Goal: Task Accomplishment & Management: Manage account settings

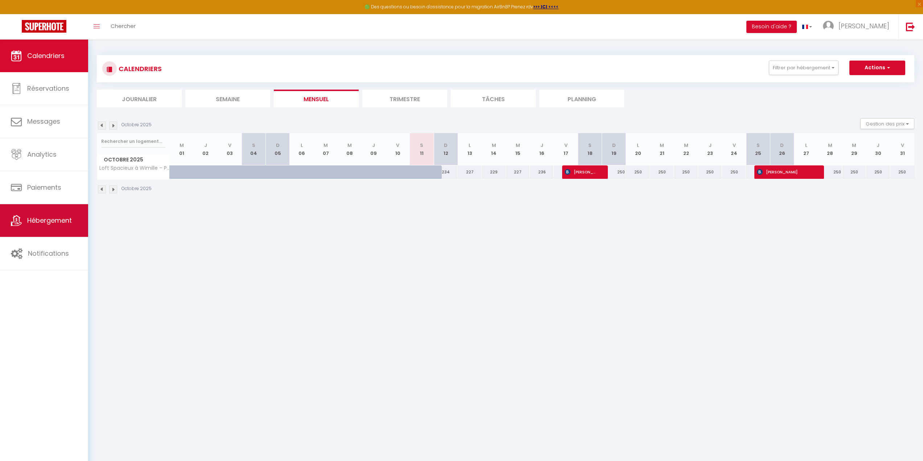
click at [46, 225] on span "Hébergement" at bounding box center [49, 220] width 45 height 9
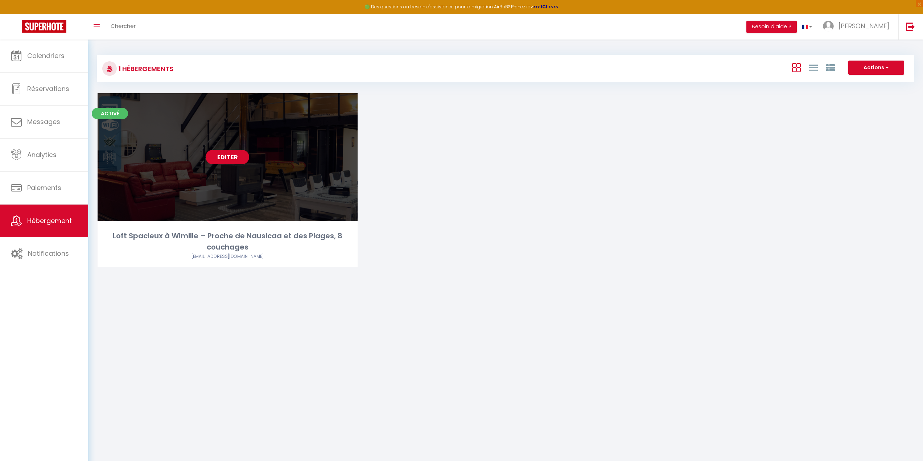
click at [226, 159] on link "Editer" at bounding box center [228, 157] width 44 height 15
select select "3"
select select "2"
select select "1"
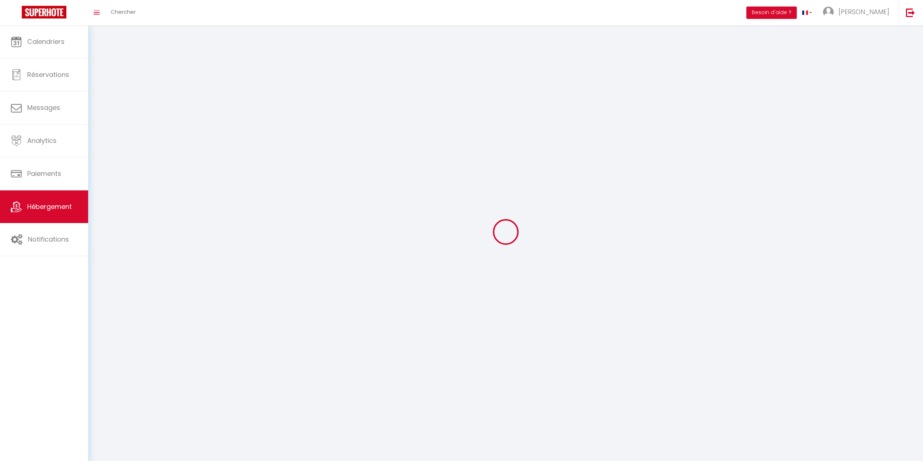
select select
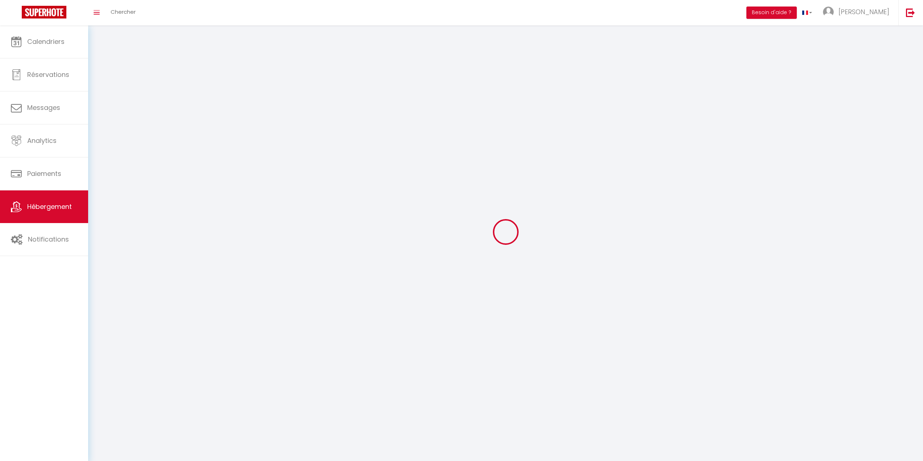
select select
checkbox input "false"
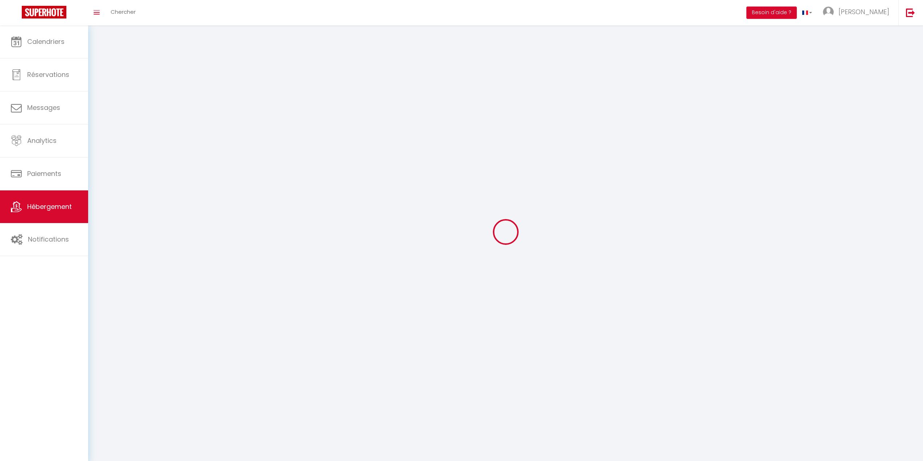
checkbox input "false"
select select
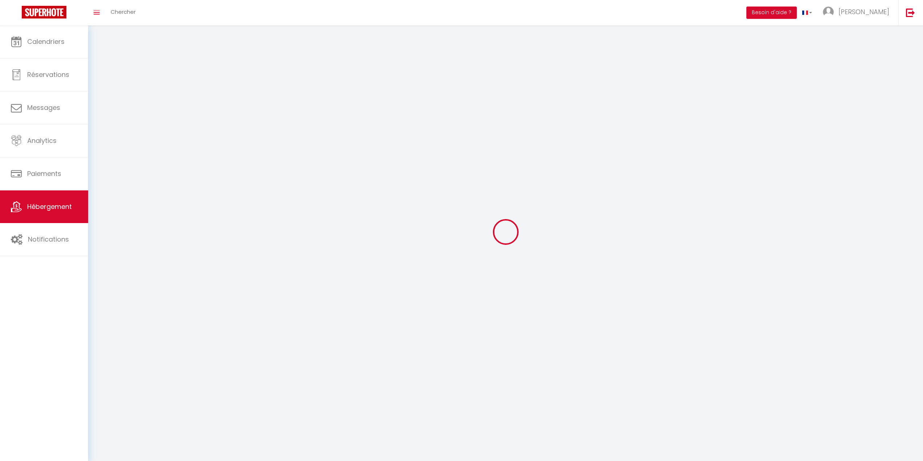
select select
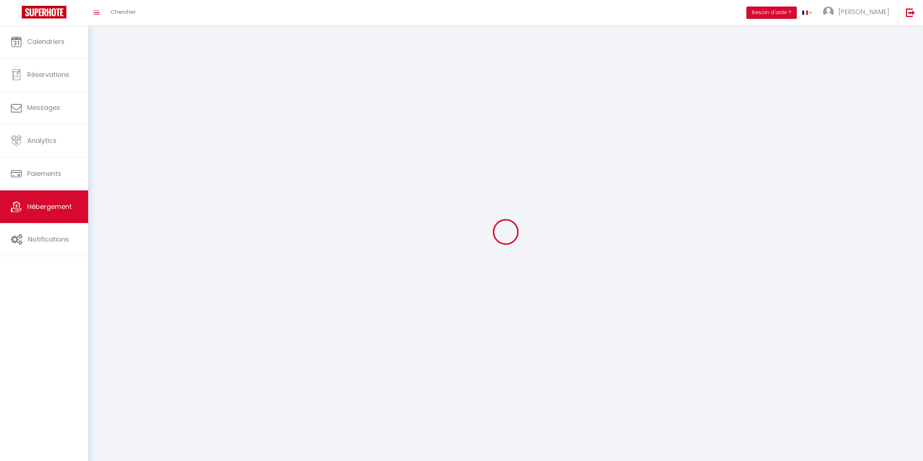
checkbox input "false"
select select
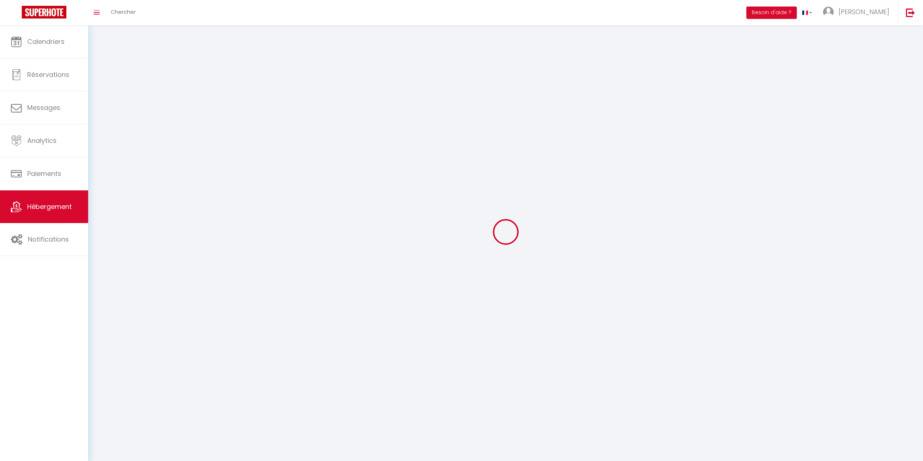
select select
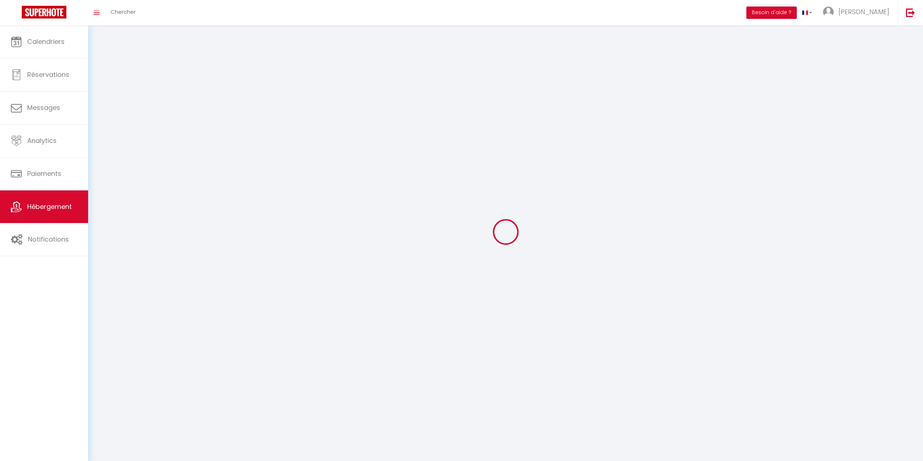
select select
checkbox input "false"
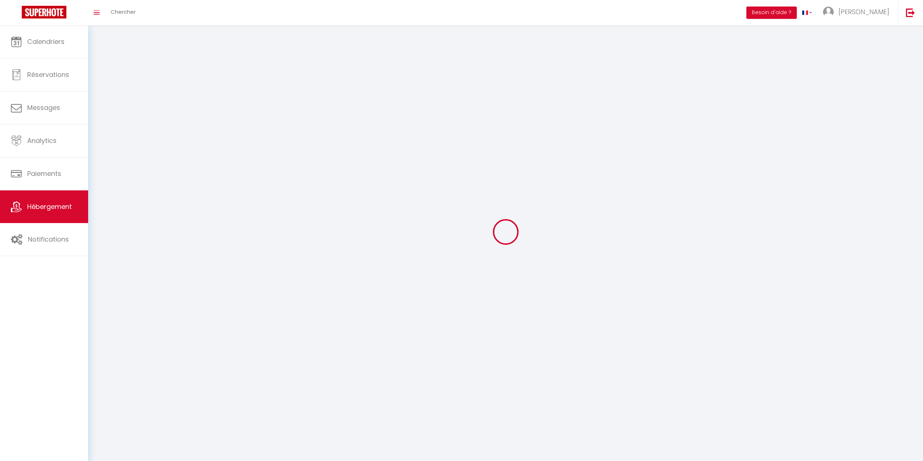
checkbox input "false"
select select
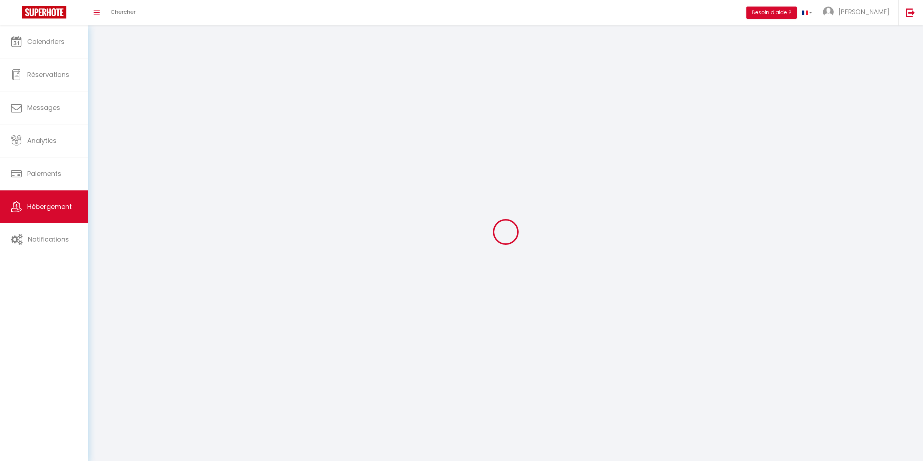
select select
checkbox input "false"
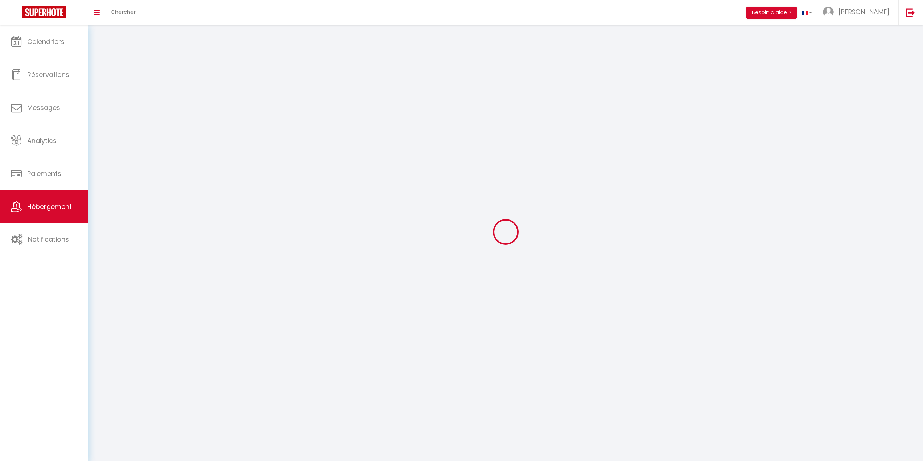
checkbox input "false"
select select
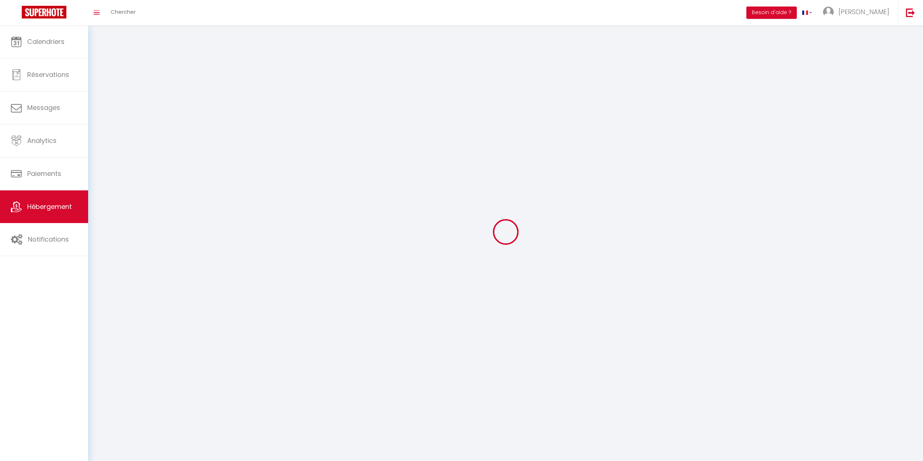
select select
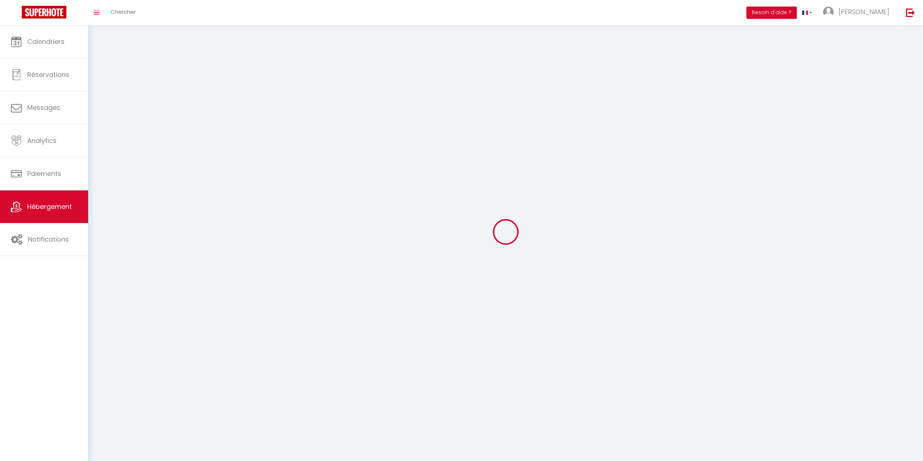
checkbox input "false"
select select
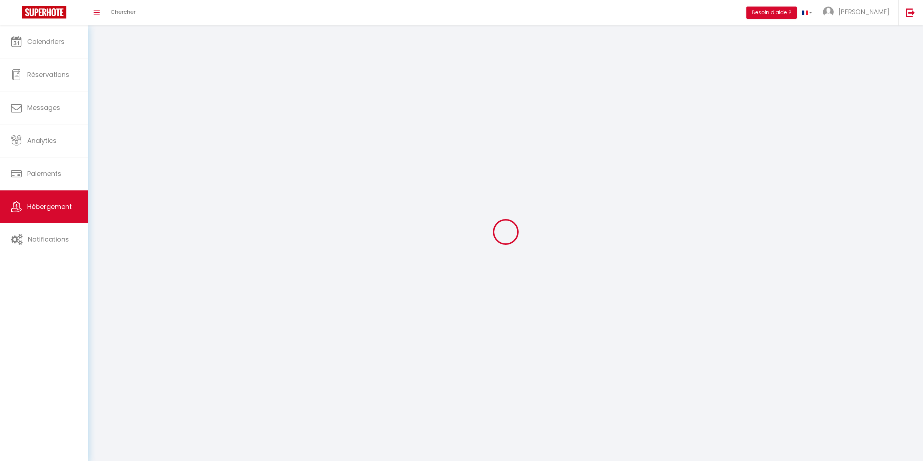
select select
select select "28"
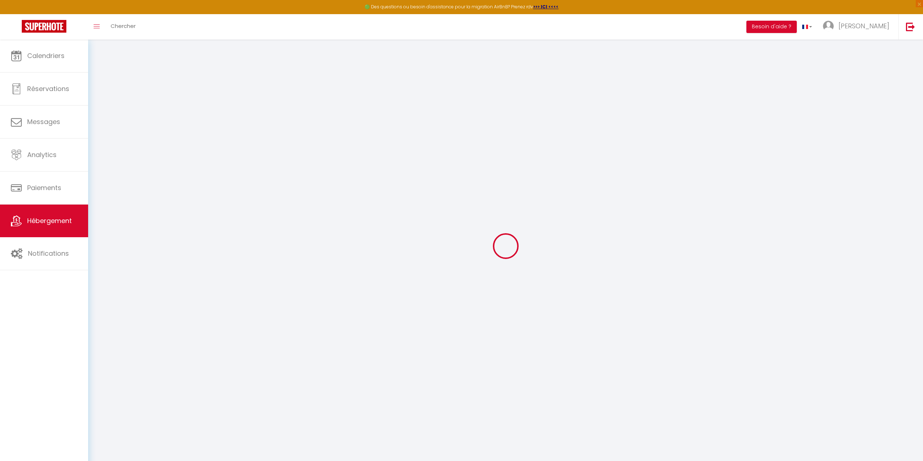
select select
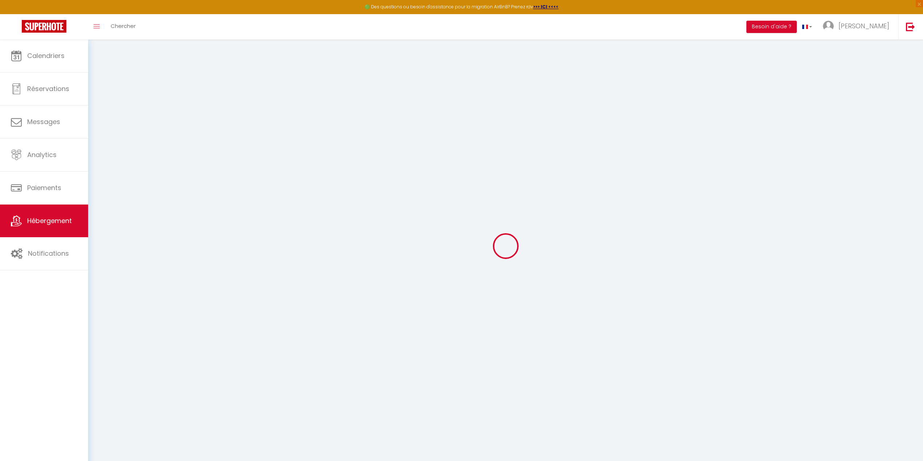
select select
checkbox input "false"
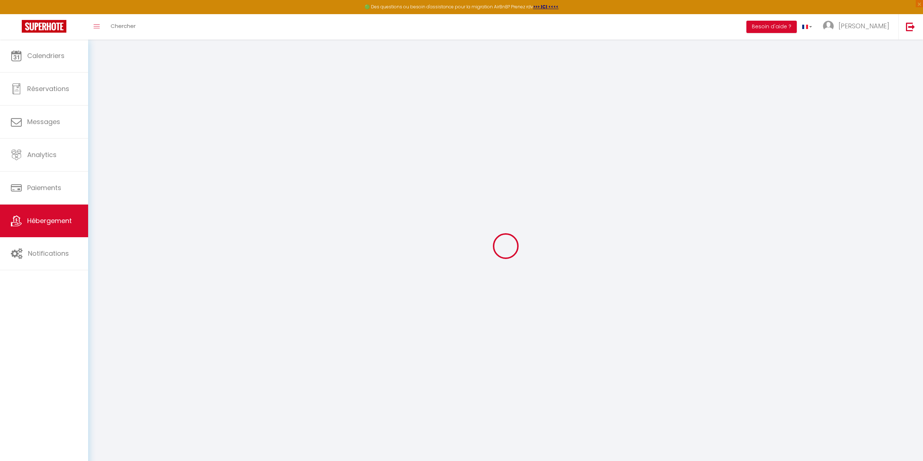
select select
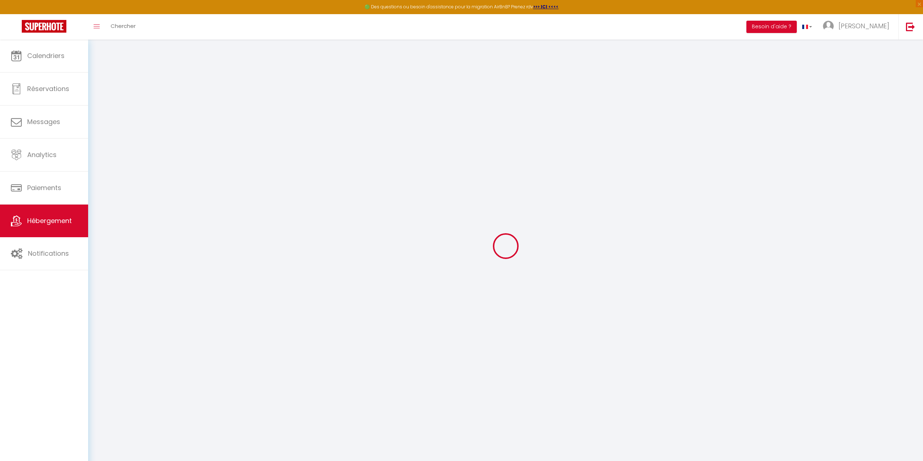
select select
checkbox input "false"
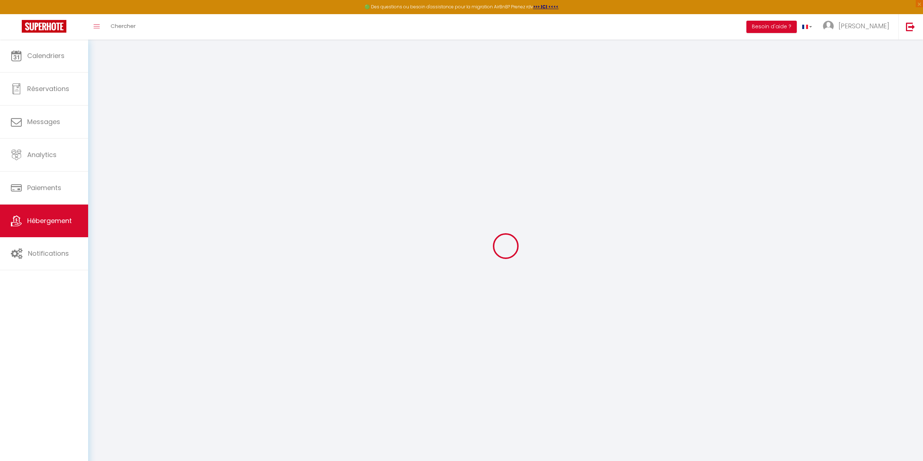
checkbox input "false"
select select
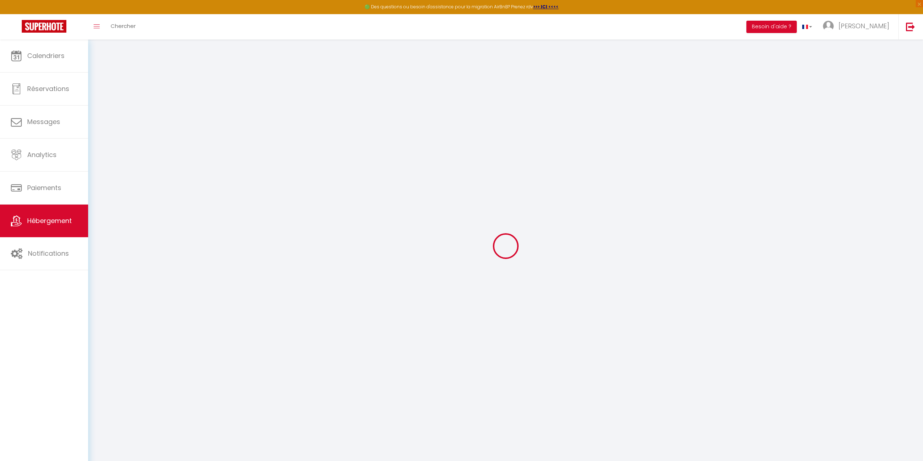
select select
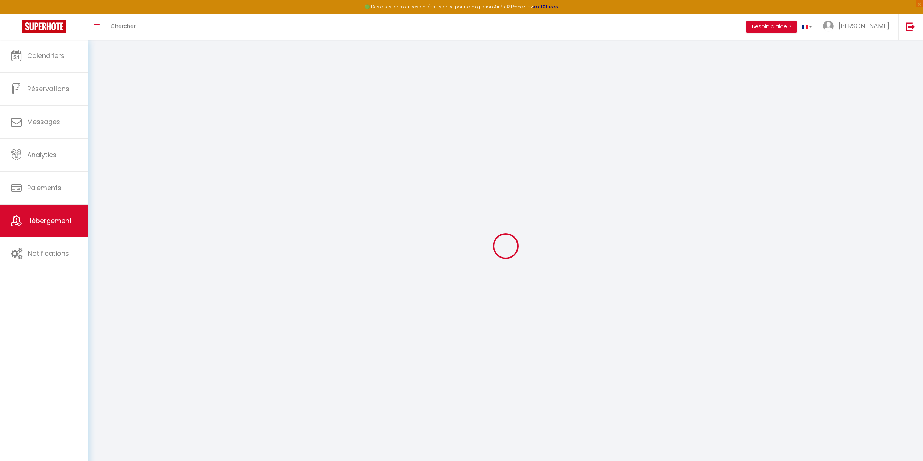
checkbox input "false"
select select
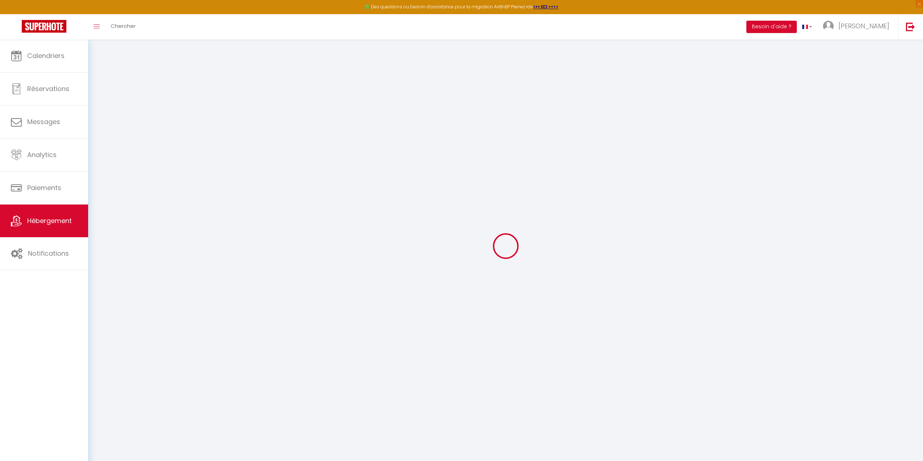
select select
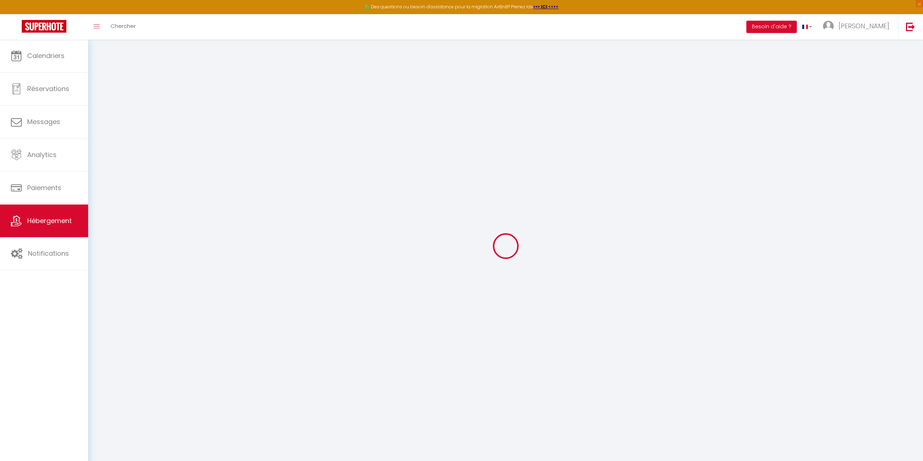
select select
checkbox input "false"
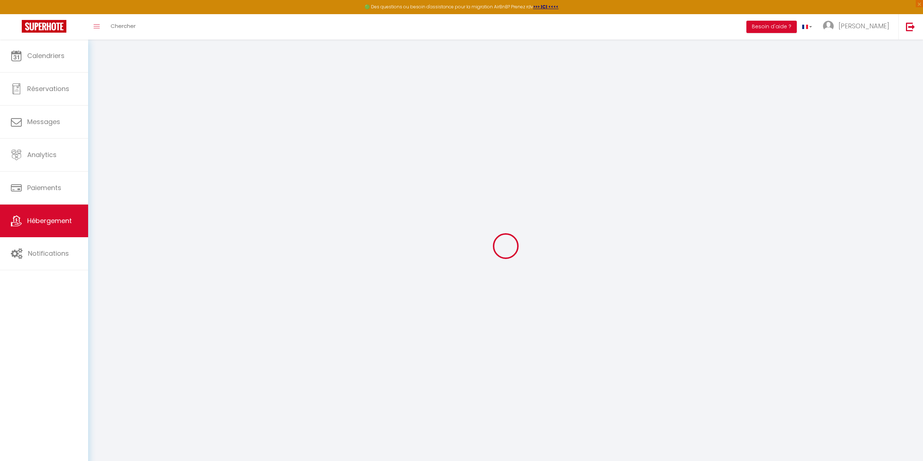
checkbox input "false"
select select
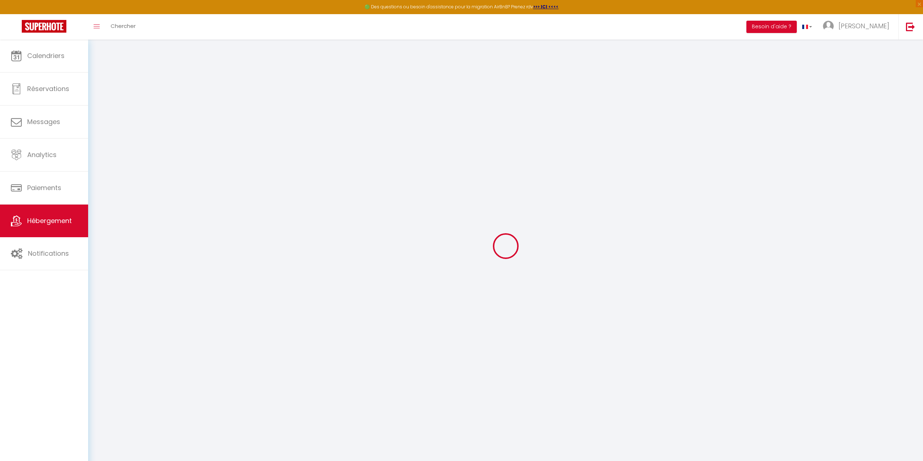
select select
checkbox input "false"
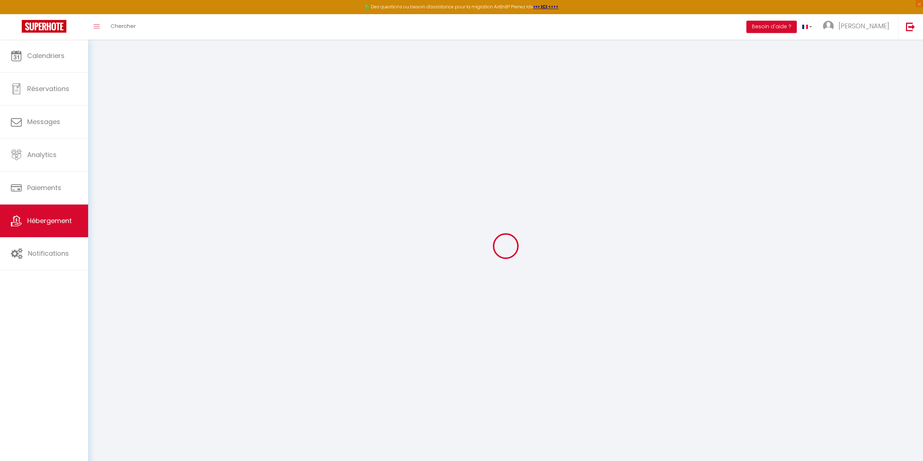
checkbox input "false"
select select
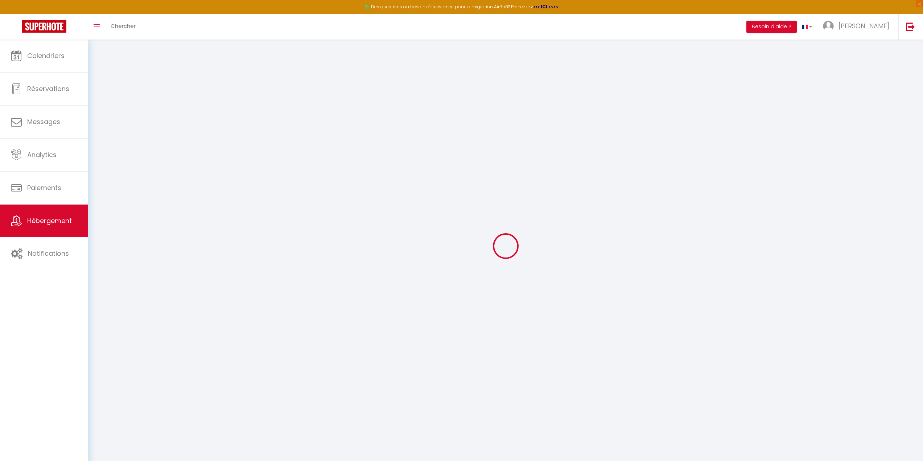
type input "Loft Spacieux à Wimille – Proche de Nausicaa et des Plages, 8 couchages"
type input "[PERSON_NAME]"
type input "MIONNET"
type input "[STREET_ADDRESS]"
type input "62126"
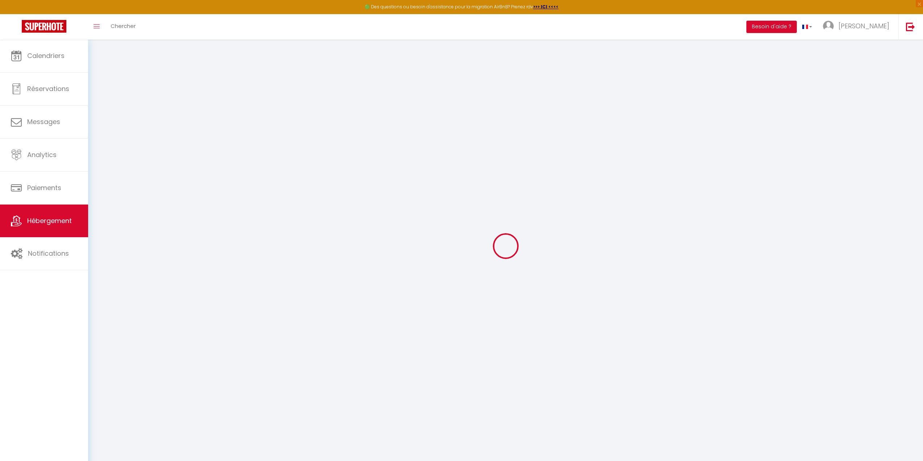
type input "WIMILLE"
select select "houses"
select select "8"
select select "6"
select select "4"
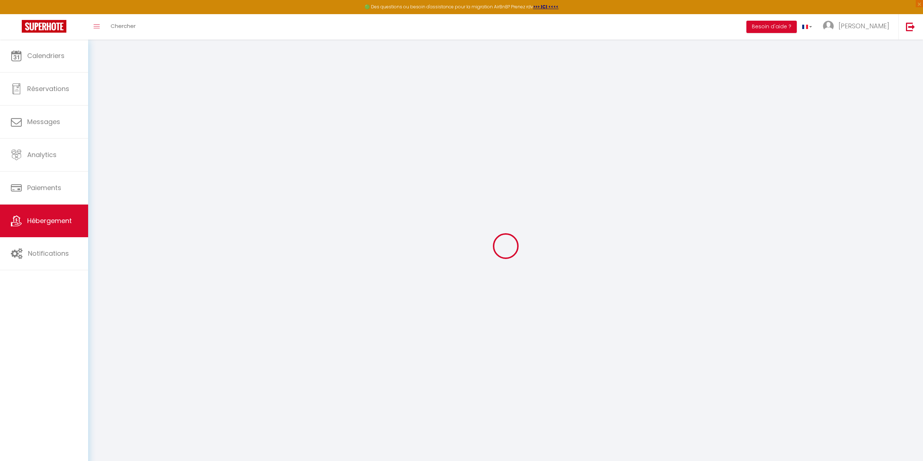
type input "172"
type input "20"
type input "70"
type input "300"
select select
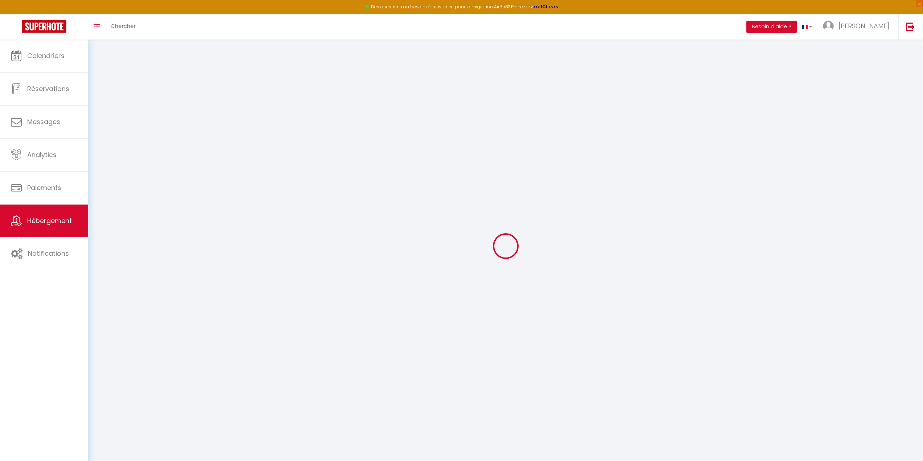
select select
type input "[STREET_ADDRESS]"
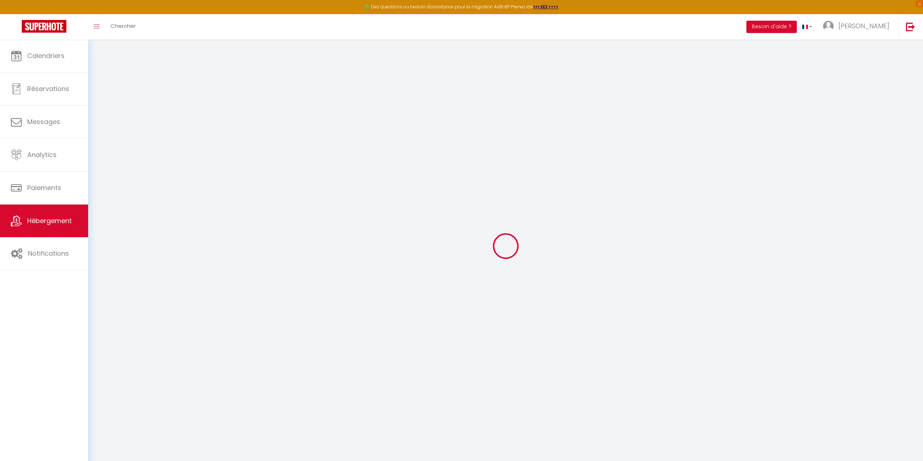
type input "62126"
type input "Wimille"
type input "[EMAIL_ADDRESS][DOMAIN_NAME]"
select select
checkbox input "false"
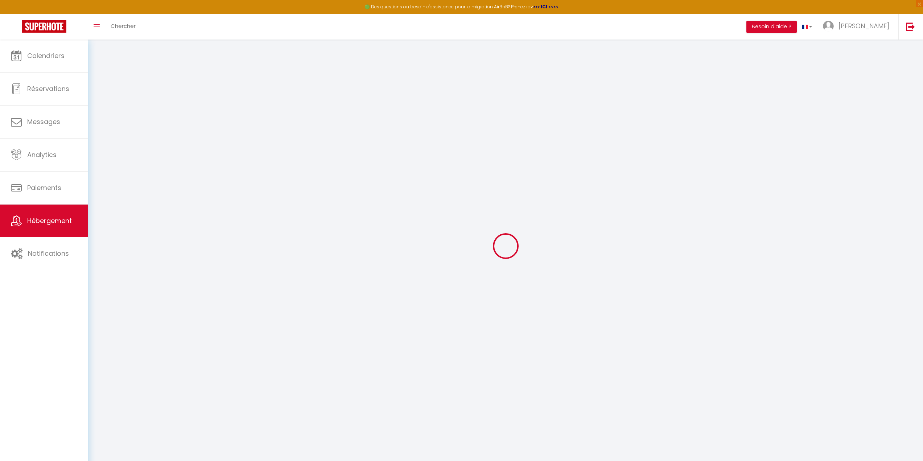
checkbox input "false"
select select
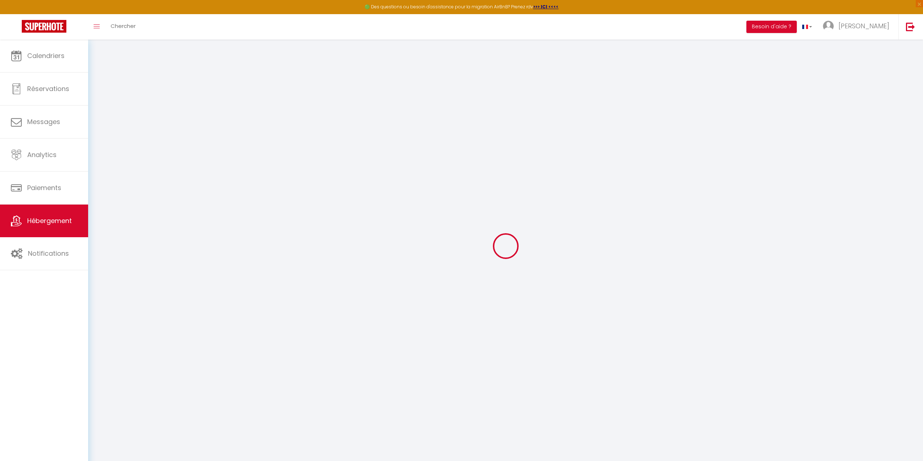
type input "0"
select select
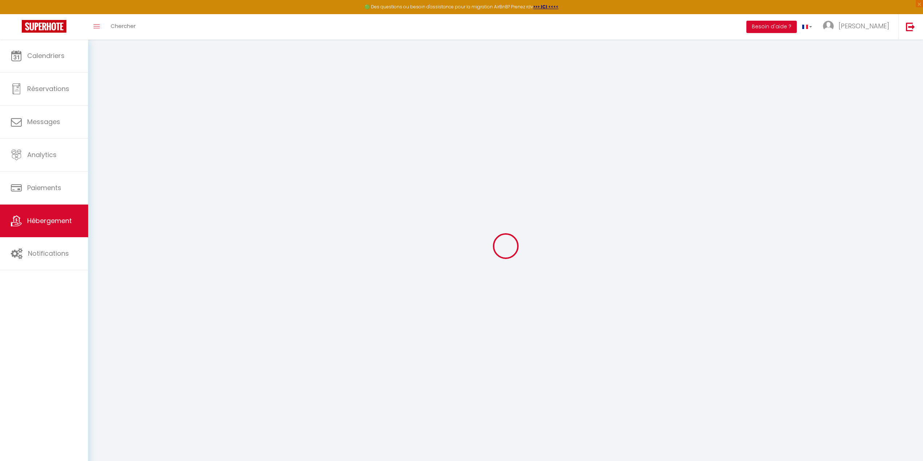
select select
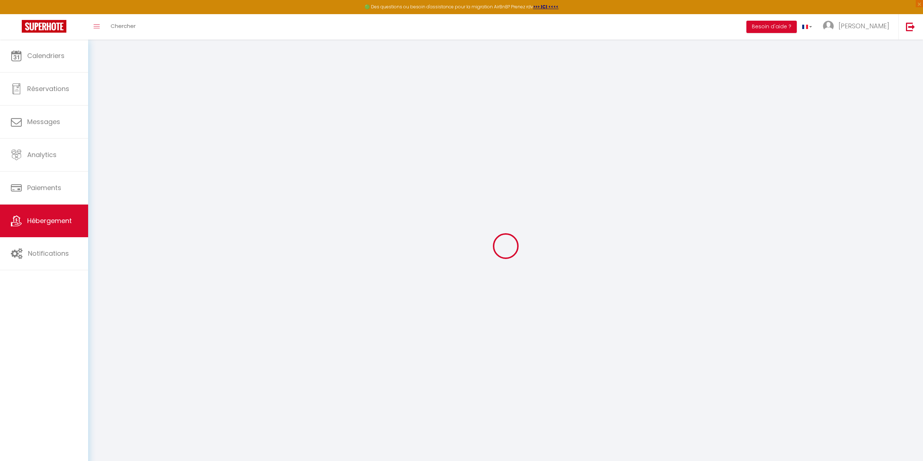
checkbox input "false"
select select
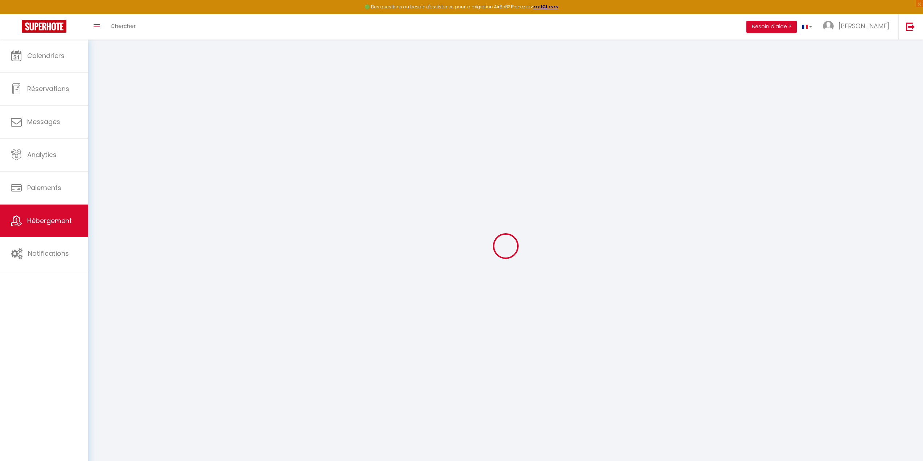
select select
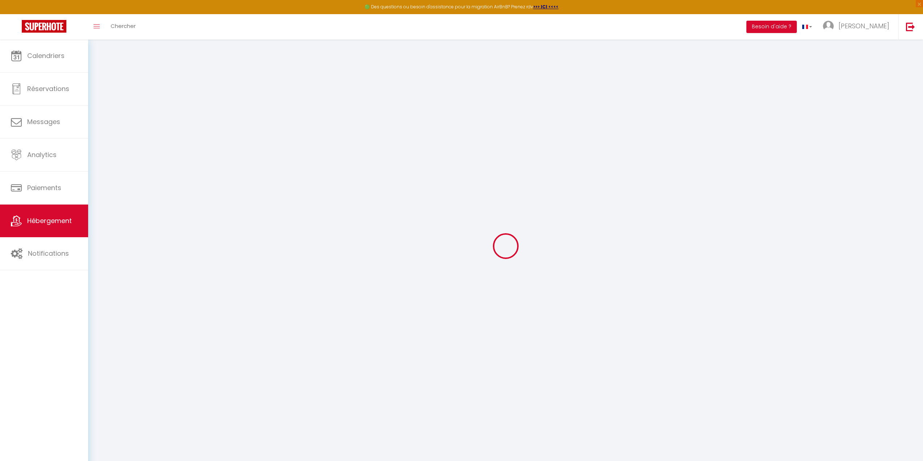
checkbox input "false"
select select
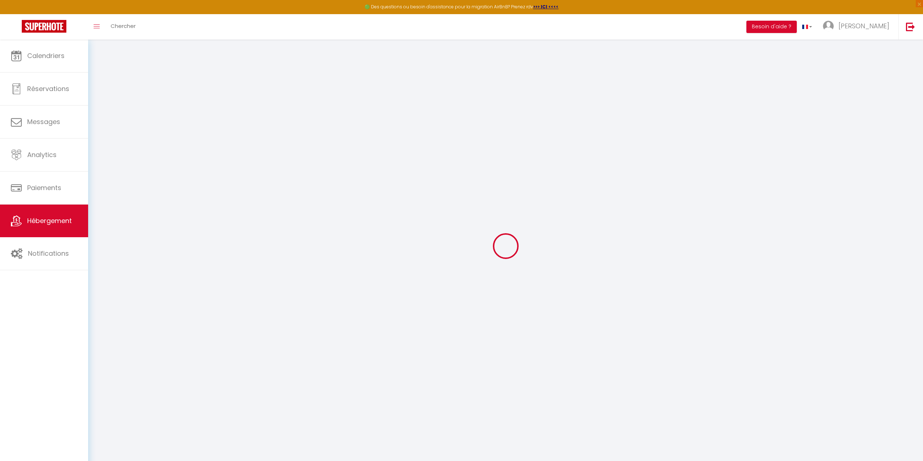
select select
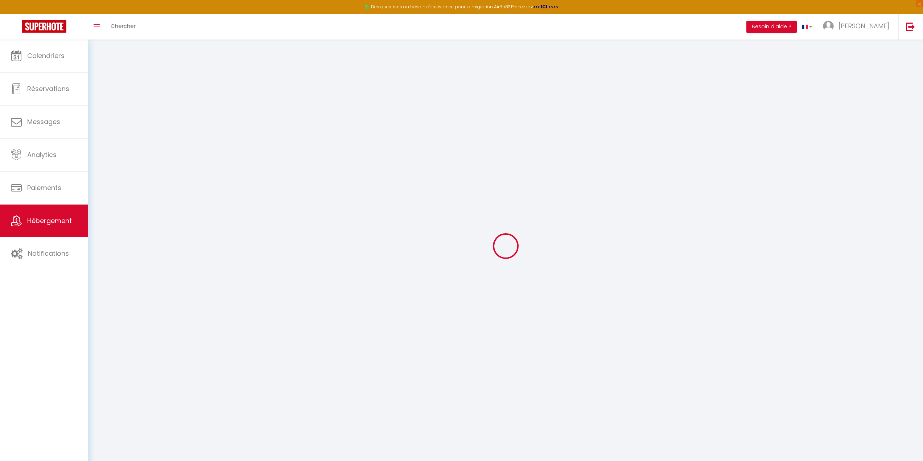
checkbox input "false"
select select
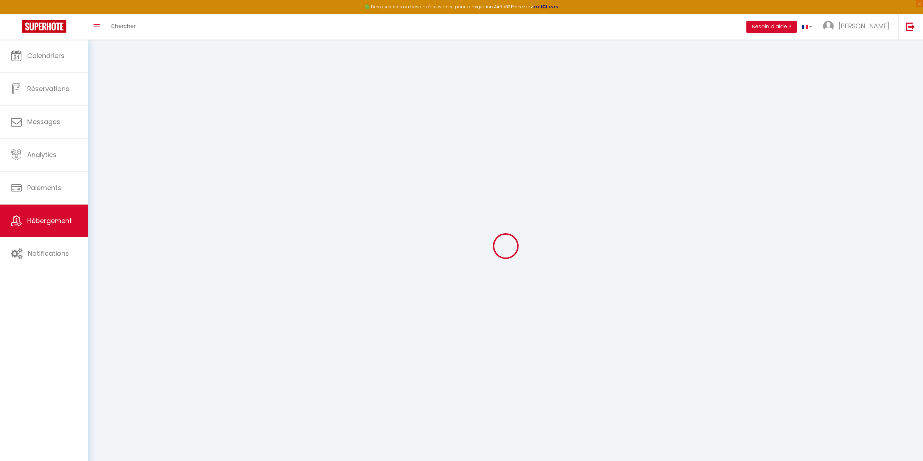
checkbox input "false"
select select
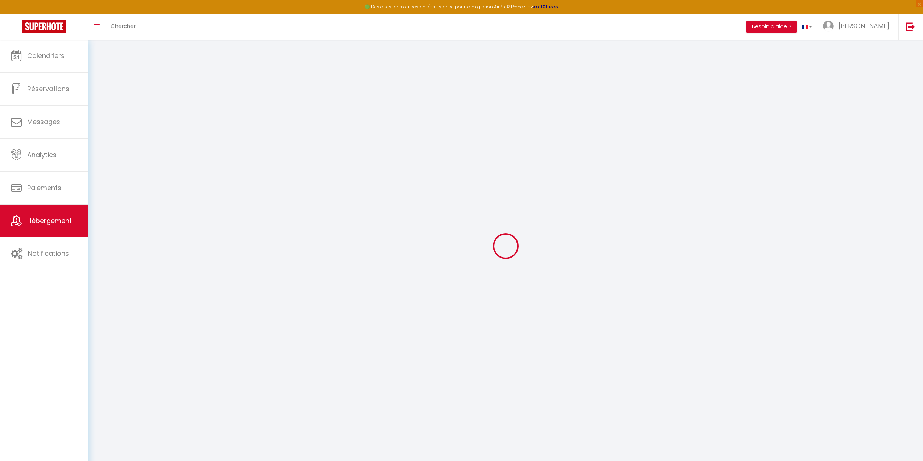
checkbox input "false"
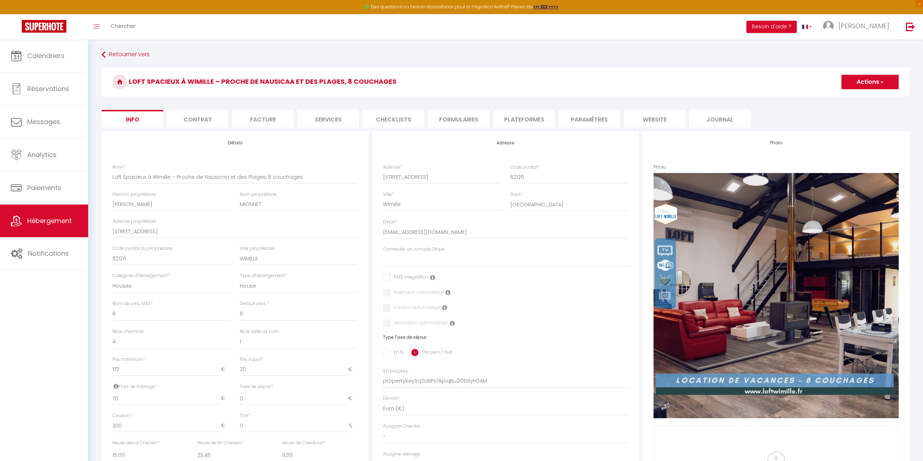
click at [323, 115] on li "Services" at bounding box center [328, 119] width 62 height 18
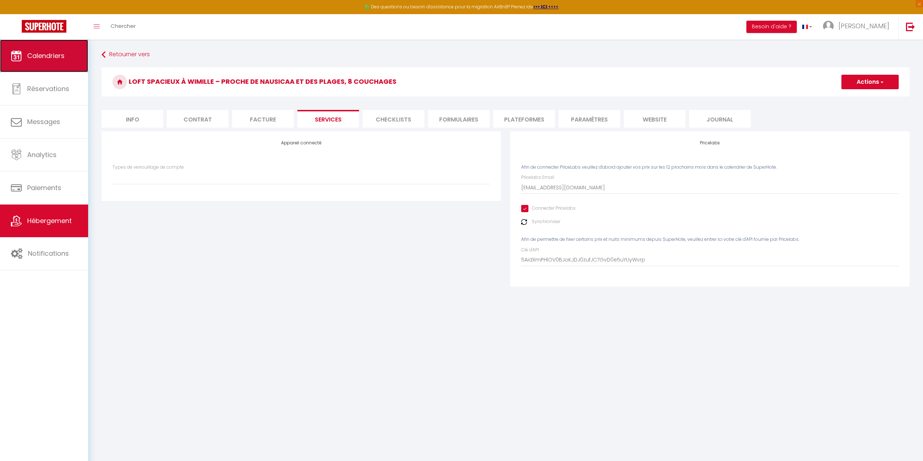
click at [76, 60] on link "Calendriers" at bounding box center [44, 56] width 88 height 33
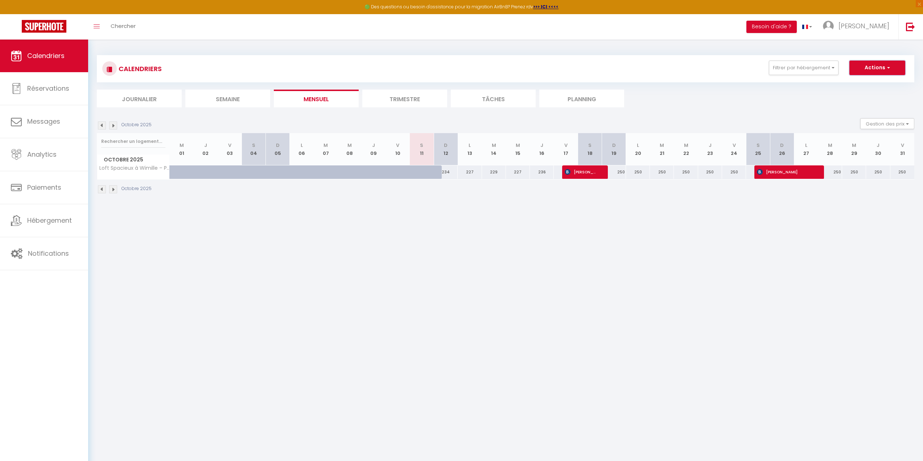
click at [872, 66] on button "Actions" at bounding box center [877, 68] width 56 height 15
click at [895, 124] on button "Gestion des prix" at bounding box center [887, 123] width 54 height 11
click at [886, 148] on input "Nb Nuits minimum" at bounding box center [881, 146] width 65 height 7
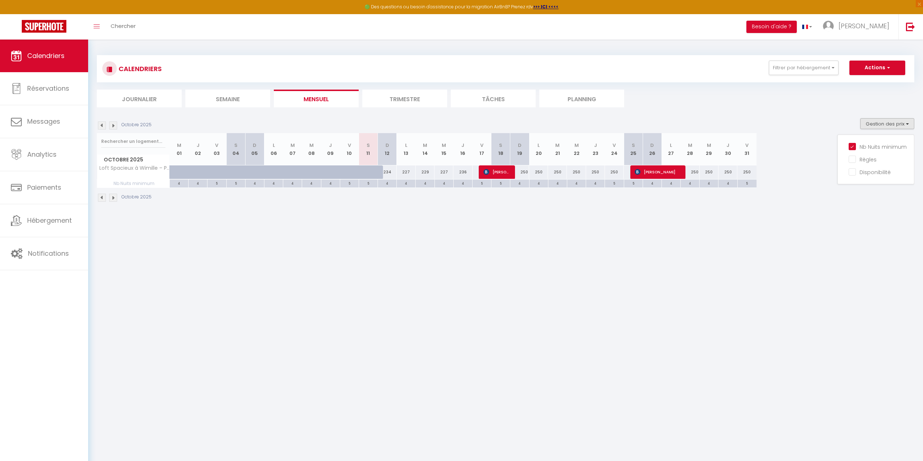
click at [742, 268] on body "🟢 Des questions ou besoin d'assistance pour la migration AirBnB? Prenez rdv >>>…" at bounding box center [461, 270] width 923 height 461
click at [113, 128] on img at bounding box center [113, 125] width 8 height 8
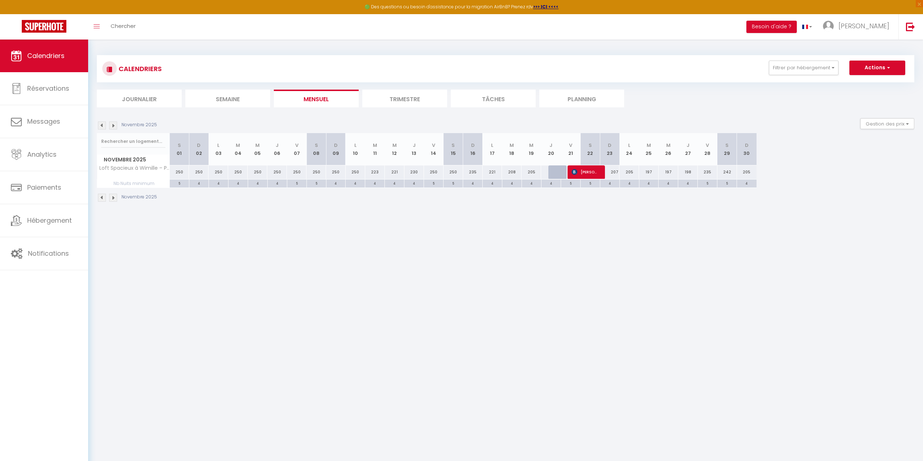
click at [471, 186] on div "4" at bounding box center [472, 183] width 19 height 7
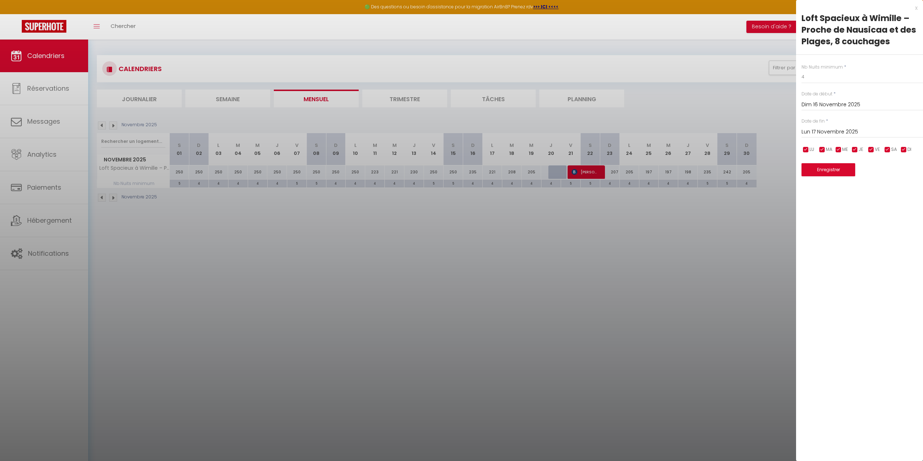
click at [663, 268] on div at bounding box center [461, 230] width 923 height 461
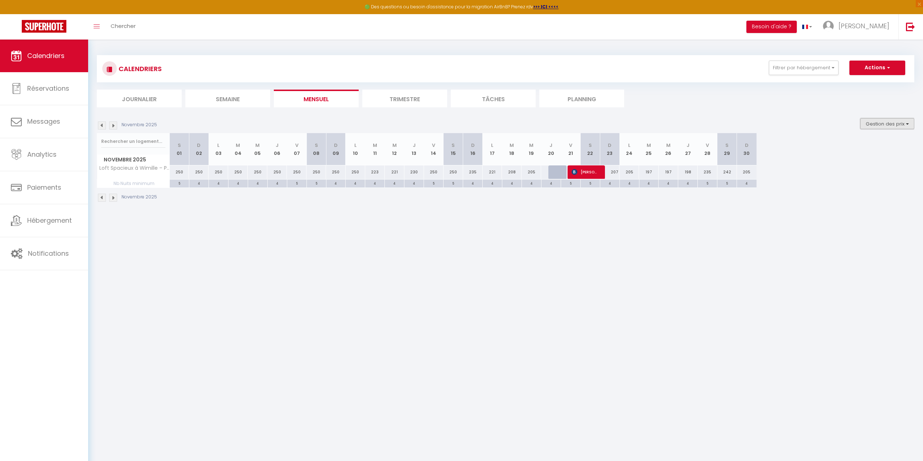
click at [893, 120] on button "Gestion des prix" at bounding box center [887, 123] width 54 height 11
click at [824, 65] on button "Filtrer par hébergement" at bounding box center [804, 68] width 70 height 15
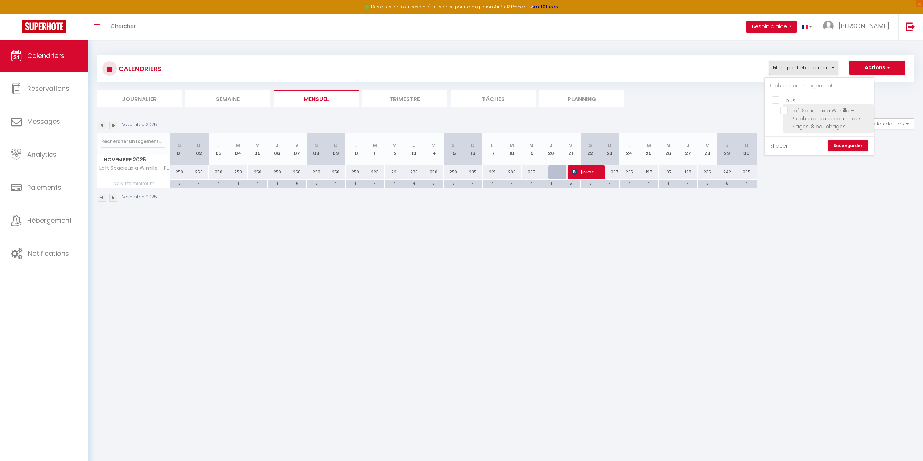
click at [786, 109] on input "Loft Spacieux à Wimille – Proche de Nausicaa et des Plages, 8 couchages" at bounding box center [825, 110] width 91 height 7
click at [853, 147] on link "Sauvegarder" at bounding box center [848, 145] width 41 height 11
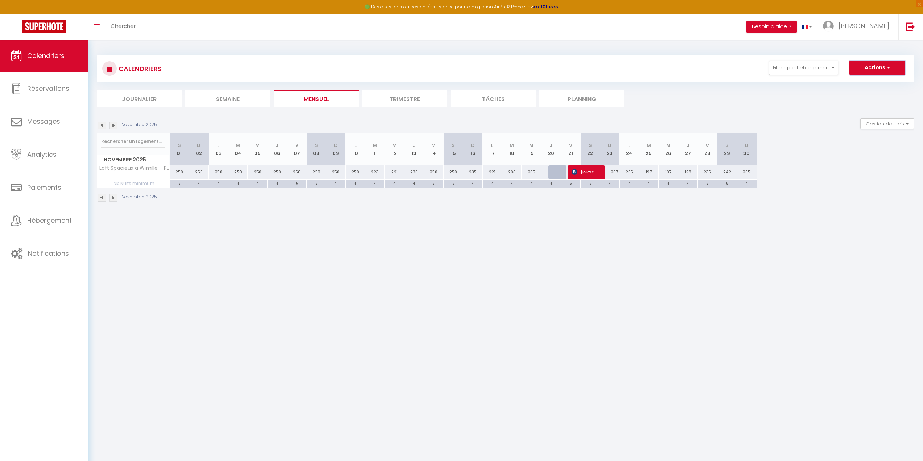
click at [883, 66] on button "Actions" at bounding box center [877, 68] width 56 height 15
drag, startPoint x: 812, startPoint y: 209, endPoint x: 849, endPoint y: 173, distance: 51.6
click at [820, 205] on div "Novembre 2025" at bounding box center [505, 198] width 817 height 21
click at [889, 125] on button "Gestion des prix" at bounding box center [887, 123] width 54 height 11
click at [799, 259] on body "🟢 Des questions ou besoin d'assistance pour la migration AirBnB? Prenez rdv >>>…" at bounding box center [461, 270] width 923 height 461
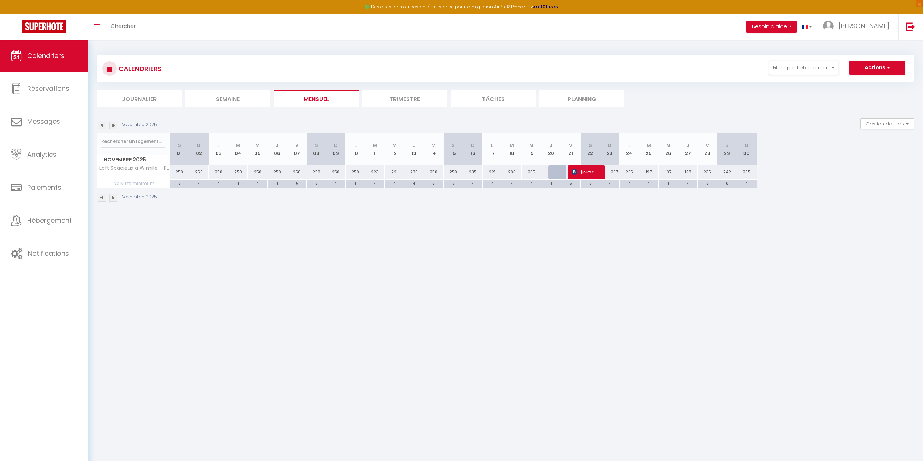
click at [177, 185] on div "5" at bounding box center [179, 183] width 19 height 7
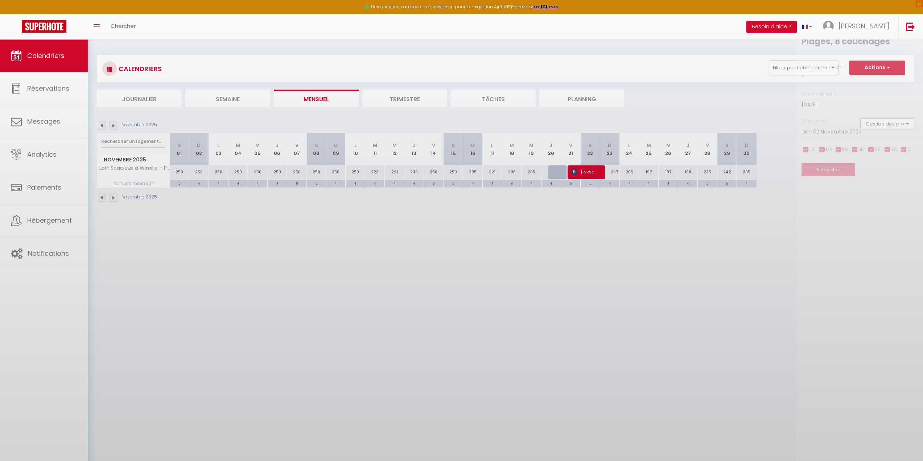
click at [177, 185] on div at bounding box center [461, 230] width 923 height 461
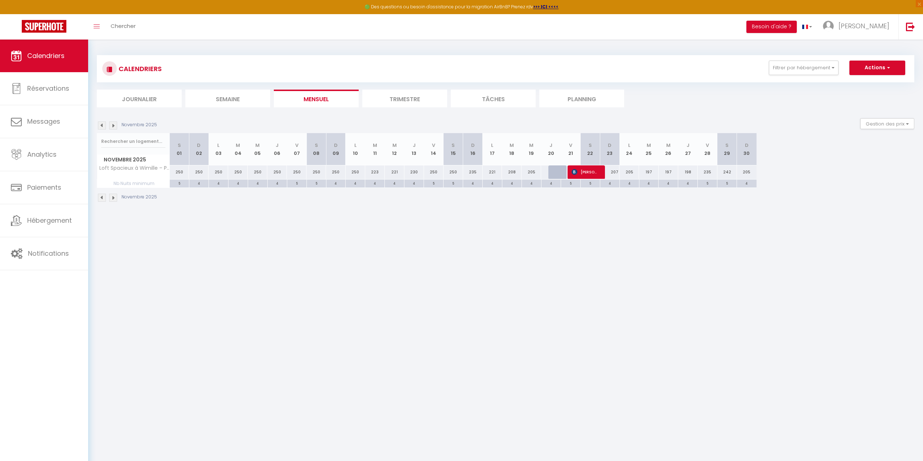
click at [183, 180] on div "5" at bounding box center [179, 183] width 19 height 7
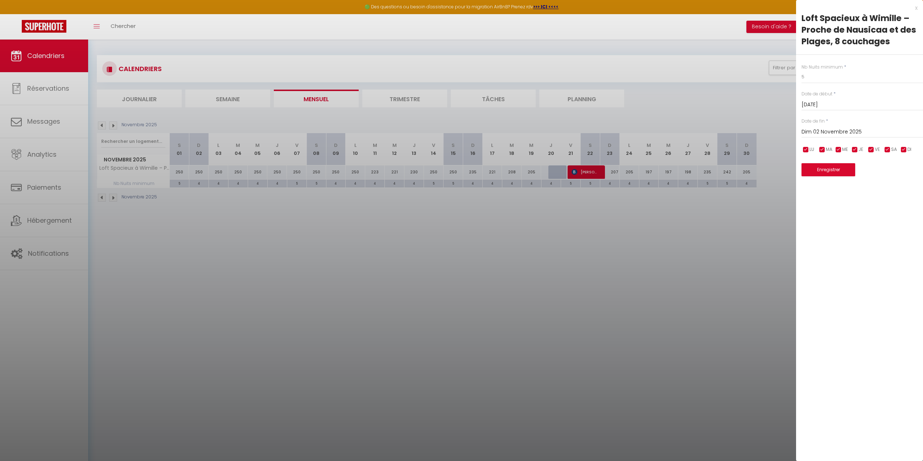
click at [884, 127] on div "[DATE] < [DATE] > Dim Lun Mar Mer Jeu Ven Sam 1 2 3 4 5 6 7 8 9 10 11 12 13 14 …" at bounding box center [862, 131] width 121 height 13
click at [881, 130] on input "Dim 02 Novembre 2025" at bounding box center [862, 131] width 121 height 9
click at [902, 143] on span ">" at bounding box center [902, 144] width 16 height 15
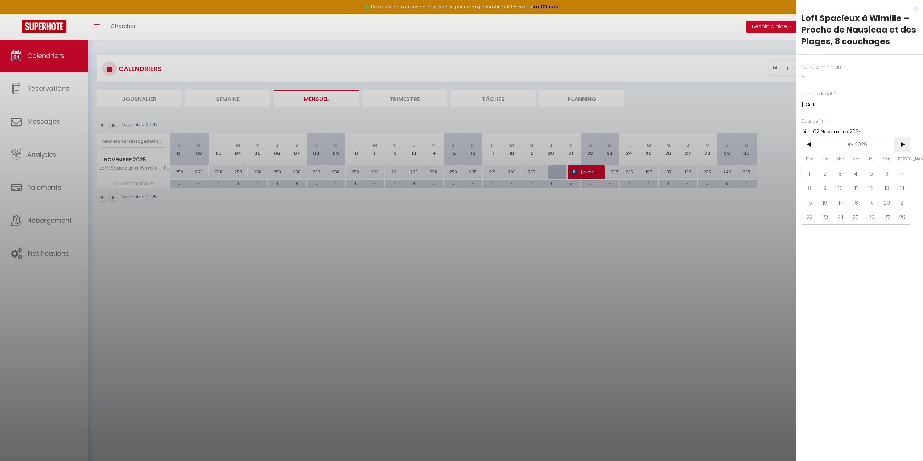
click at [902, 143] on span ">" at bounding box center [902, 144] width 16 height 15
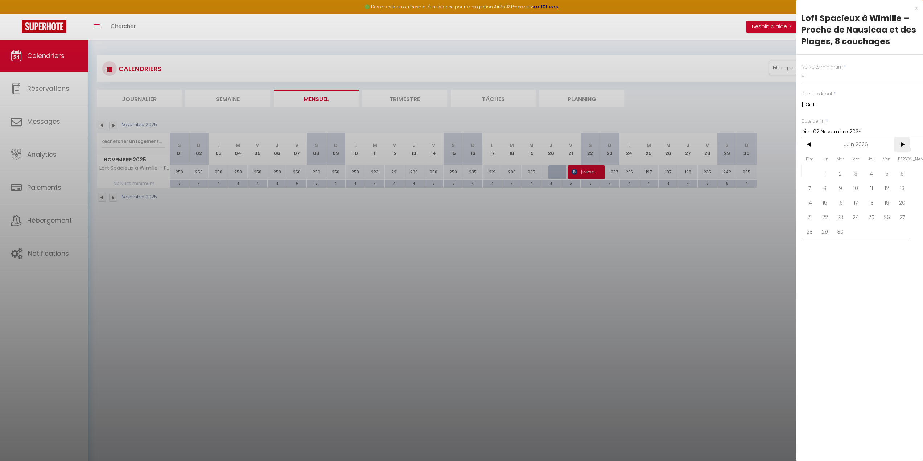
click at [902, 143] on span ">" at bounding box center [902, 144] width 16 height 15
click at [901, 142] on span ">" at bounding box center [902, 144] width 16 height 15
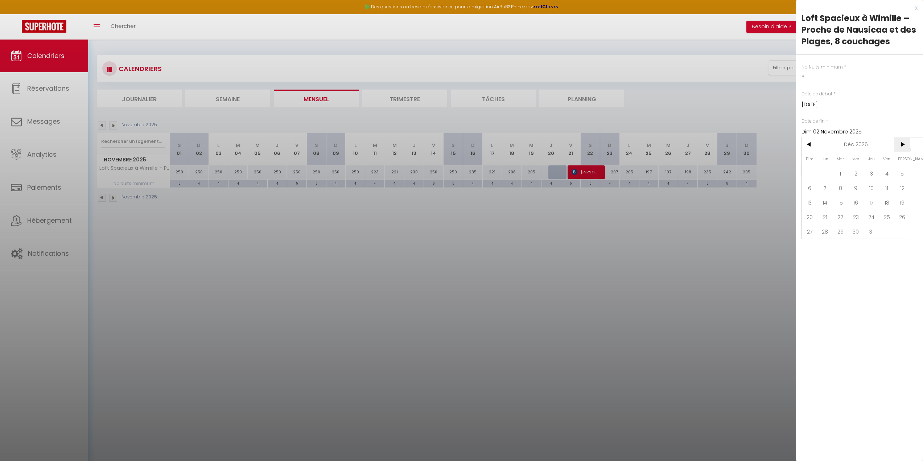
click at [901, 142] on span ">" at bounding box center [902, 144] width 16 height 15
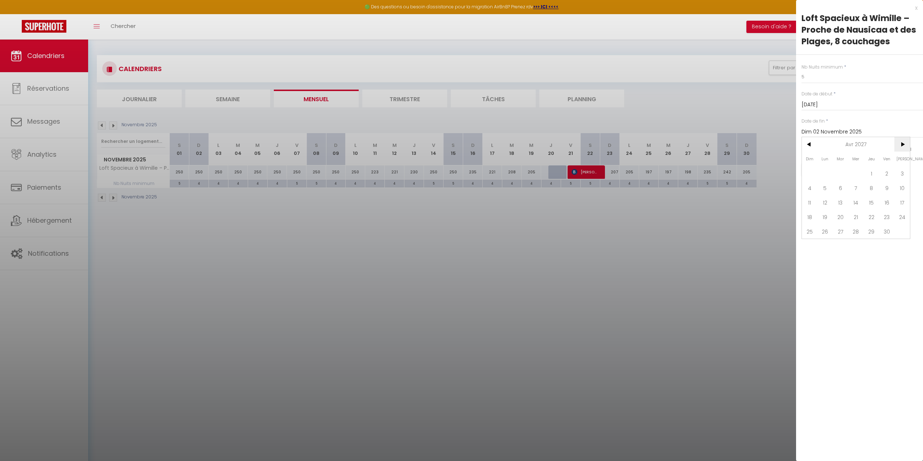
click at [901, 142] on span ">" at bounding box center [902, 144] width 16 height 15
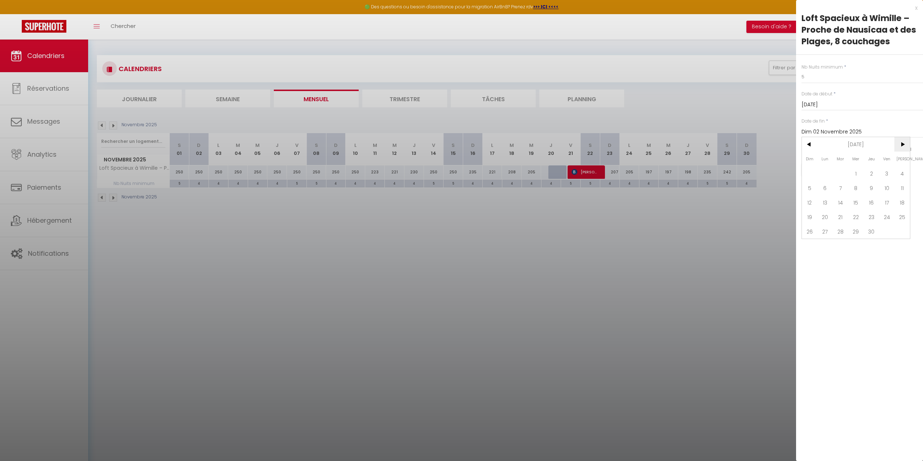
click at [901, 142] on span ">" at bounding box center [902, 144] width 16 height 15
click at [900, 142] on span ">" at bounding box center [902, 144] width 16 height 15
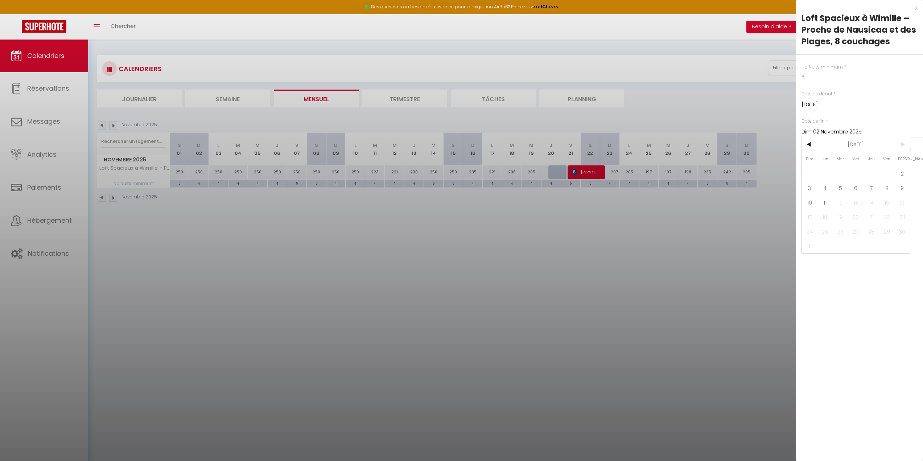
click at [900, 142] on span ">" at bounding box center [902, 144] width 16 height 15
click at [900, 146] on span ">" at bounding box center [902, 144] width 16 height 15
click at [824, 200] on span "11" at bounding box center [825, 202] width 16 height 15
click at [833, 79] on input "5" at bounding box center [862, 76] width 121 height 13
click at [839, 170] on button "Enregistrer" at bounding box center [829, 169] width 54 height 13
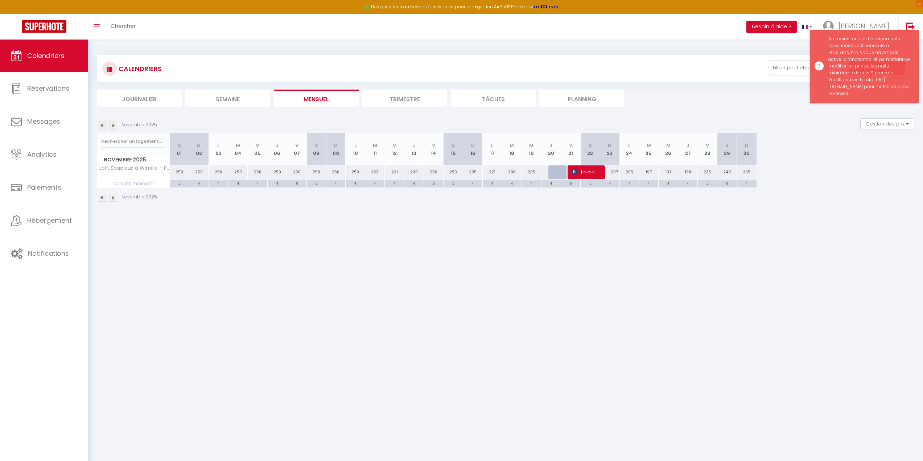
click at [879, 82] on div "Au moins l'un des hébergements sélectionnés est connecté à PriceLabs, mais vous…" at bounding box center [869, 67] width 83 height 62
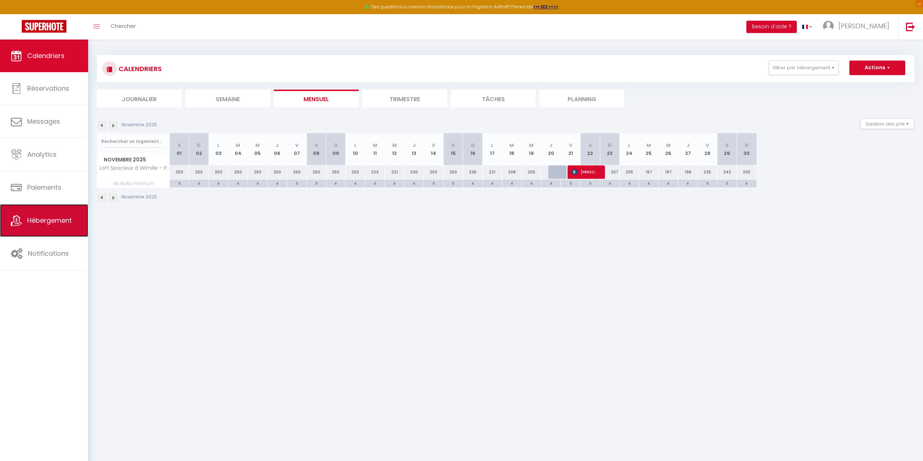
click at [52, 222] on span "Hébergement" at bounding box center [49, 220] width 45 height 9
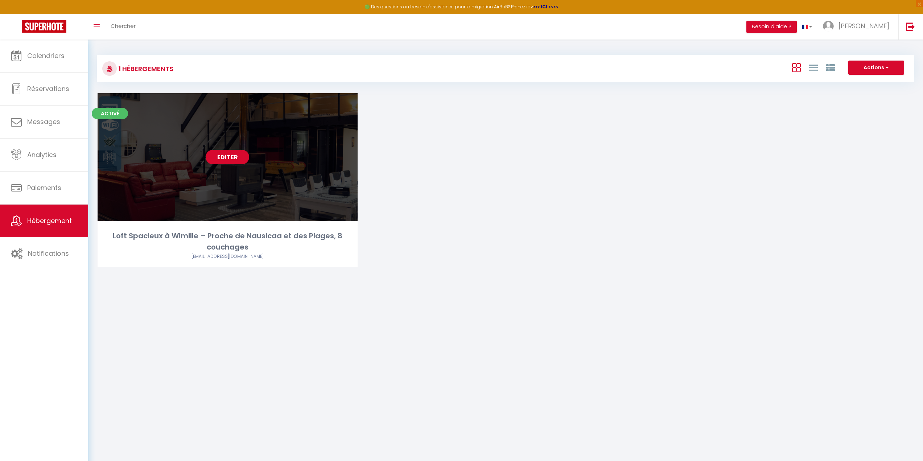
click at [215, 162] on link "Editer" at bounding box center [228, 157] width 44 height 15
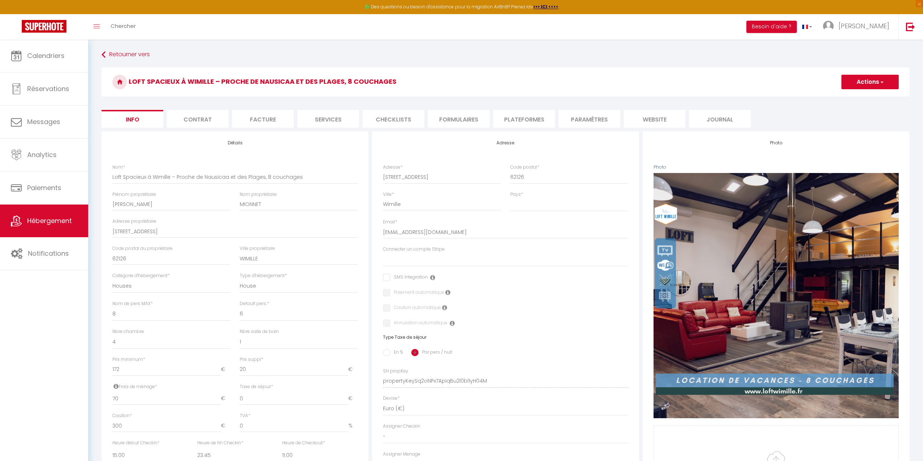
click at [206, 119] on li "Contrat" at bounding box center [198, 119] width 62 height 18
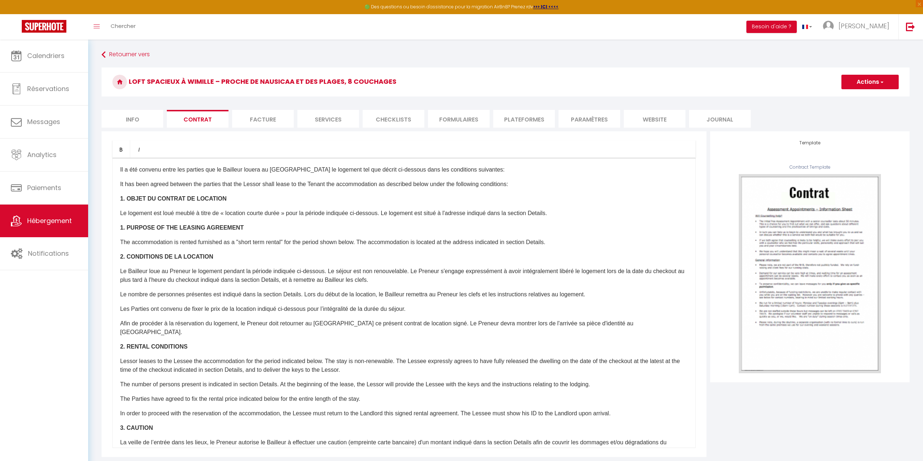
click at [269, 116] on li "Facture" at bounding box center [263, 119] width 62 height 18
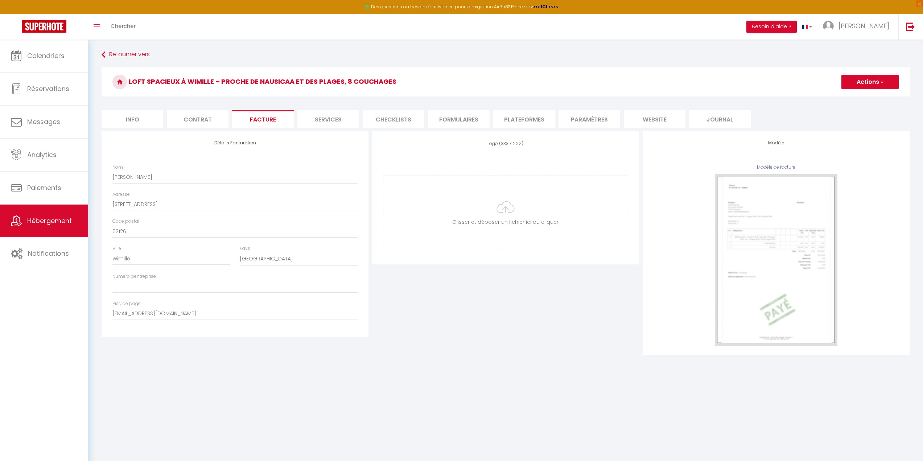
click at [317, 113] on li "Services" at bounding box center [328, 119] width 62 height 18
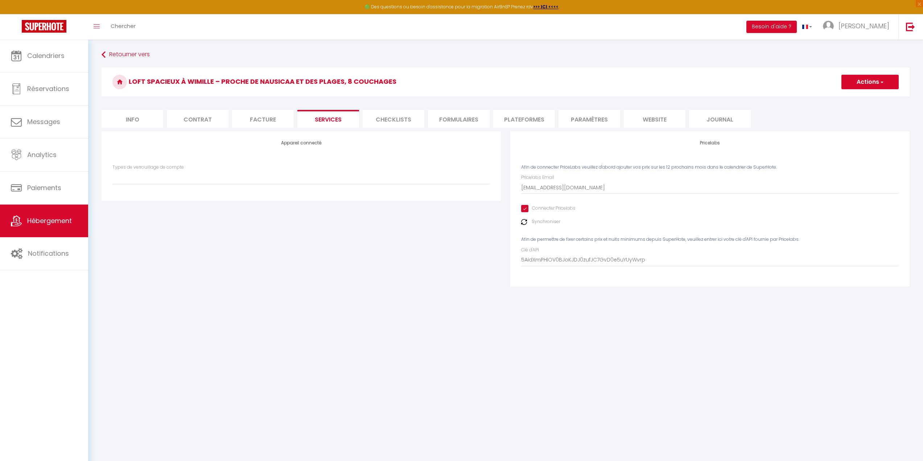
click at [527, 208] on input "Connecter Pricelabs" at bounding box center [548, 208] width 54 height 7
click at [525, 208] on input "Connecter Pricelabs" at bounding box center [548, 208] width 54 height 7
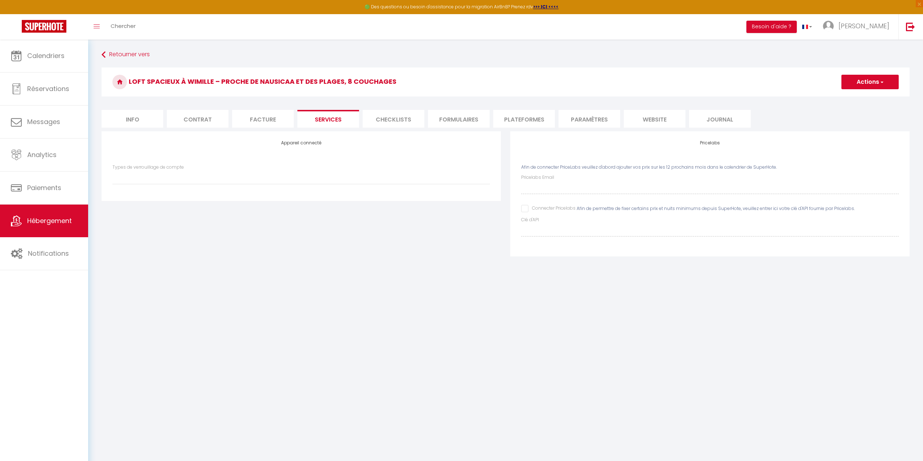
click at [868, 83] on button "Actions" at bounding box center [869, 82] width 57 height 15
click at [869, 98] on link "Enregistrer" at bounding box center [869, 97] width 57 height 9
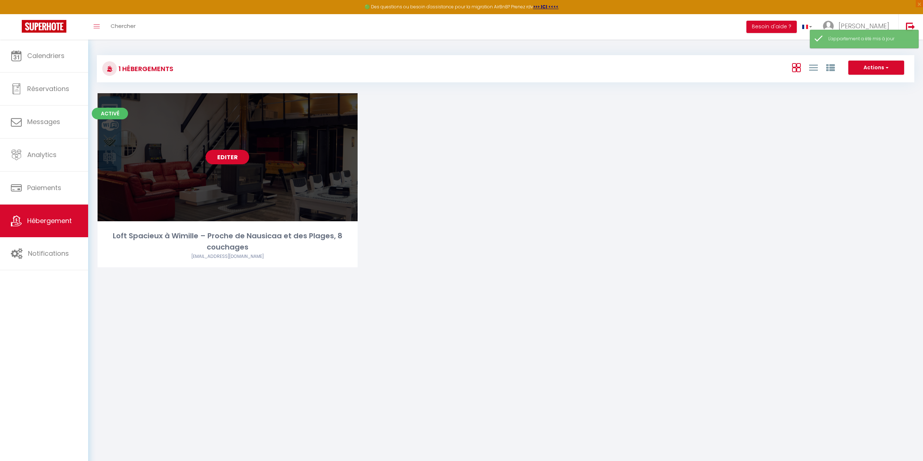
click at [227, 157] on link "Editer" at bounding box center [228, 157] width 44 height 15
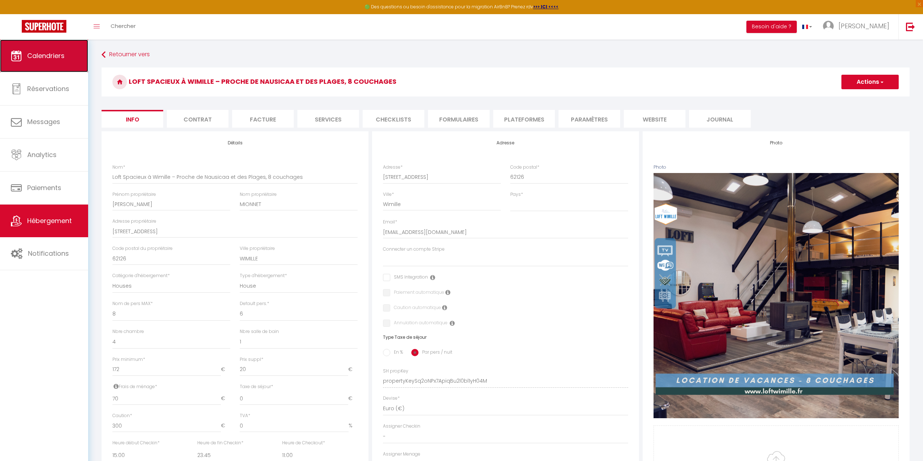
click at [62, 61] on link "Calendriers" at bounding box center [44, 56] width 88 height 33
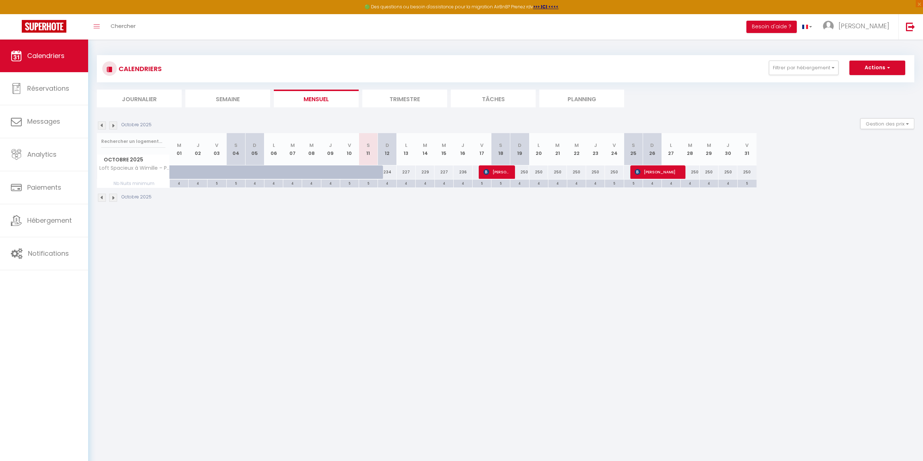
click at [176, 182] on div "4" at bounding box center [179, 183] width 18 height 7
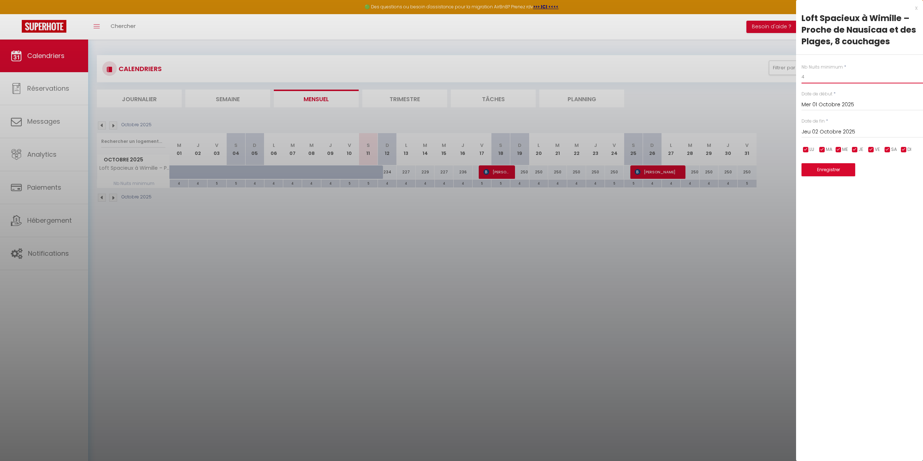
click at [872, 71] on input "4" at bounding box center [862, 76] width 121 height 13
click at [853, 135] on input "Jeu 02 Octobre 2025" at bounding box center [862, 131] width 121 height 9
click at [899, 143] on span ">" at bounding box center [902, 144] width 16 height 15
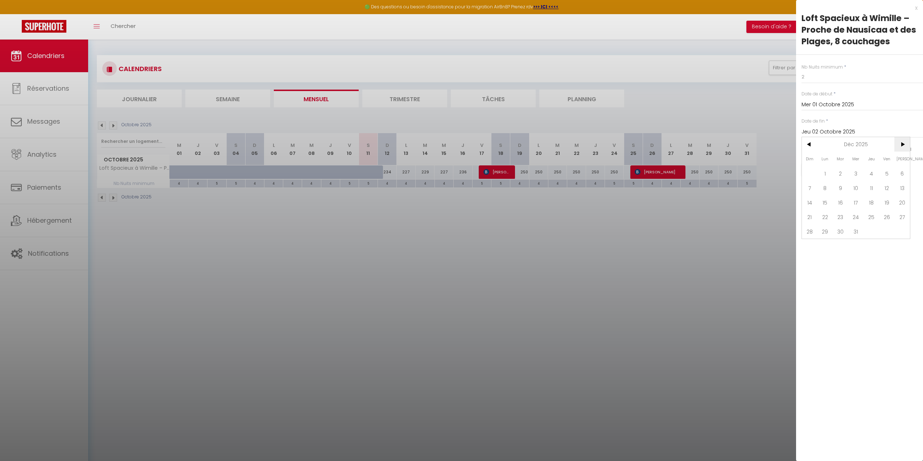
click at [899, 143] on span ">" at bounding box center [902, 144] width 16 height 15
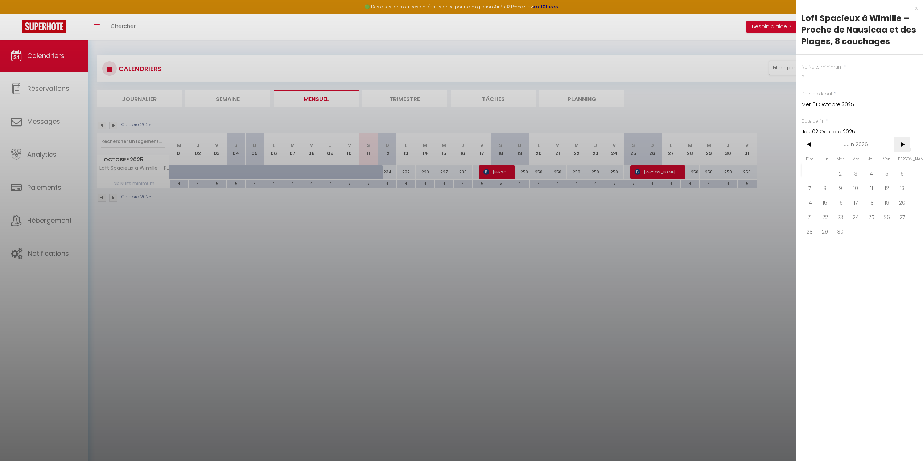
click at [899, 143] on span ">" at bounding box center [902, 144] width 16 height 15
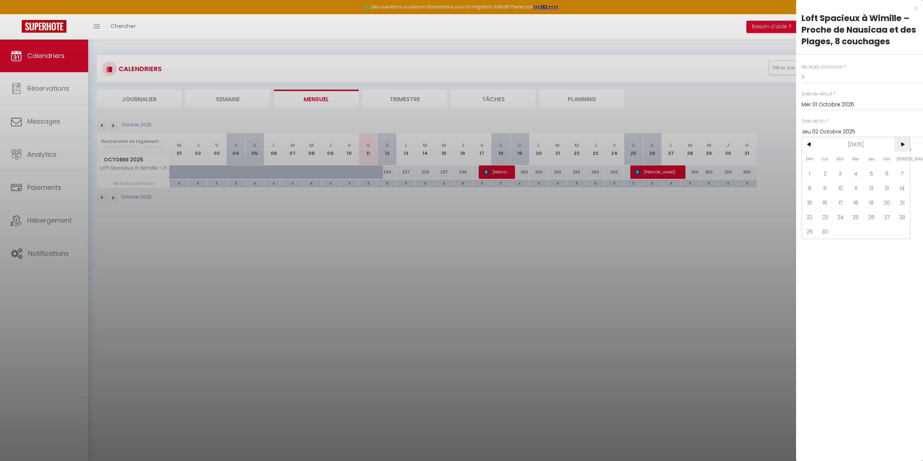
click at [899, 143] on span ">" at bounding box center [902, 144] width 16 height 15
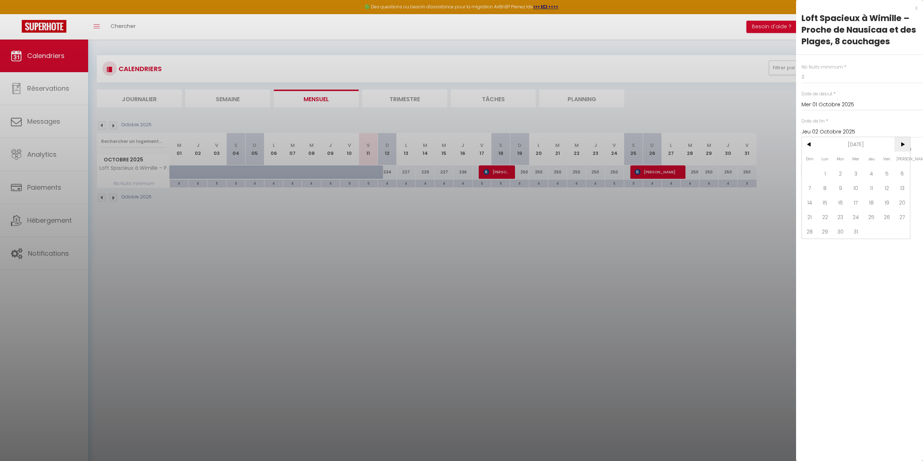
click at [899, 143] on span ">" at bounding box center [902, 144] width 16 height 15
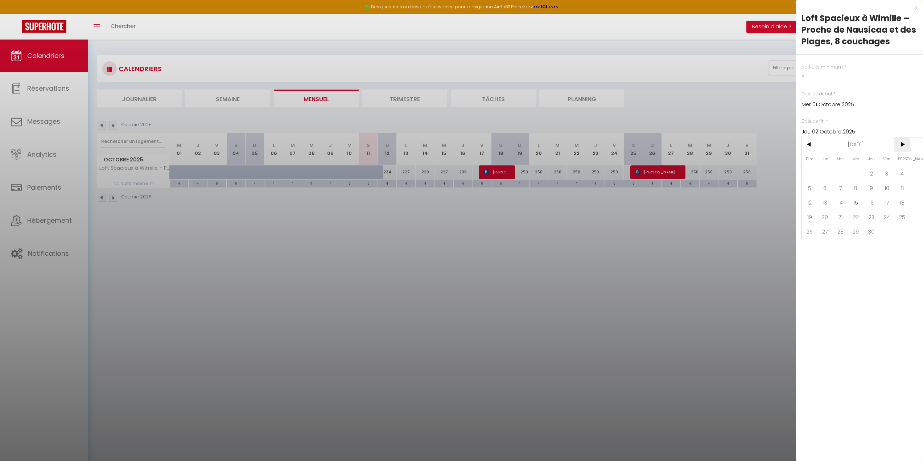
click at [899, 143] on span ">" at bounding box center [902, 144] width 16 height 15
click at [829, 203] on span "11" at bounding box center [825, 202] width 16 height 15
click at [828, 177] on div "x Loft Spacieux à Wimille – Proche de Nausicaa et des Plages, 8 couchages Nb Nu…" at bounding box center [859, 93] width 127 height 187
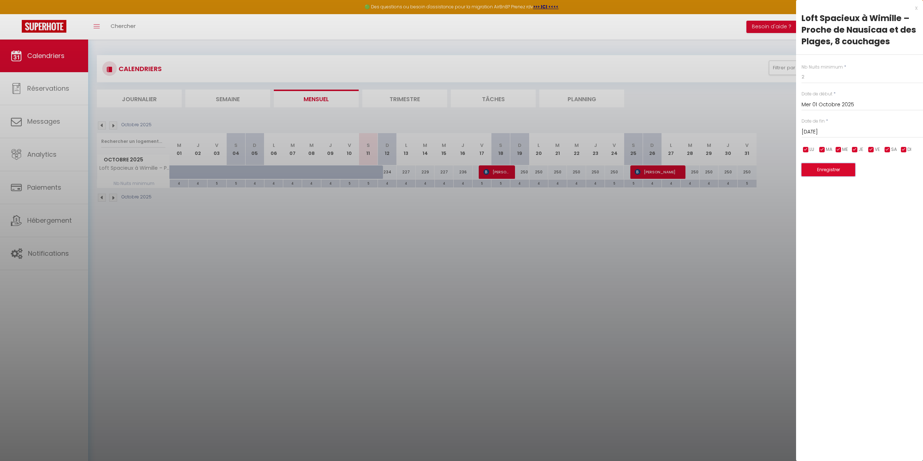
click at [835, 172] on button "Enregistrer" at bounding box center [829, 169] width 54 height 13
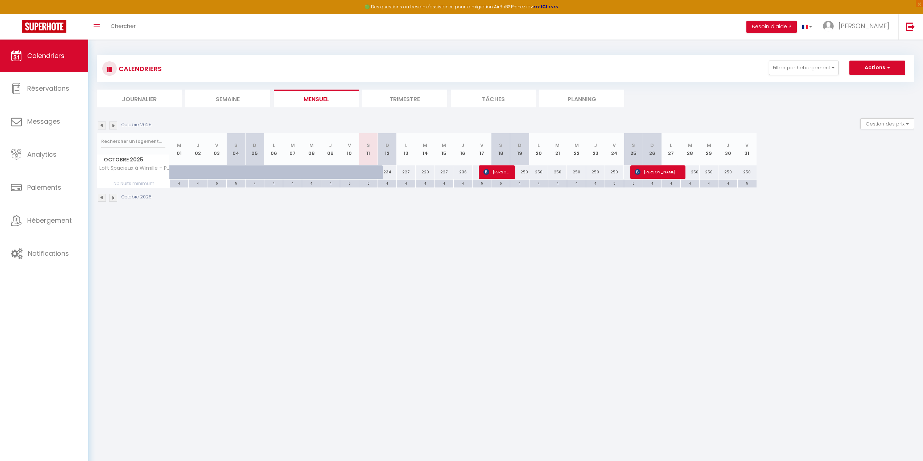
click at [389, 184] on div "4" at bounding box center [387, 183] width 18 height 7
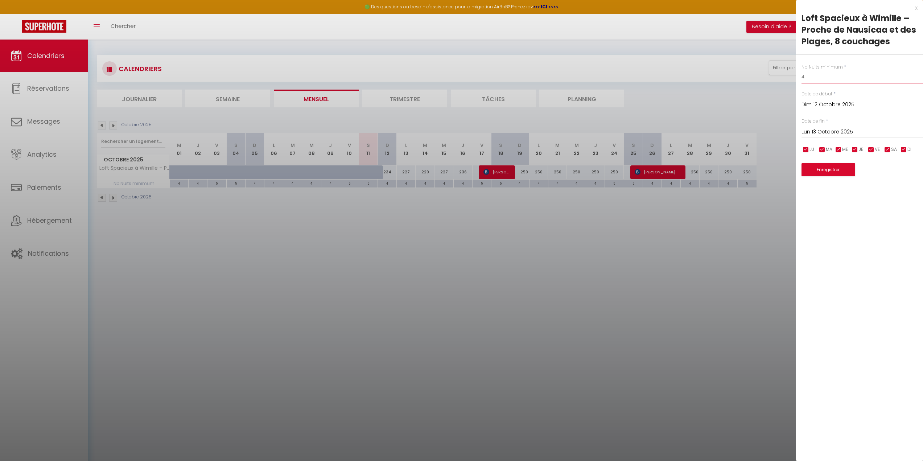
click at [848, 76] on input "4" at bounding box center [862, 76] width 121 height 13
drag, startPoint x: 848, startPoint y: 76, endPoint x: 724, endPoint y: 71, distance: 123.8
click at [728, 71] on body "🟢 Des questions ou besoin d'assistance pour la migration AirBnB? Prenez rdv >>>…" at bounding box center [461, 270] width 923 height 461
click at [836, 126] on div "[DATE] < [DATE] > Dim Lun Mar Mer Jeu Ven Sam 1 2 3 4 5 6 7 8 9 10 11 12 13 14 …" at bounding box center [862, 131] width 121 height 13
click at [837, 127] on input "Lun 13 Octobre 2025" at bounding box center [862, 131] width 121 height 9
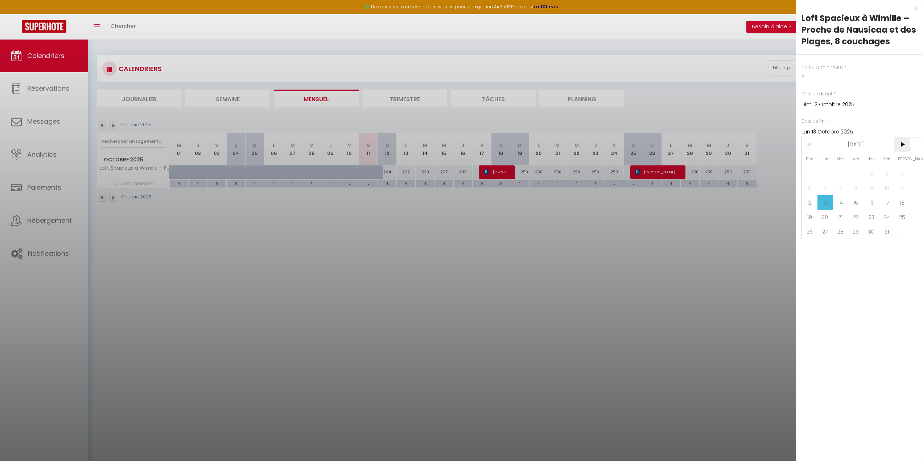
click at [906, 141] on span ">" at bounding box center [902, 144] width 16 height 15
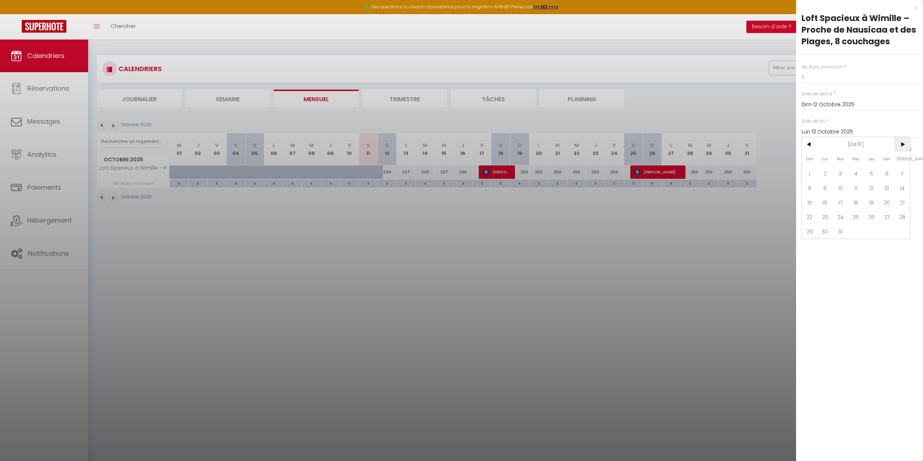
click at [906, 141] on span ">" at bounding box center [902, 144] width 16 height 15
click at [905, 141] on span ">" at bounding box center [902, 144] width 16 height 15
click at [904, 142] on span ">" at bounding box center [902, 144] width 16 height 15
click at [903, 143] on span ">" at bounding box center [902, 144] width 16 height 15
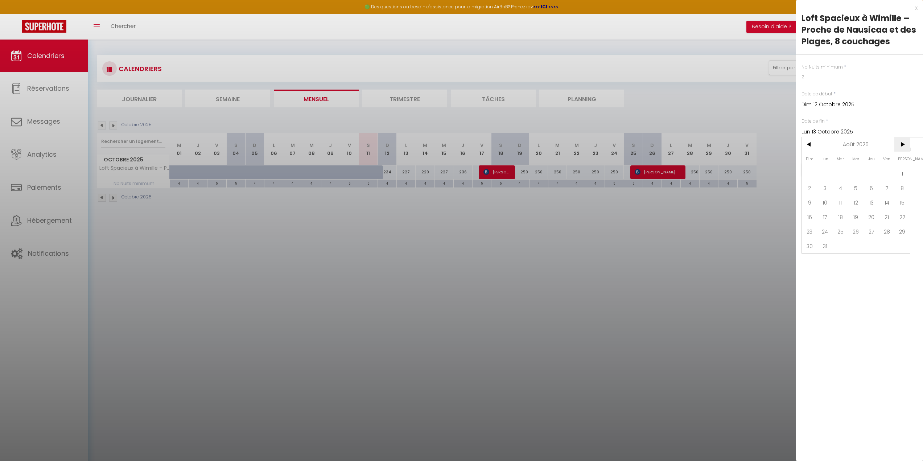
click at [903, 143] on span ">" at bounding box center [902, 144] width 16 height 15
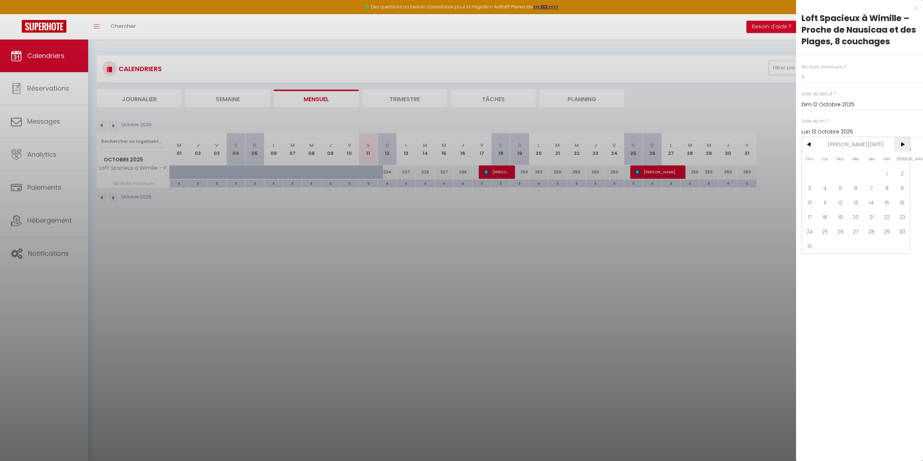
click at [903, 143] on span ">" at bounding box center [902, 144] width 16 height 15
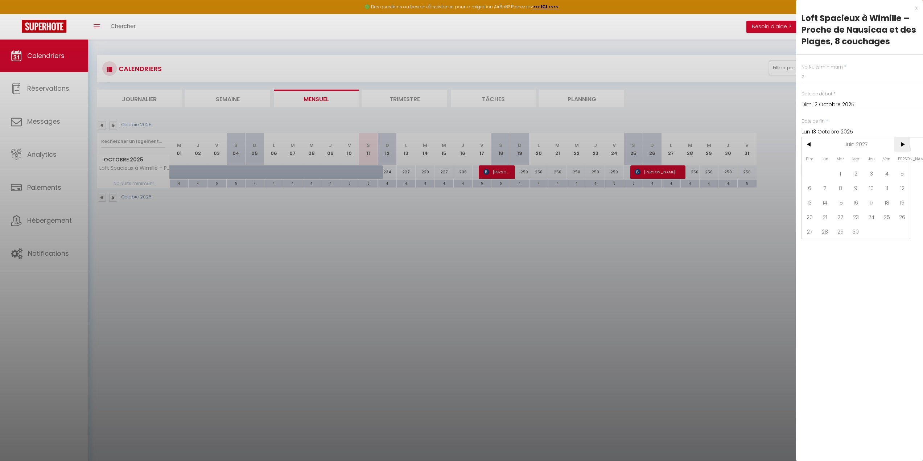
click at [903, 143] on span ">" at bounding box center [902, 144] width 16 height 15
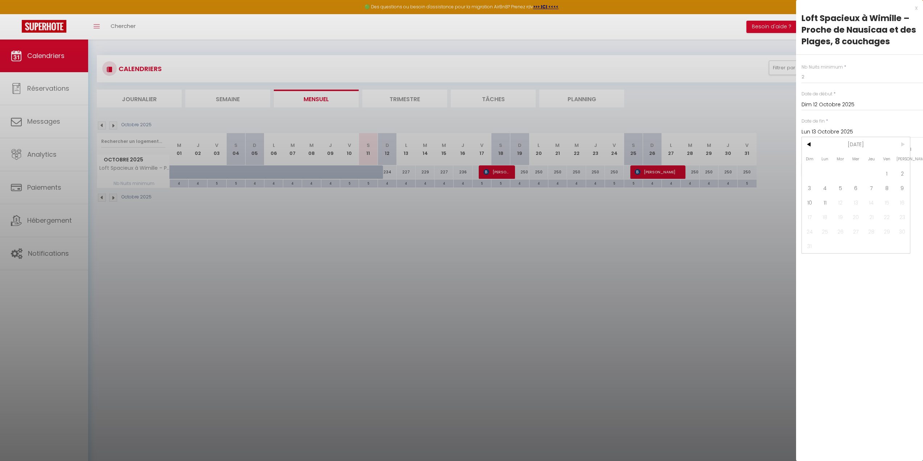
click at [903, 143] on span ">" at bounding box center [902, 144] width 16 height 15
click at [828, 202] on span "11" at bounding box center [825, 202] width 16 height 15
click at [833, 178] on div "x Loft Spacieux à Wimille – Proche de Nausicaa et des Plages, 8 couchages Nb Nu…" at bounding box center [859, 93] width 127 height 187
click at [840, 170] on button "Enregistrer" at bounding box center [829, 169] width 54 height 13
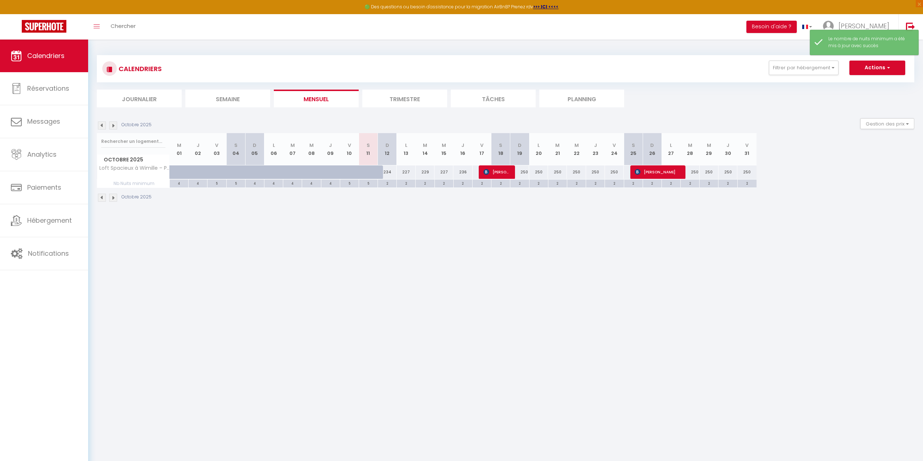
click at [721, 251] on body "🟢 Des questions ou besoin d'assistance pour la migration AirBnB? Prenez rdv >>>…" at bounding box center [461, 270] width 923 height 461
click at [117, 125] on img at bounding box center [113, 125] width 8 height 8
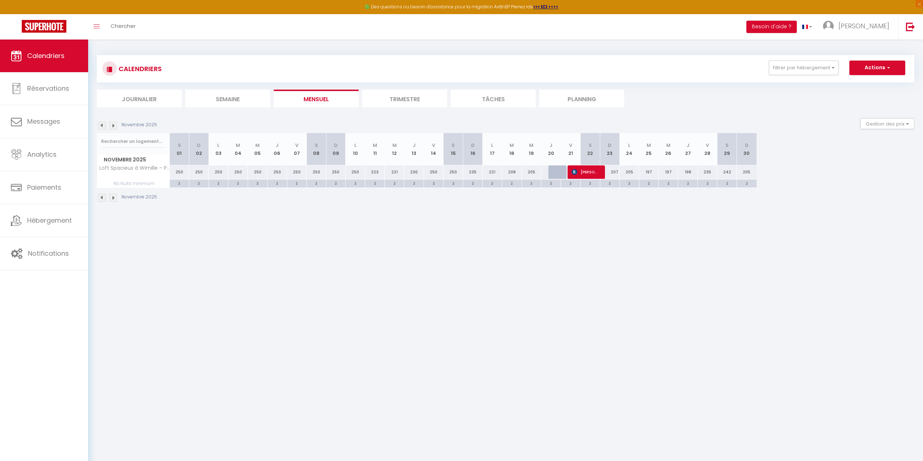
click at [117, 125] on img at bounding box center [113, 125] width 8 height 8
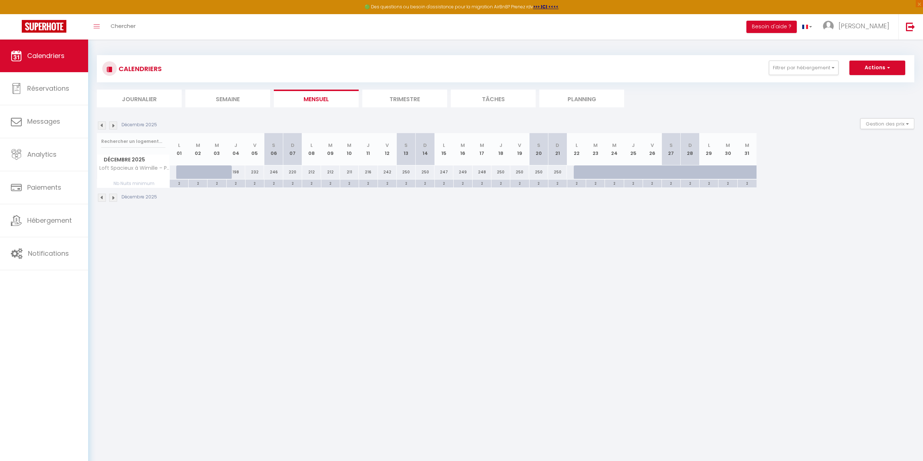
click at [117, 125] on img at bounding box center [113, 125] width 8 height 8
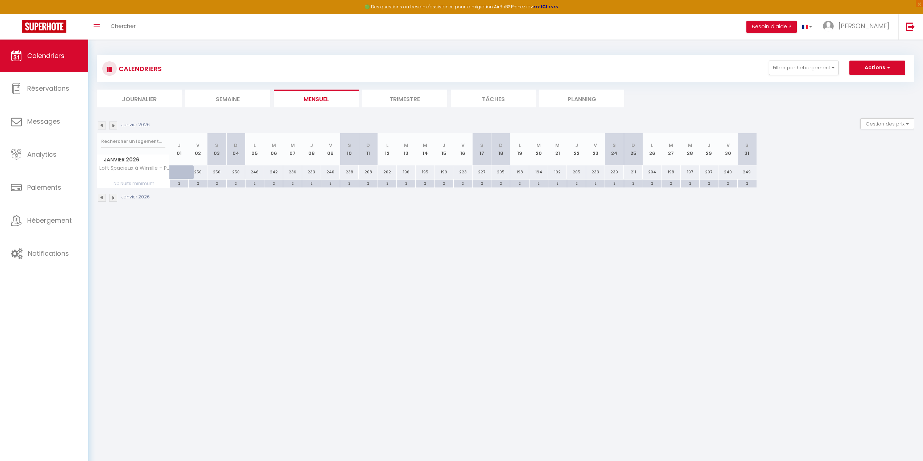
click at [117, 125] on img at bounding box center [113, 125] width 8 height 8
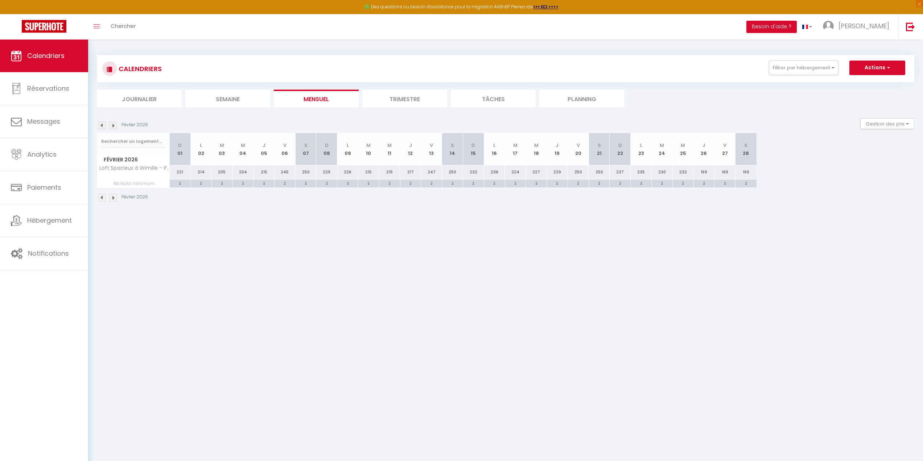
click at [117, 125] on img at bounding box center [113, 125] width 8 height 8
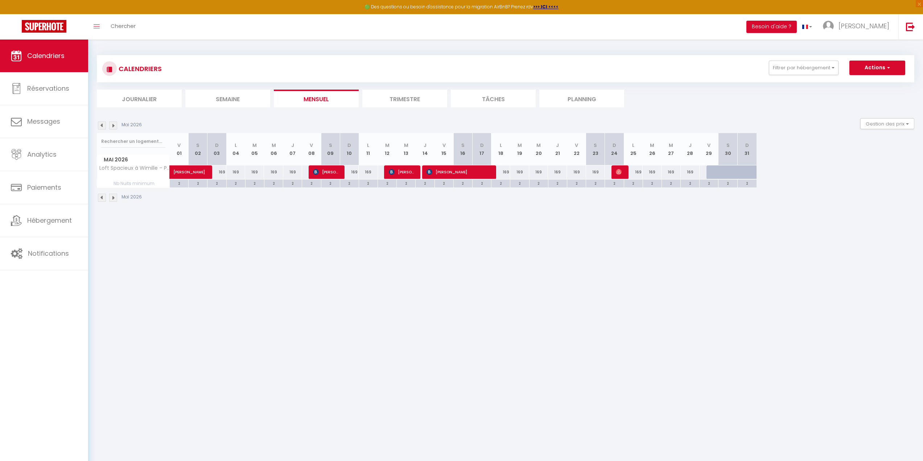
click at [117, 125] on img at bounding box center [113, 125] width 8 height 8
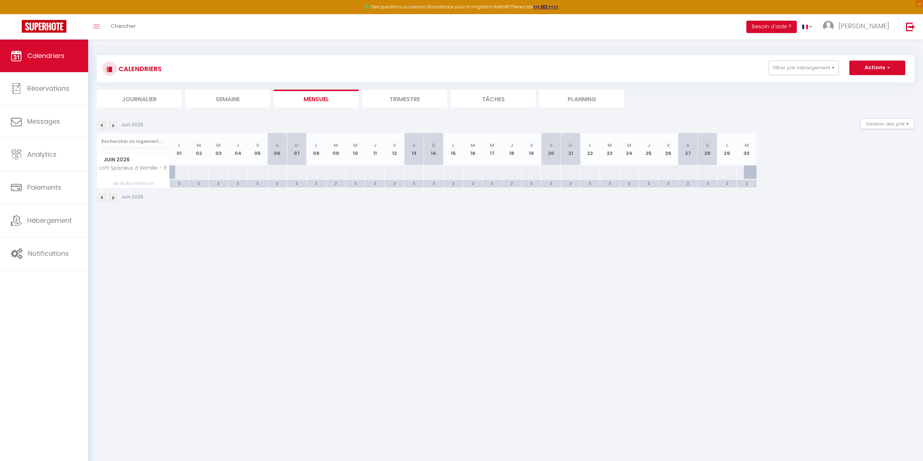
click at [117, 125] on img at bounding box center [113, 125] width 8 height 8
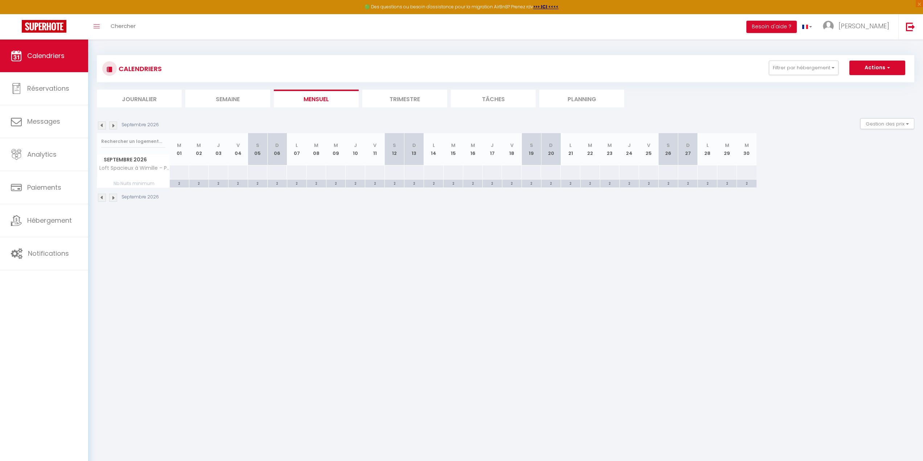
click at [117, 125] on img at bounding box center [113, 125] width 8 height 8
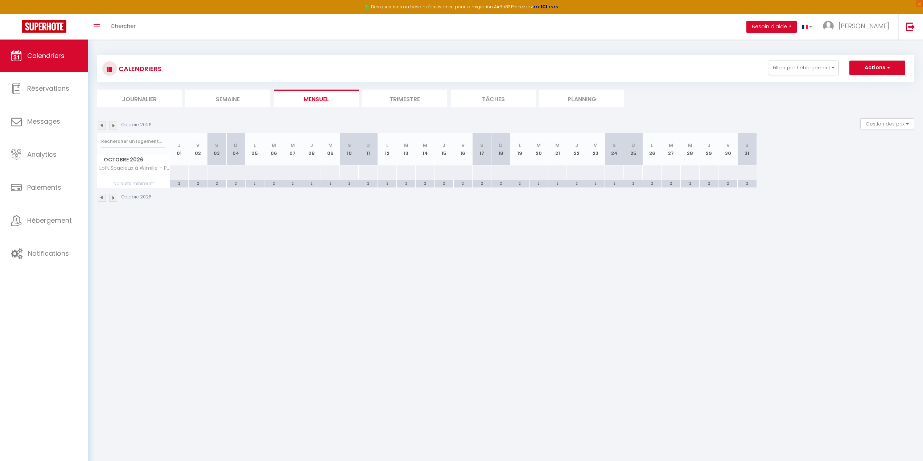
click at [117, 125] on img at bounding box center [113, 125] width 8 height 8
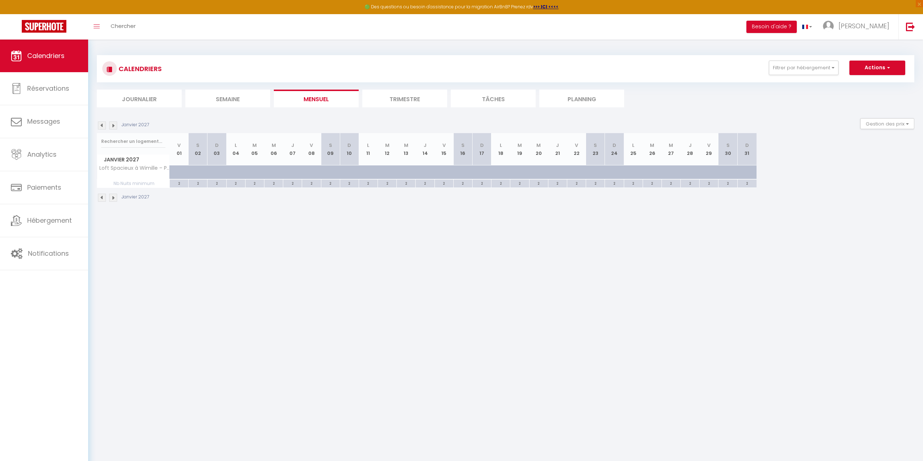
click at [117, 125] on img at bounding box center [113, 125] width 8 height 8
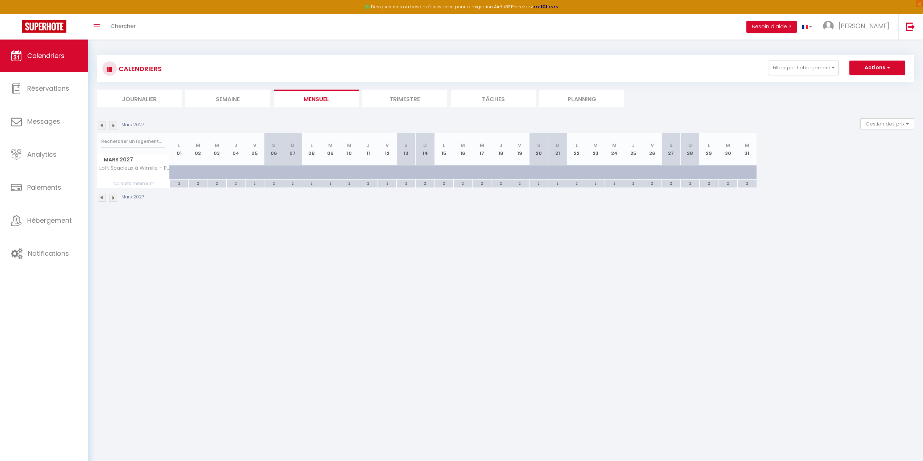
click at [117, 125] on img at bounding box center [113, 125] width 8 height 8
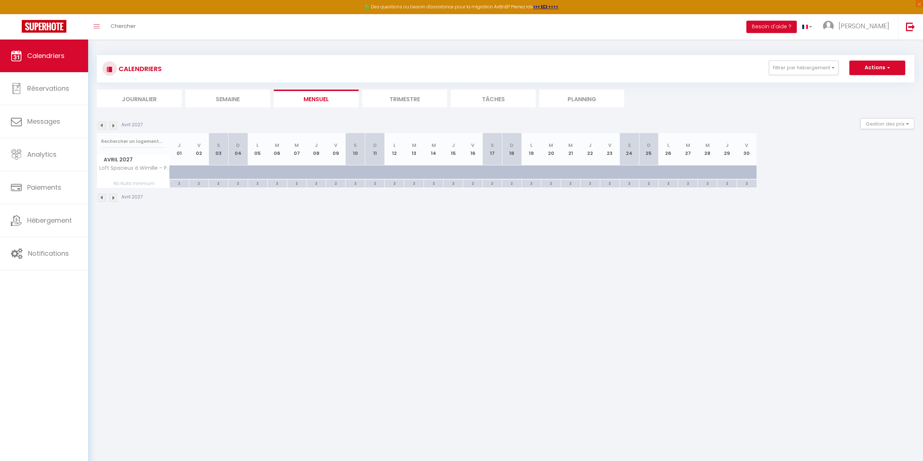
click at [117, 125] on img at bounding box center [113, 125] width 8 height 8
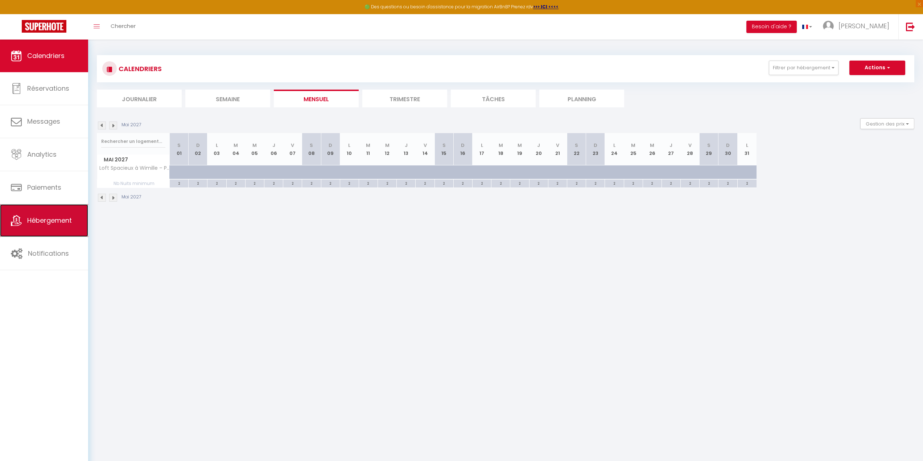
click at [74, 225] on link "Hébergement" at bounding box center [44, 220] width 88 height 33
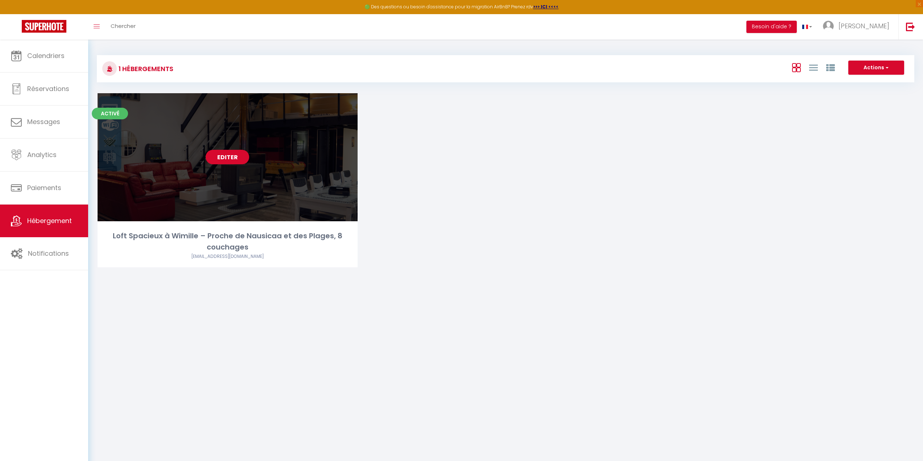
click at [226, 160] on link "Editer" at bounding box center [228, 157] width 44 height 15
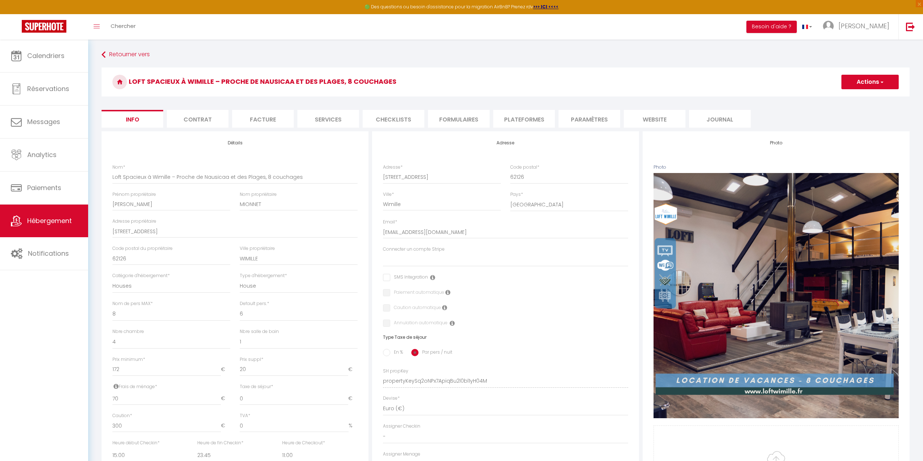
click at [319, 120] on li "Services" at bounding box center [328, 119] width 62 height 18
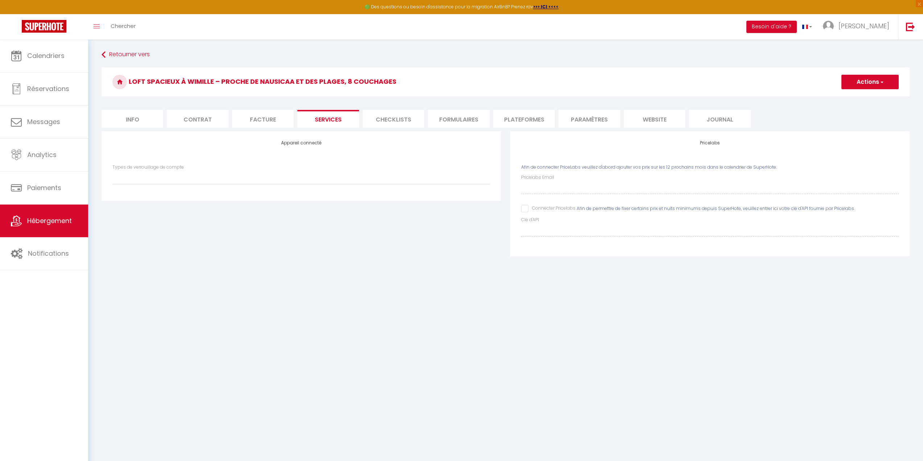
click at [526, 208] on input "Connecter Pricelabs" at bounding box center [548, 208] width 54 height 7
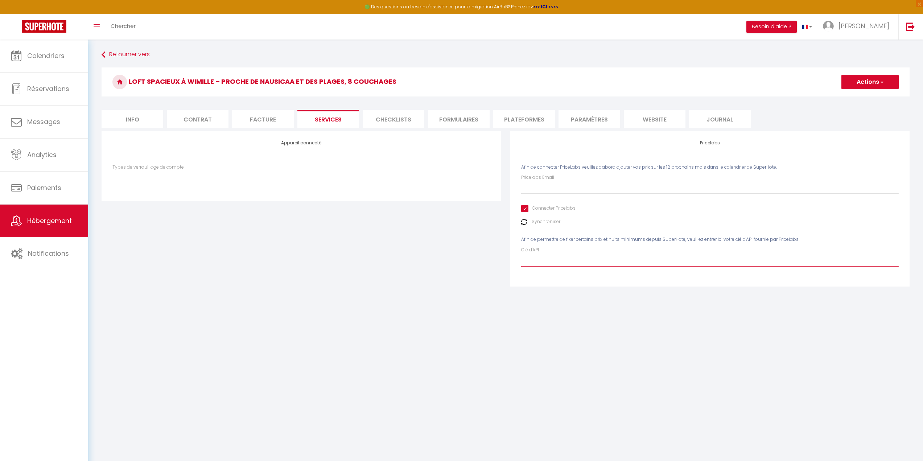
click at [549, 261] on input "Clé d'API" at bounding box center [710, 260] width 378 height 13
paste input "5AidXmPHlOV0BJoKJDJ0zufJC7GvD0e5uYUyWvrp"
click at [866, 88] on button "Actions" at bounding box center [869, 82] width 57 height 15
click at [869, 97] on link "Enregistrer" at bounding box center [869, 97] width 57 height 9
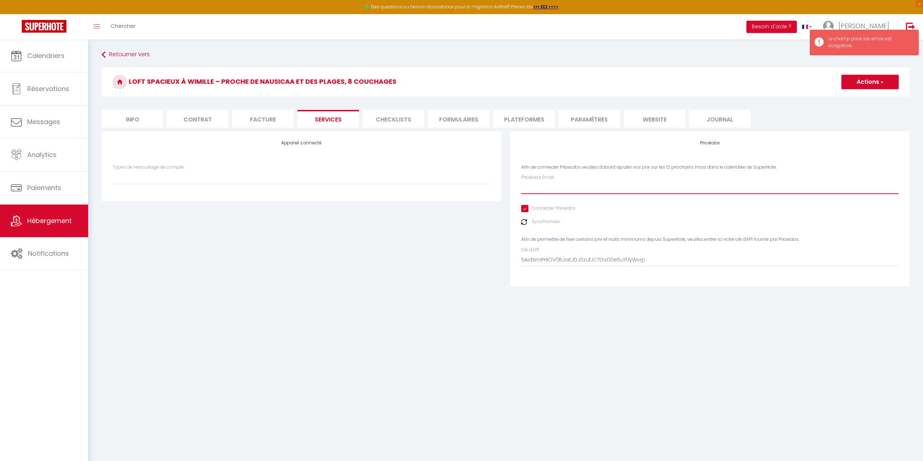
click at [557, 190] on input "Pricelabs Email" at bounding box center [710, 187] width 378 height 13
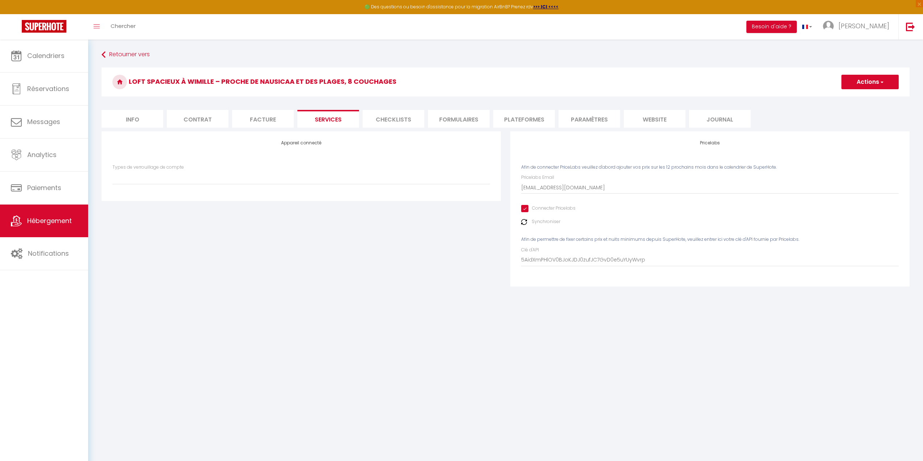
click at [875, 82] on button "Actions" at bounding box center [869, 82] width 57 height 15
click at [869, 102] on link "Enregistrer" at bounding box center [869, 97] width 57 height 9
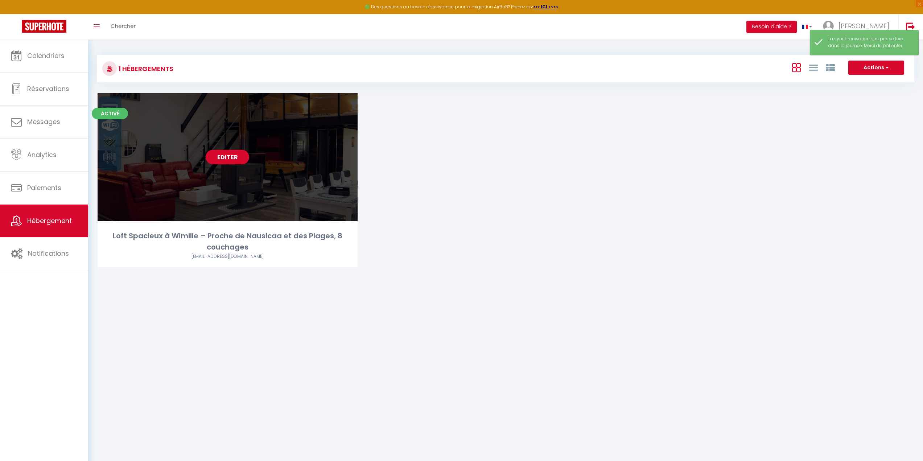
click at [239, 155] on link "Editer" at bounding box center [228, 157] width 44 height 15
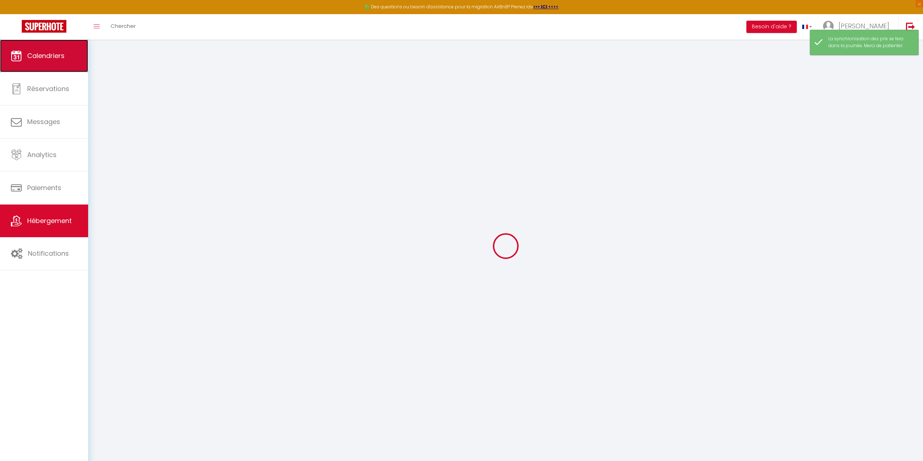
click at [47, 59] on span "Calendriers" at bounding box center [45, 55] width 37 height 9
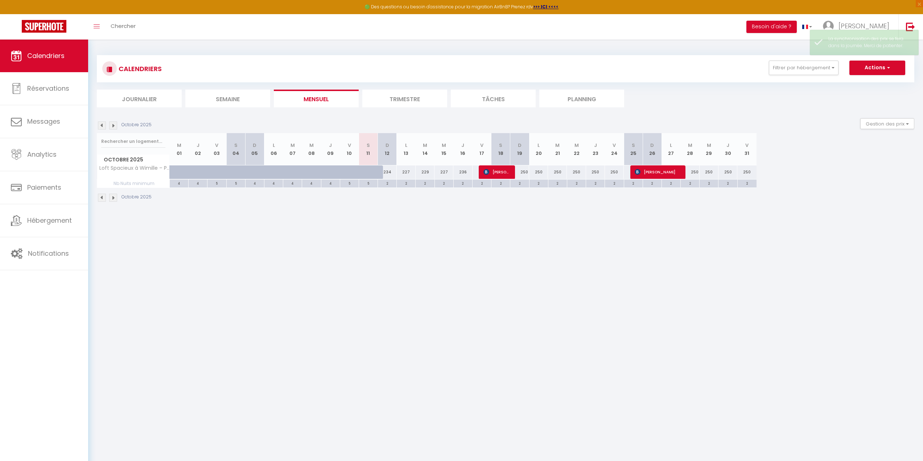
click at [110, 125] on img at bounding box center [113, 125] width 8 height 8
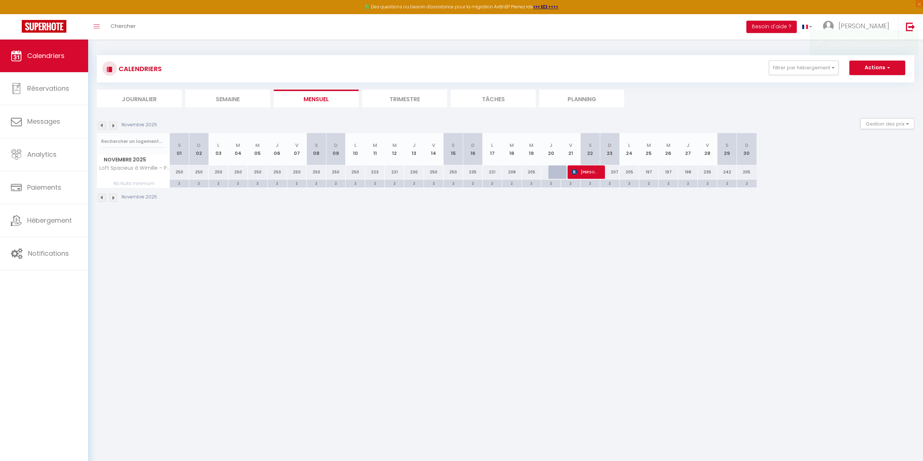
click at [115, 124] on img at bounding box center [113, 125] width 8 height 8
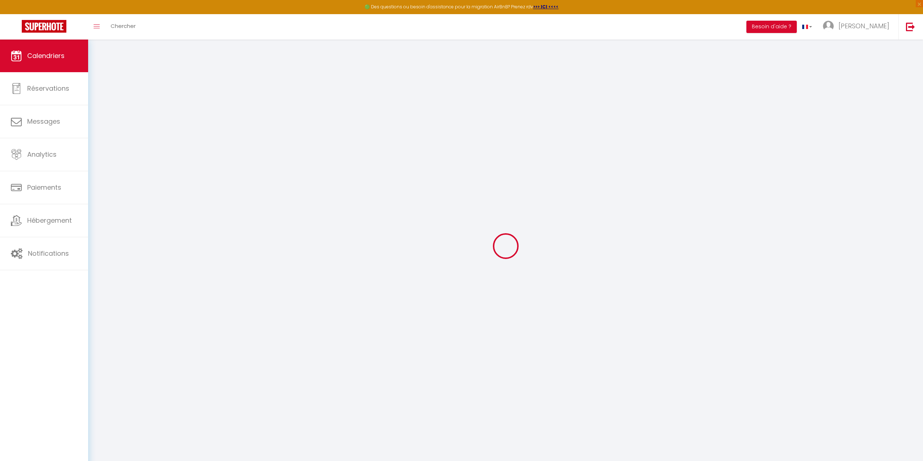
click at [115, 124] on div at bounding box center [505, 246] width 817 height 396
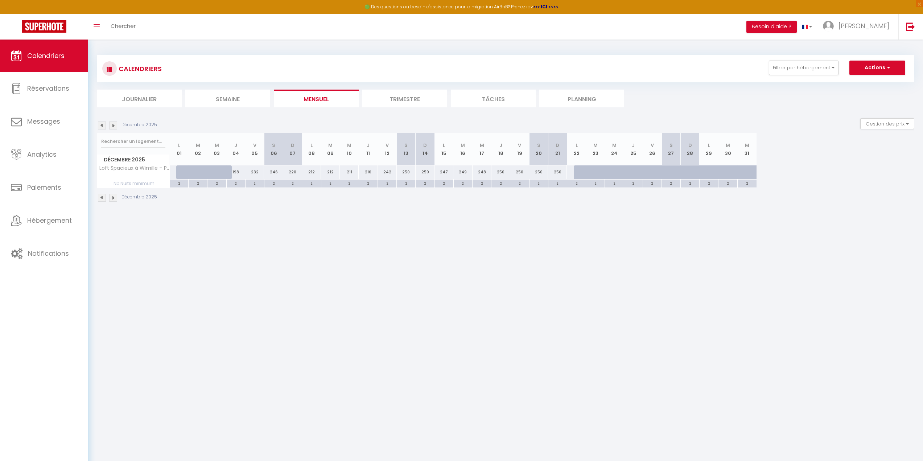
click at [115, 124] on img at bounding box center [113, 125] width 8 height 8
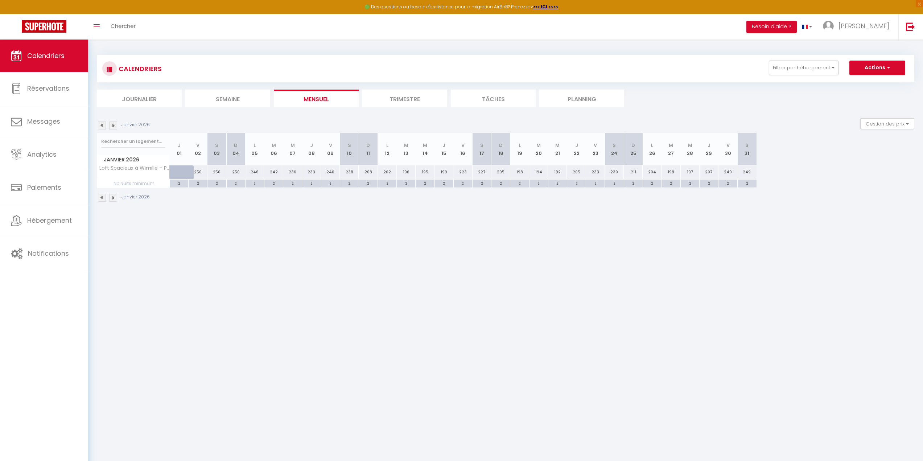
click at [115, 124] on img at bounding box center [113, 125] width 8 height 8
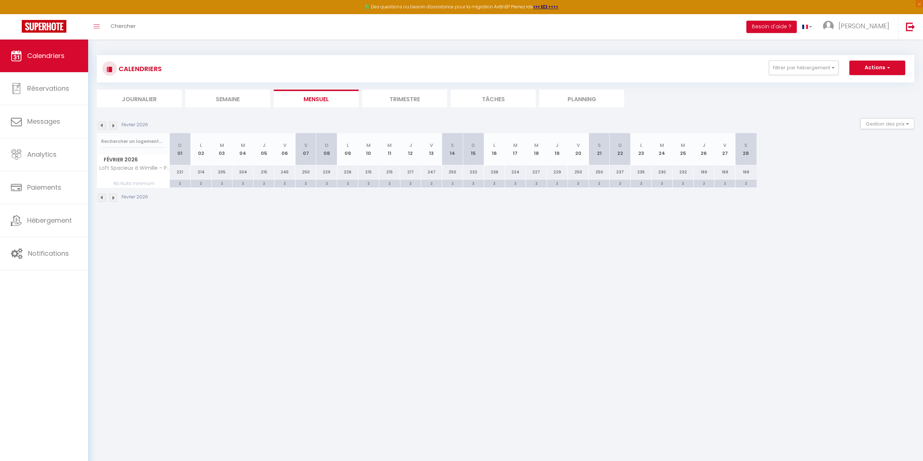
click at [115, 124] on img at bounding box center [113, 125] width 8 height 8
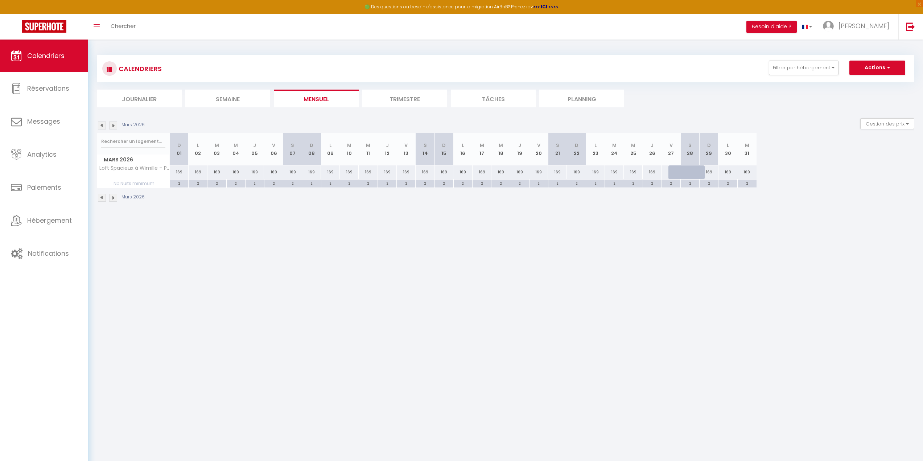
click at [115, 124] on img at bounding box center [113, 125] width 8 height 8
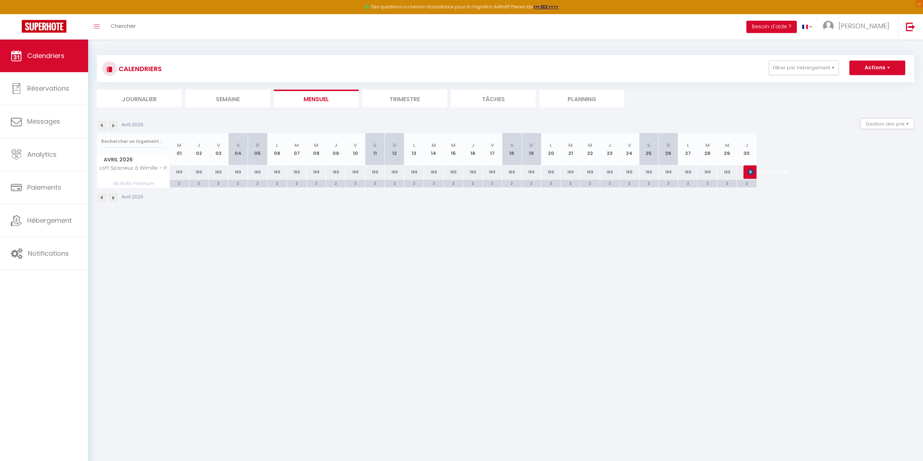
click at [115, 124] on img at bounding box center [113, 125] width 8 height 8
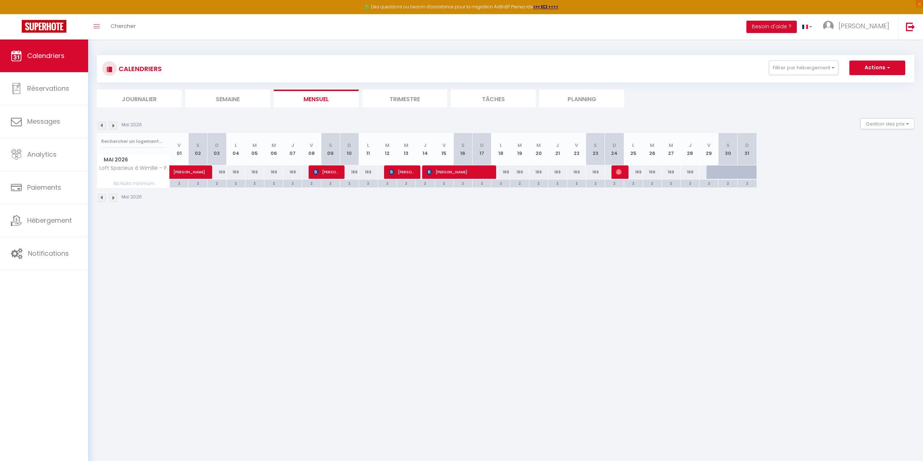
click at [115, 124] on img at bounding box center [113, 125] width 8 height 8
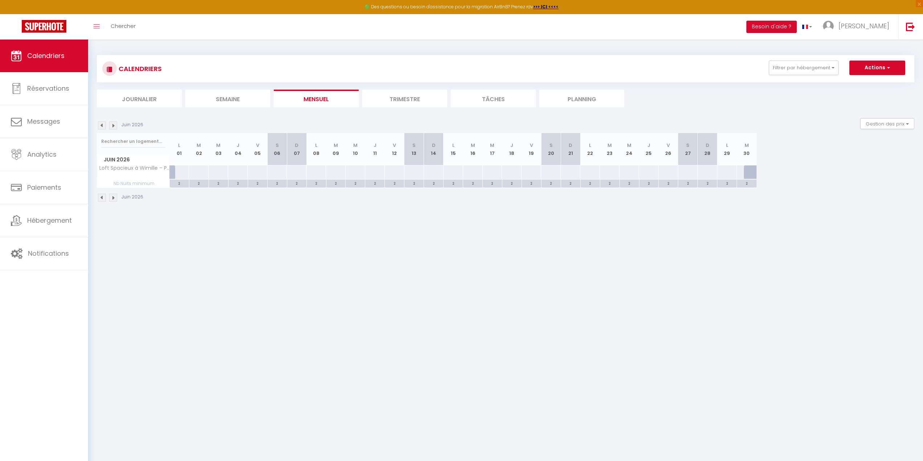
click at [115, 124] on img at bounding box center [113, 125] width 8 height 8
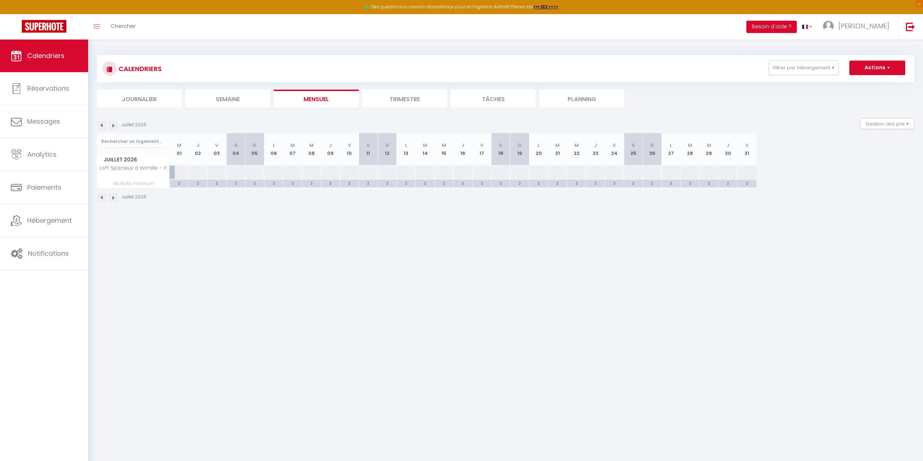
click at [115, 124] on img at bounding box center [113, 125] width 8 height 8
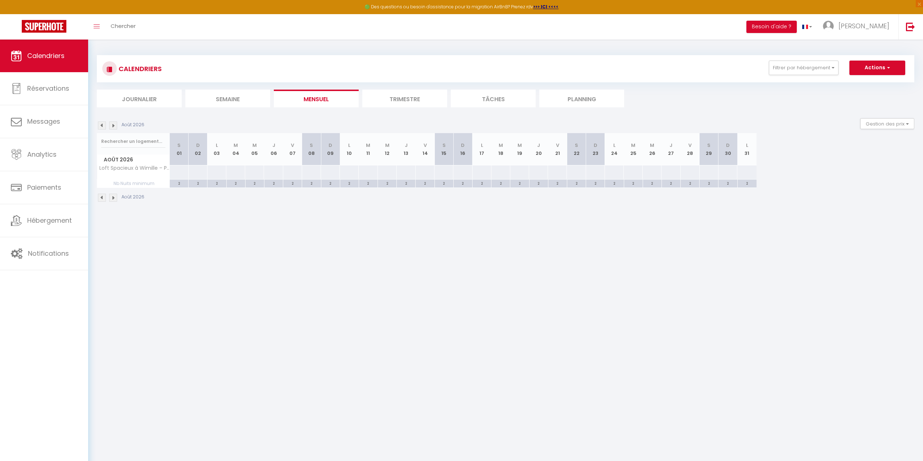
click at [115, 124] on img at bounding box center [113, 125] width 8 height 8
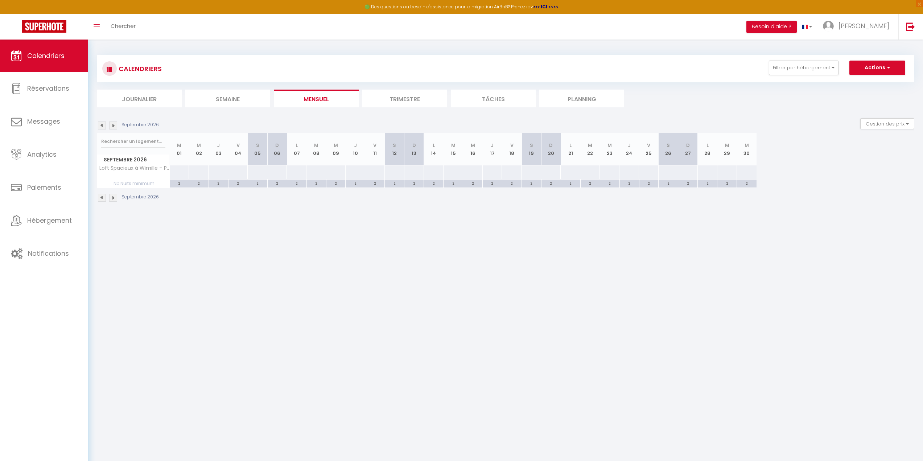
click at [115, 124] on img at bounding box center [113, 125] width 8 height 8
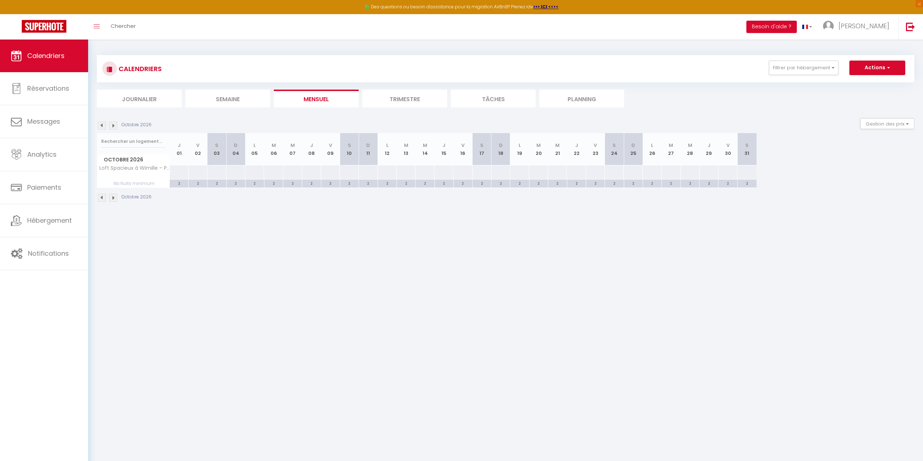
click at [115, 124] on img at bounding box center [113, 125] width 8 height 8
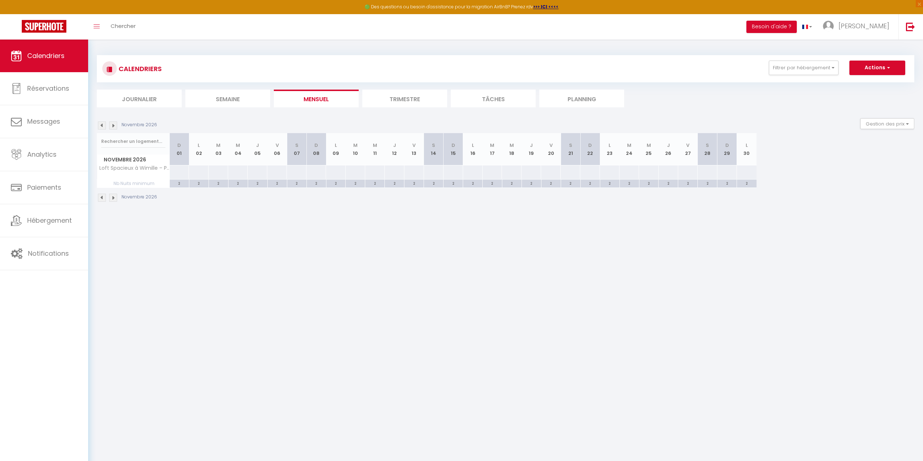
click at [115, 124] on img at bounding box center [113, 125] width 8 height 8
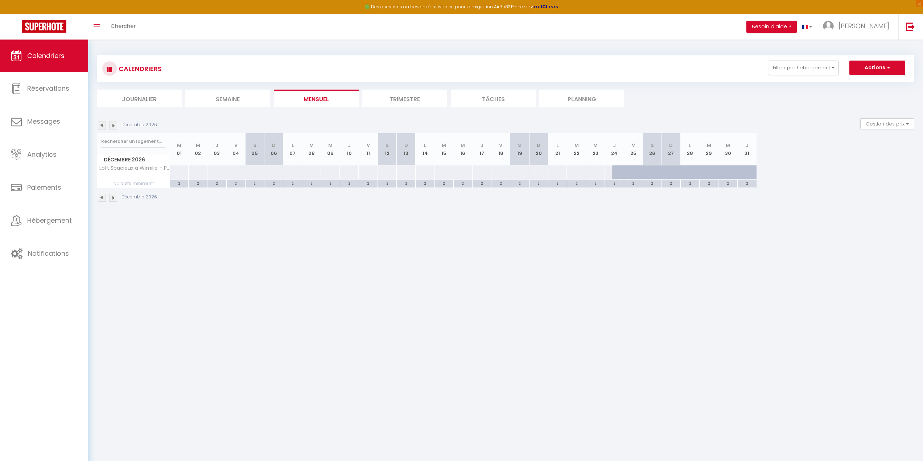
click at [115, 124] on img at bounding box center [113, 125] width 8 height 8
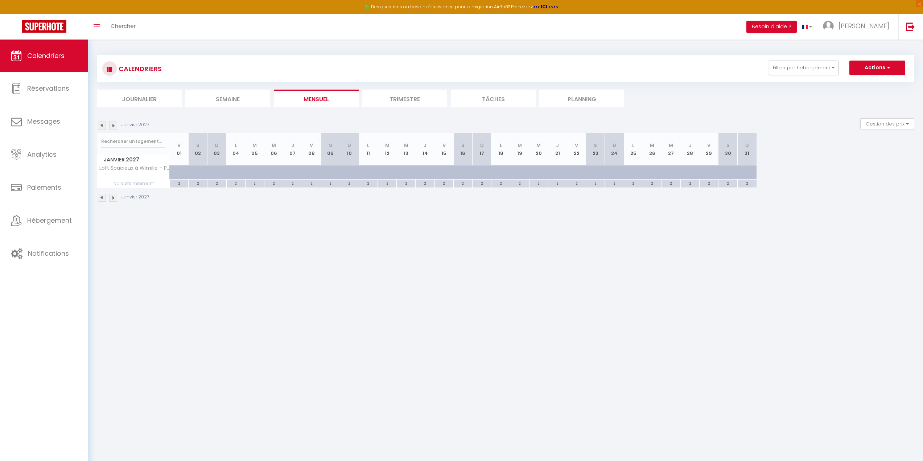
click at [115, 124] on img at bounding box center [113, 125] width 8 height 8
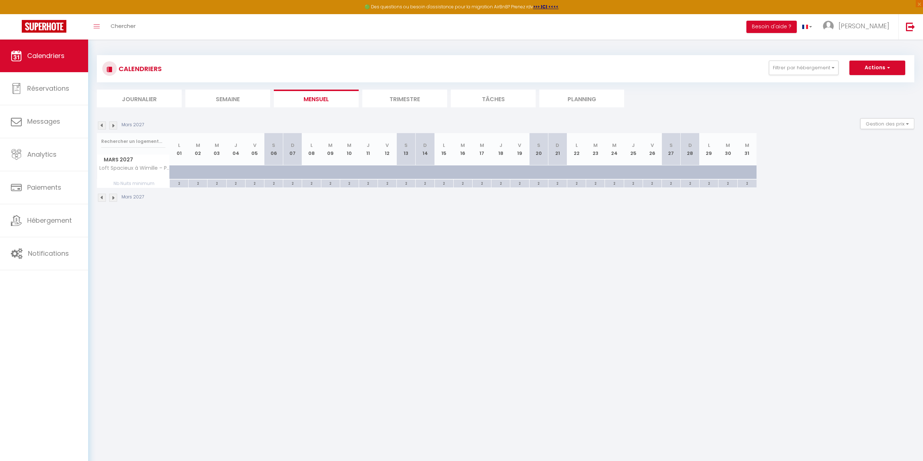
click at [115, 124] on img at bounding box center [113, 125] width 8 height 8
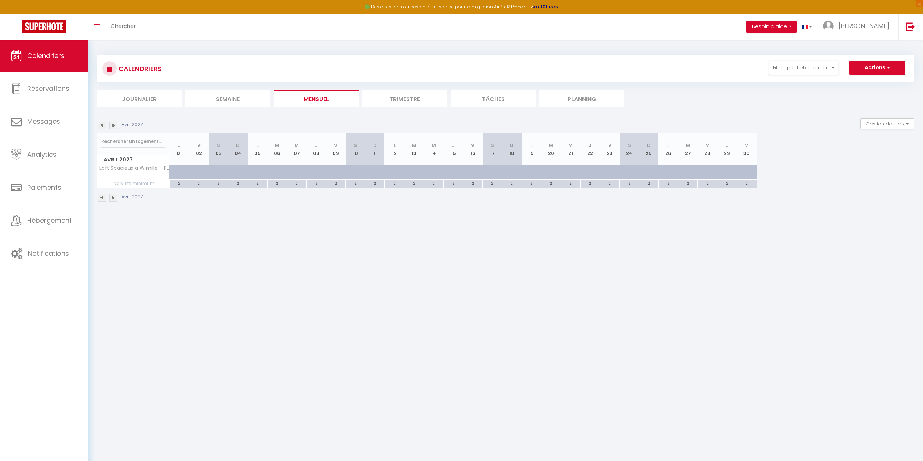
click at [115, 124] on img at bounding box center [113, 125] width 8 height 8
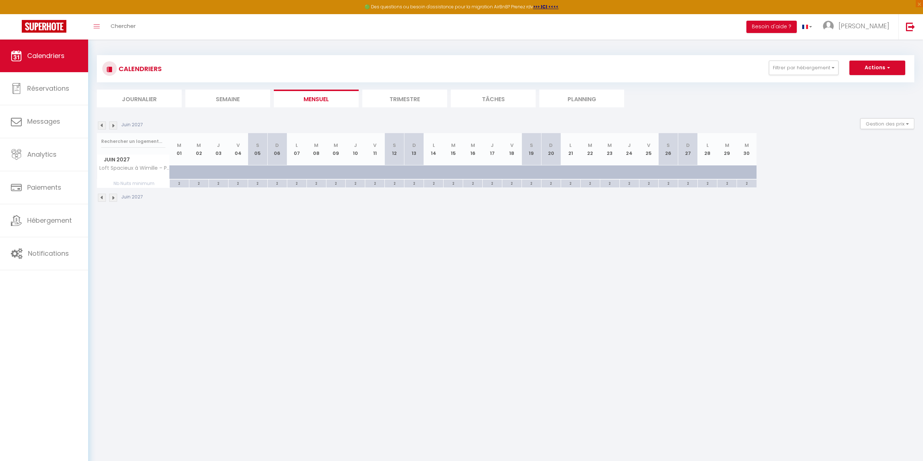
click at [115, 124] on img at bounding box center [113, 125] width 8 height 8
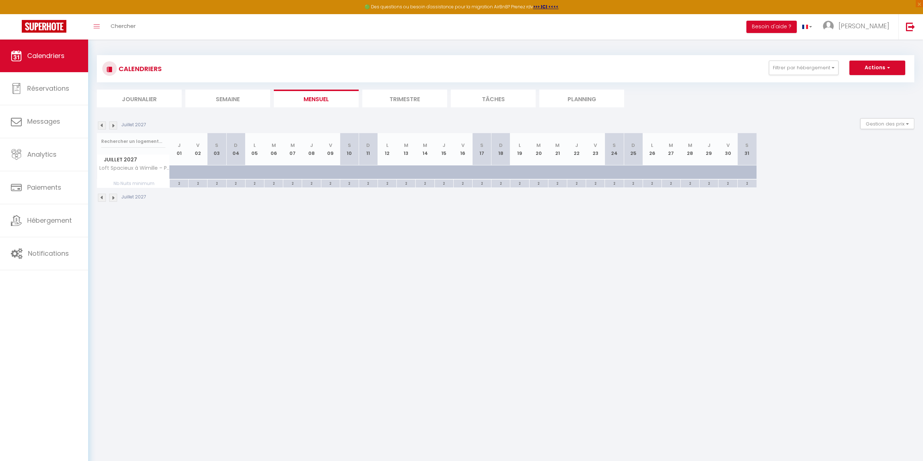
click at [115, 124] on img at bounding box center [113, 125] width 8 height 8
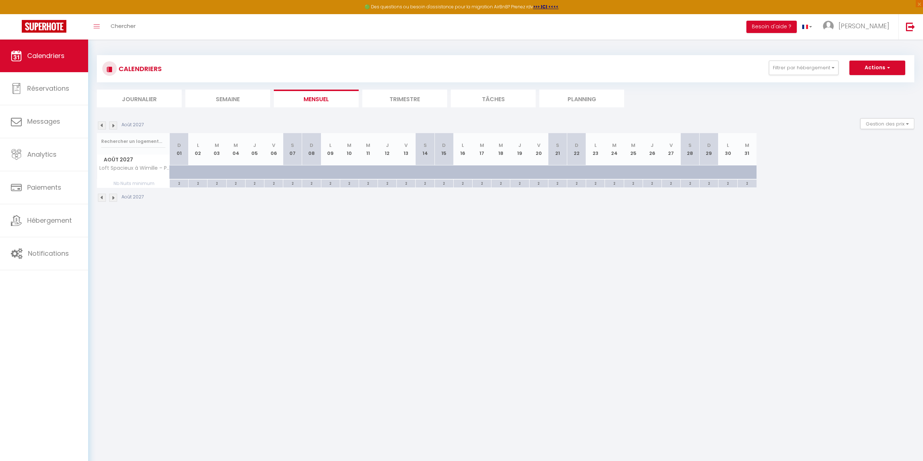
click at [115, 124] on img at bounding box center [113, 125] width 8 height 8
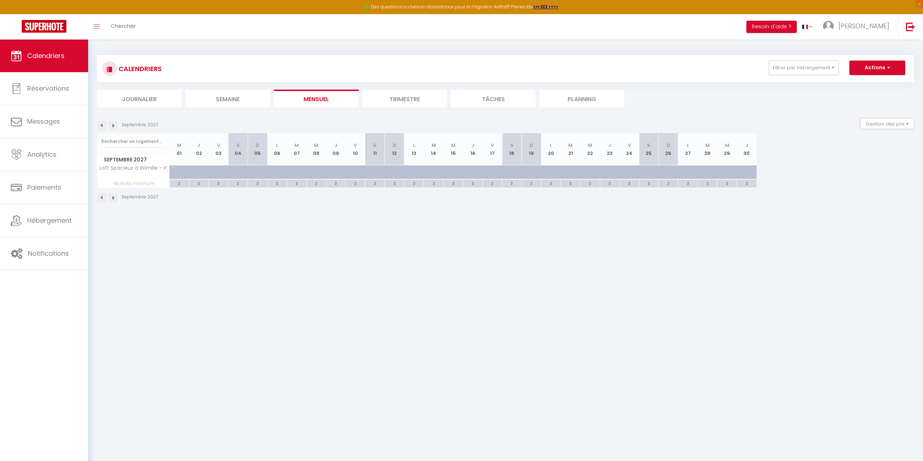
click at [115, 124] on img at bounding box center [113, 125] width 8 height 8
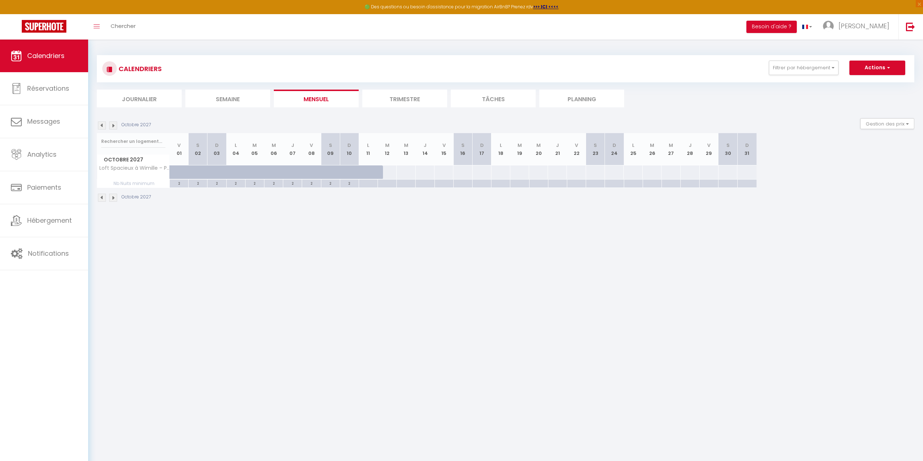
click at [115, 124] on img at bounding box center [113, 125] width 8 height 8
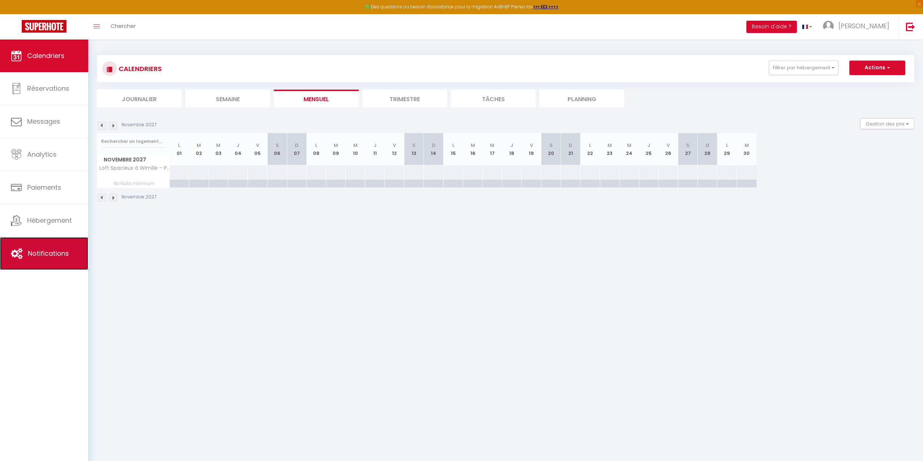
click at [45, 264] on link "Notifications" at bounding box center [44, 253] width 88 height 33
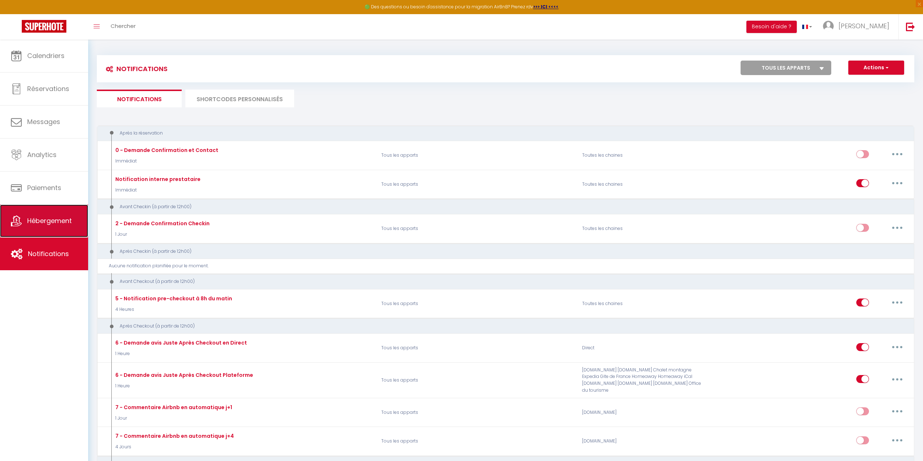
click at [52, 216] on span "Hébergement" at bounding box center [49, 220] width 45 height 9
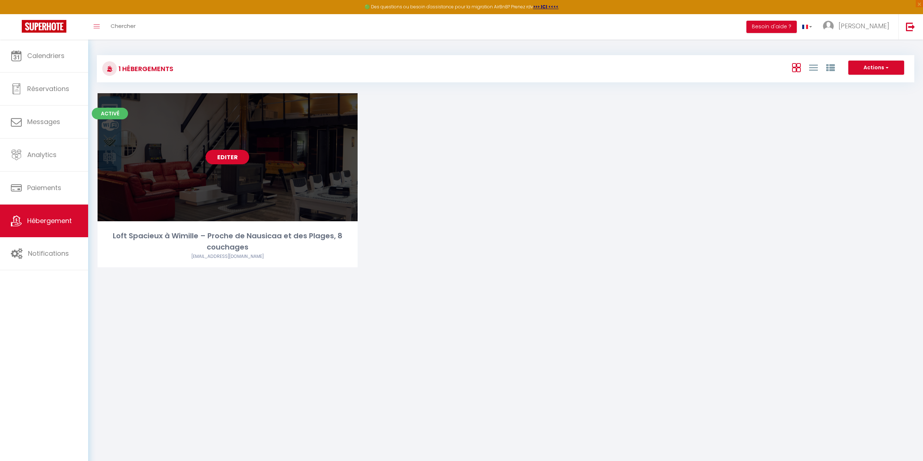
click at [223, 149] on div "Editer" at bounding box center [228, 157] width 260 height 128
click at [227, 159] on link "Editer" at bounding box center [228, 157] width 44 height 15
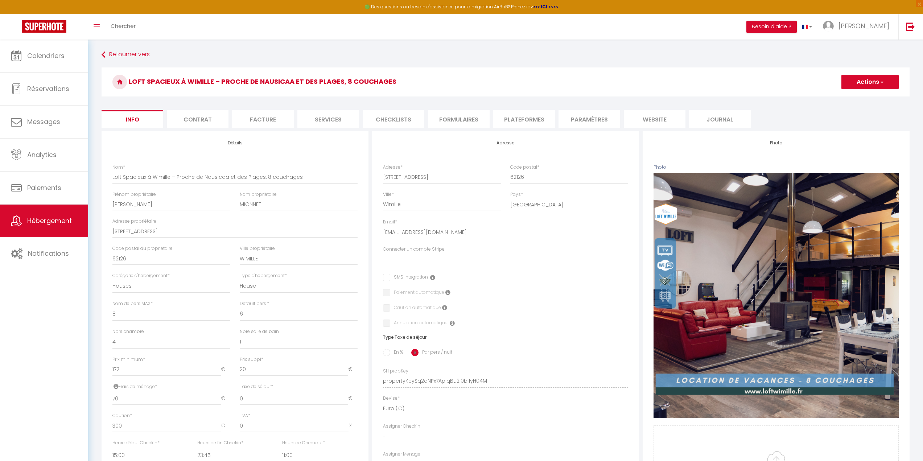
click at [333, 118] on li "Services" at bounding box center [328, 119] width 62 height 18
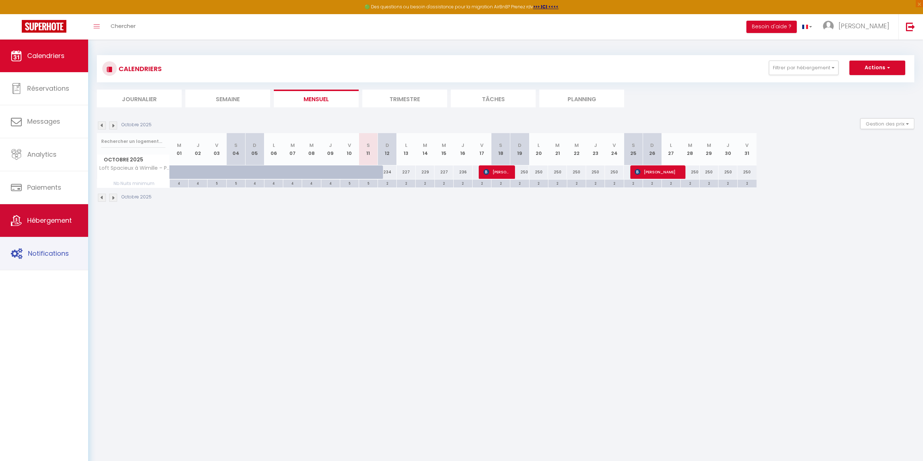
click at [58, 226] on link "Hébergement" at bounding box center [44, 220] width 88 height 33
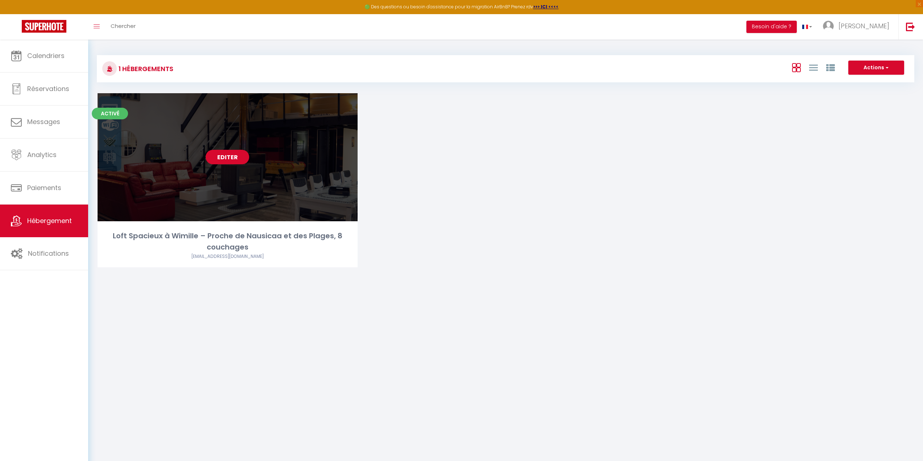
click at [234, 160] on link "Editer" at bounding box center [228, 157] width 44 height 15
select select "3"
select select "2"
select select "1"
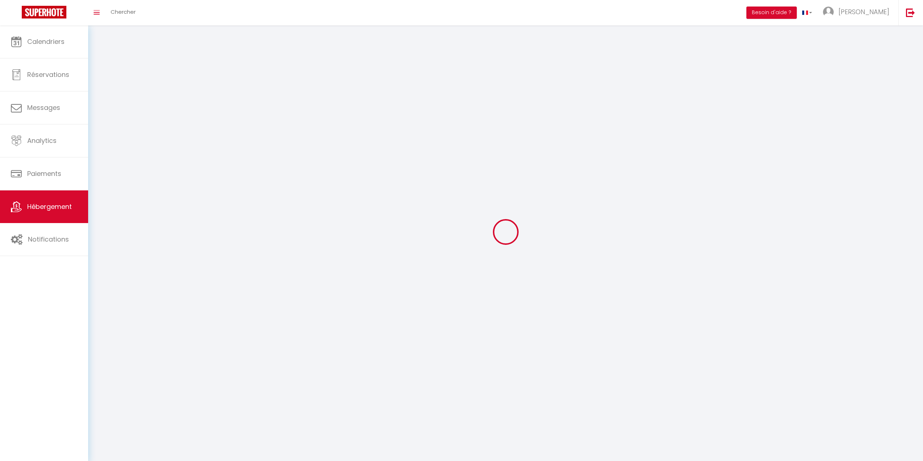
select select
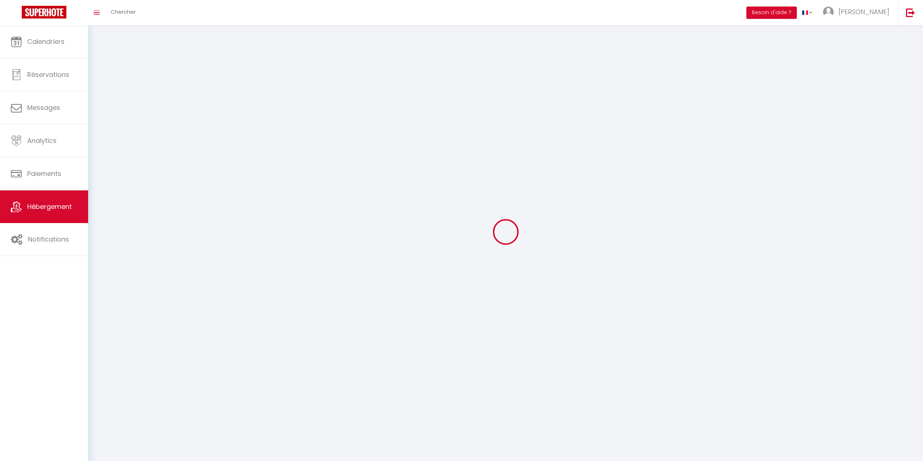
checkbox input "false"
select select
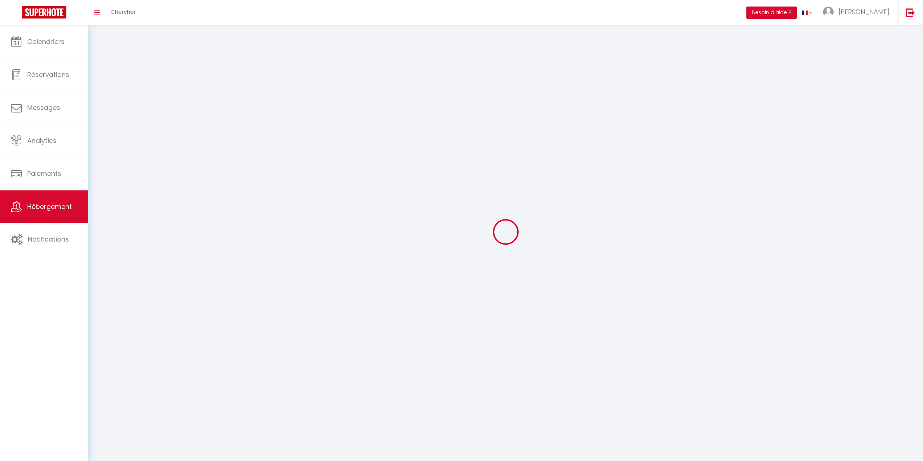
select select
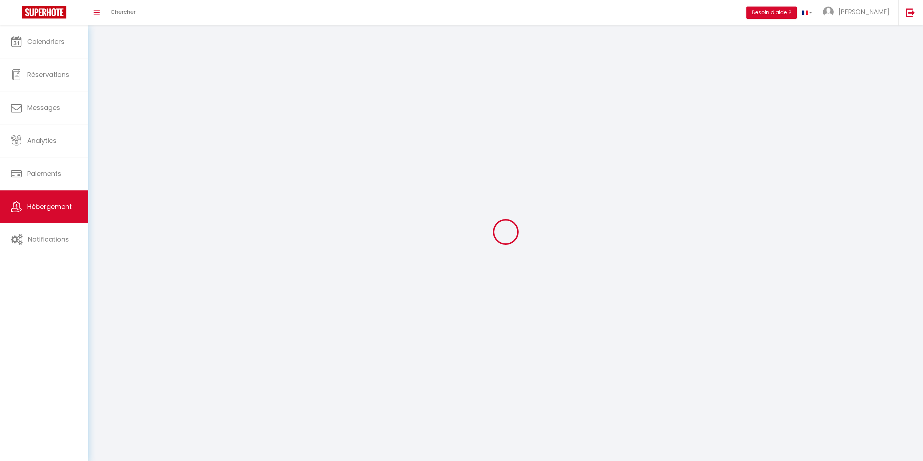
select select
checkbox input "false"
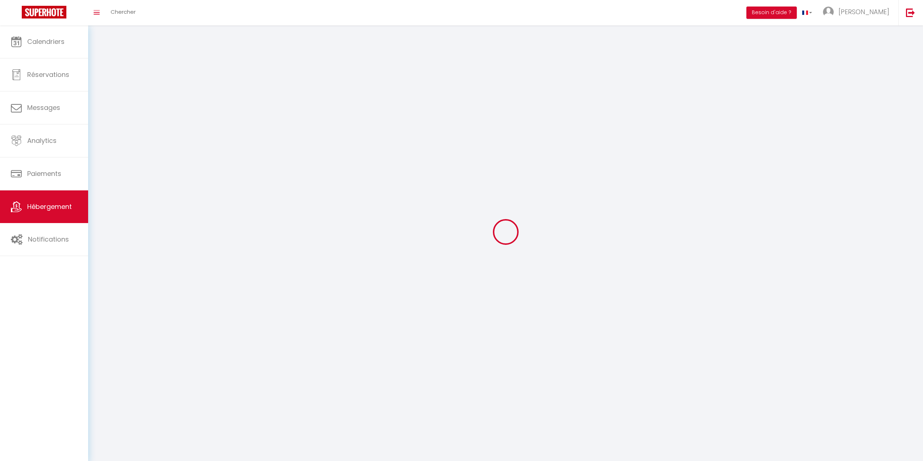
checkbox input "false"
select select
select select "28"
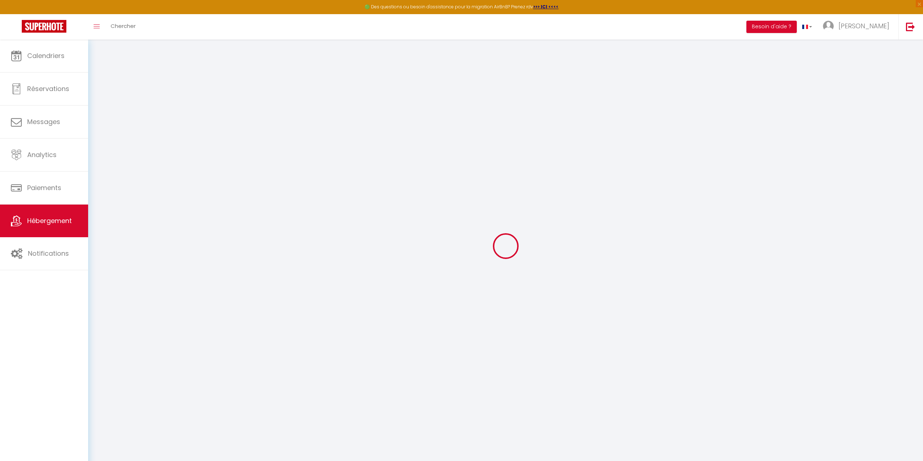
select select
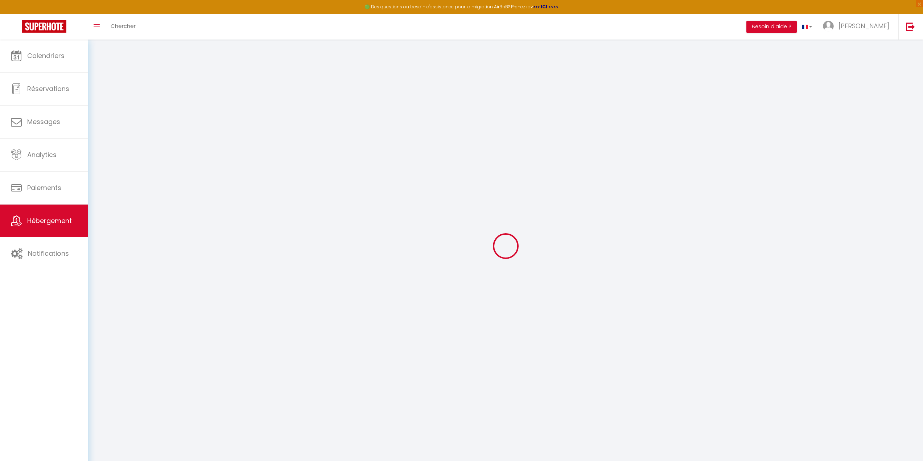
select select
checkbox input "false"
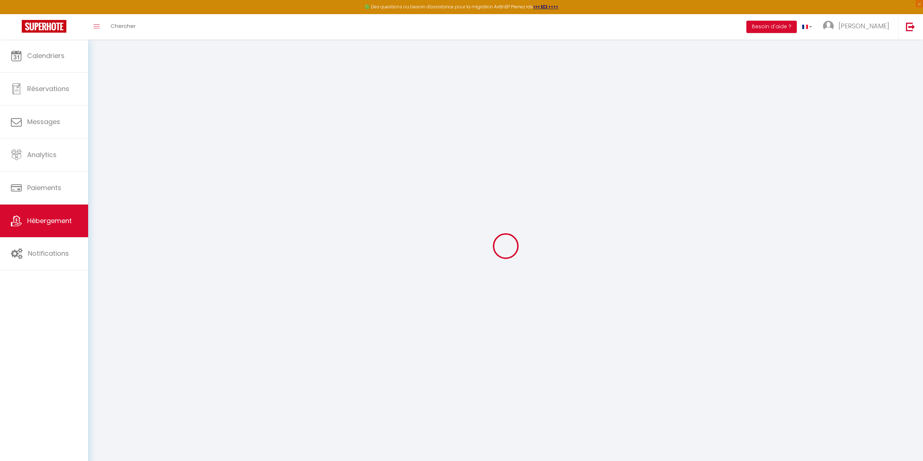
select select
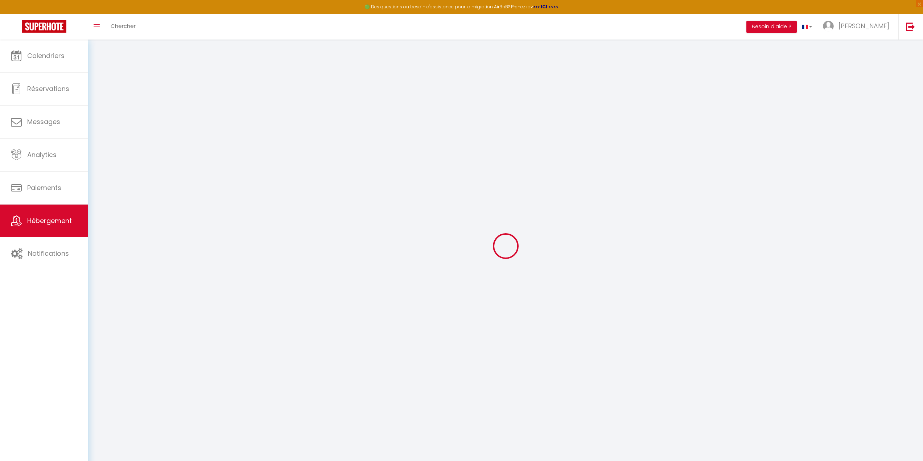
select select
checkbox input "false"
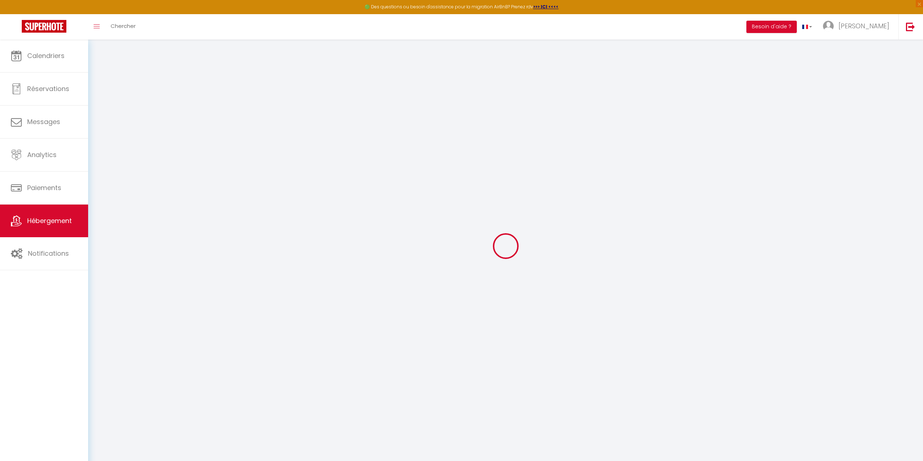
checkbox input "false"
select select
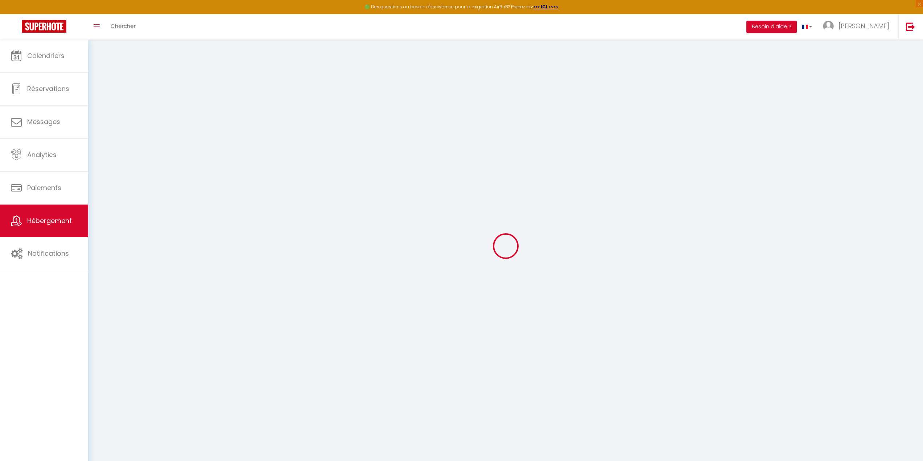
select select
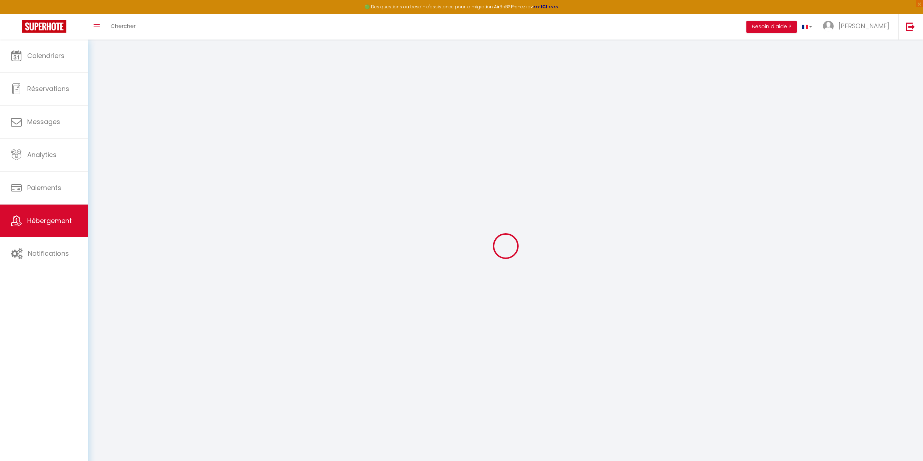
checkbox input "false"
select select
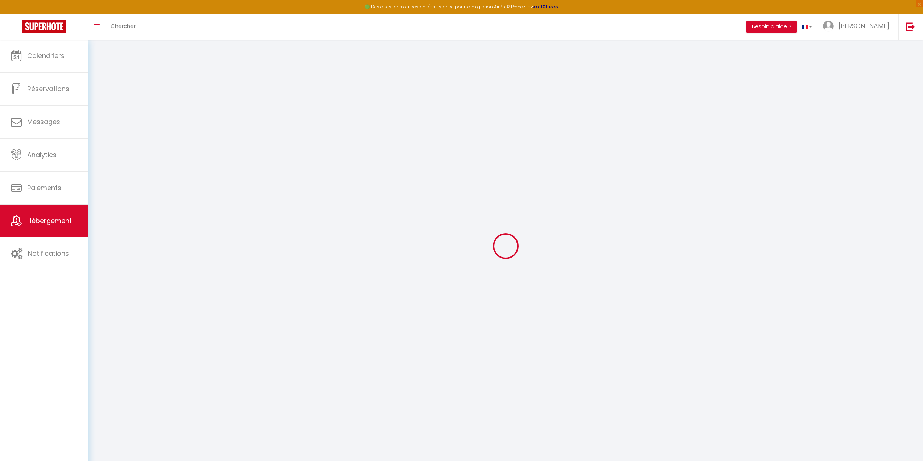
select select
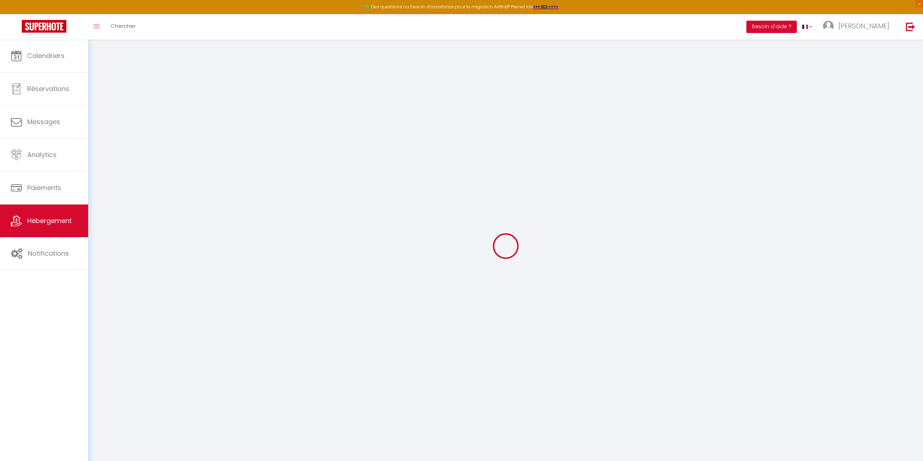
select select
checkbox input "false"
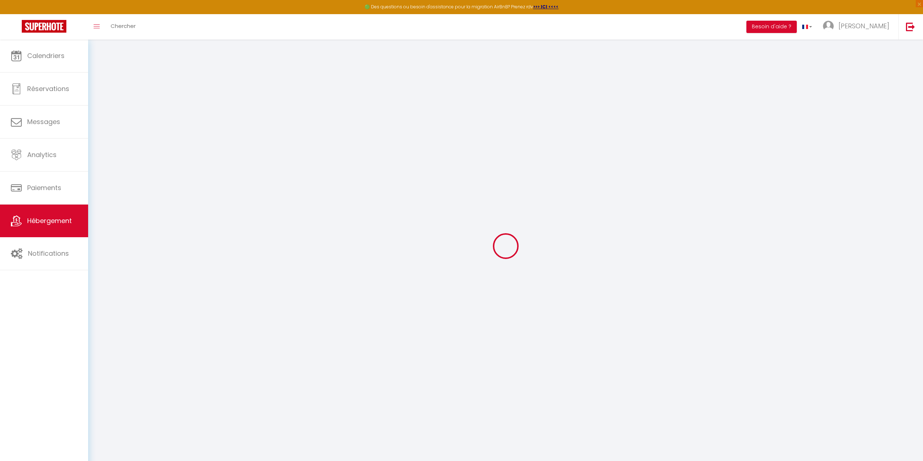
checkbox input "false"
select select
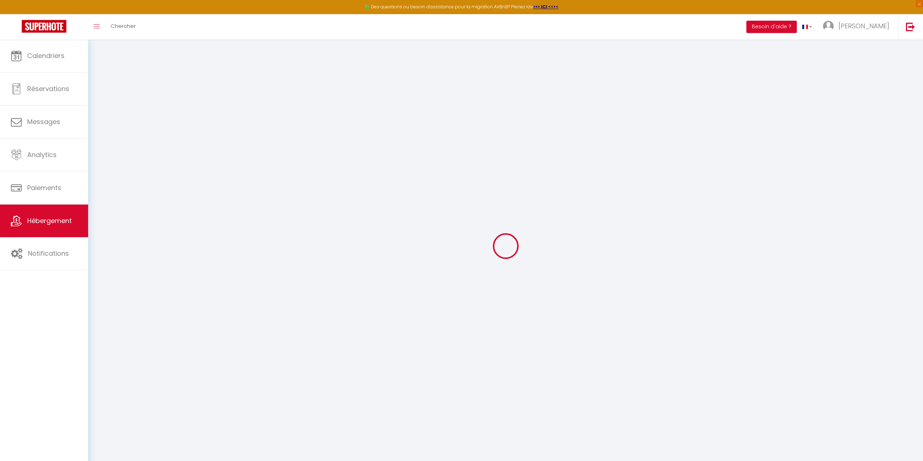
select select
checkbox input "false"
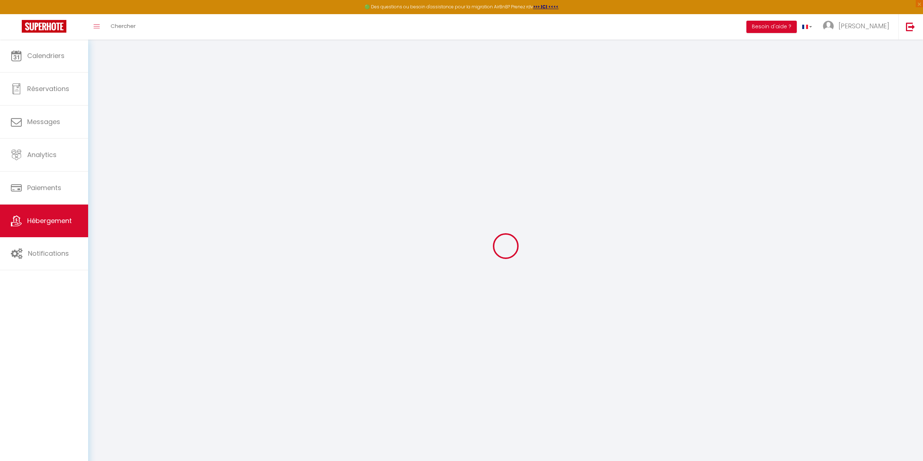
checkbox input "false"
select select
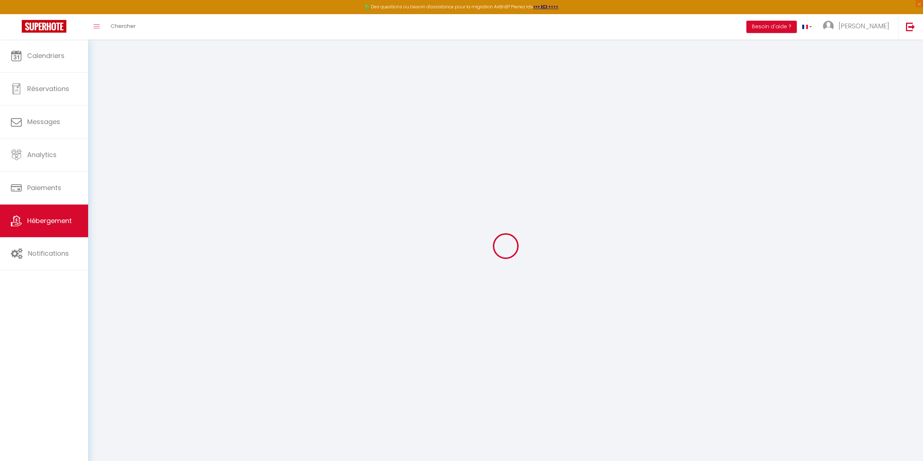
type input "Loft Spacieux à Wimille – Proche de Nausicaa et des Plages, 8 couchages"
type input "[PERSON_NAME]"
type input "MIONNET"
type input "[STREET_ADDRESS]"
type input "62126"
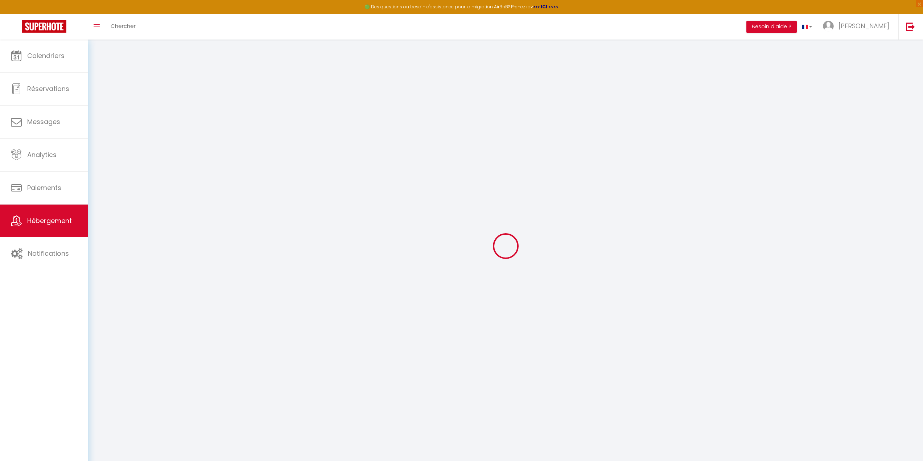
type input "WIMILLE"
select select "houses"
select select "8"
select select "6"
select select "4"
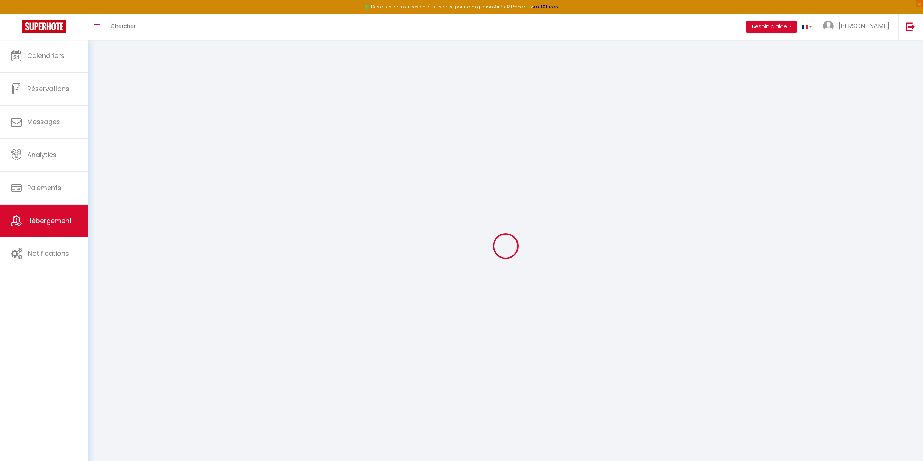
type input "172"
type input "20"
type input "70"
type input "300"
select select
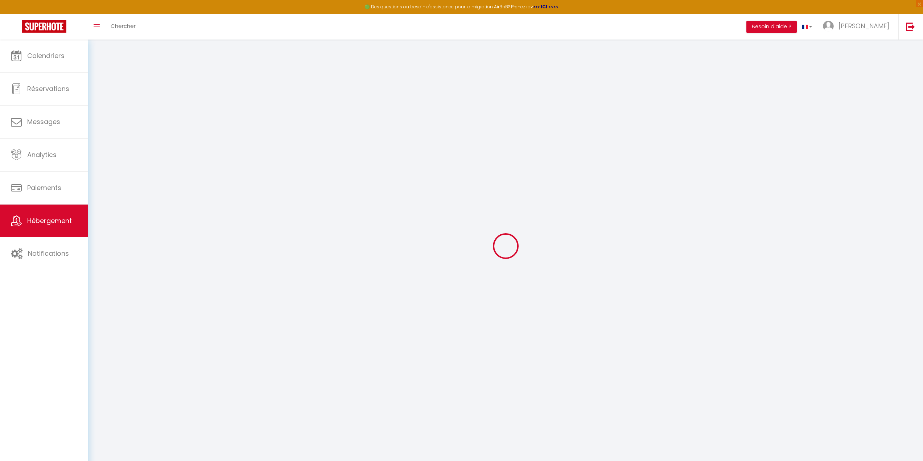
select select
type input "[STREET_ADDRESS]"
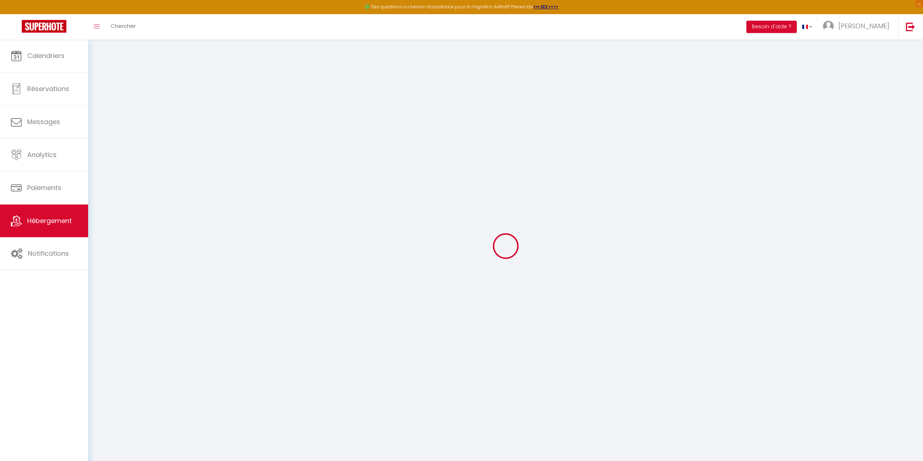
type input "62126"
type input "Wimille"
type input "[EMAIL_ADDRESS][DOMAIN_NAME]"
select select
checkbox input "false"
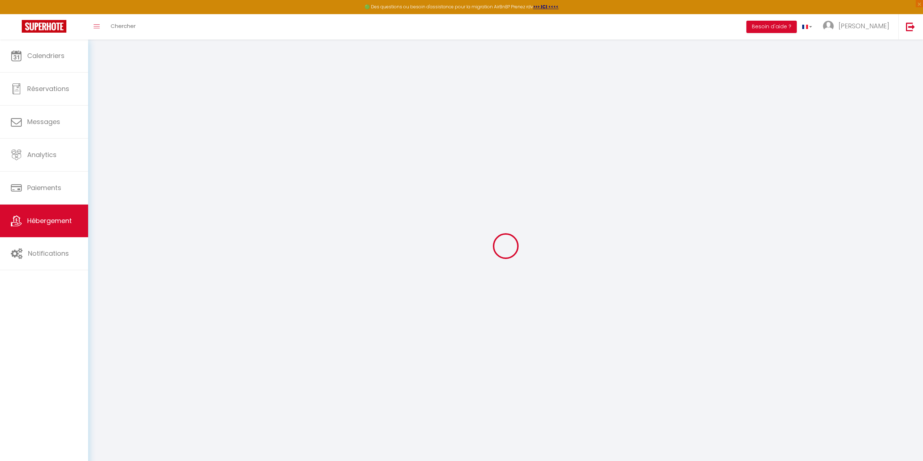
checkbox input "false"
select select
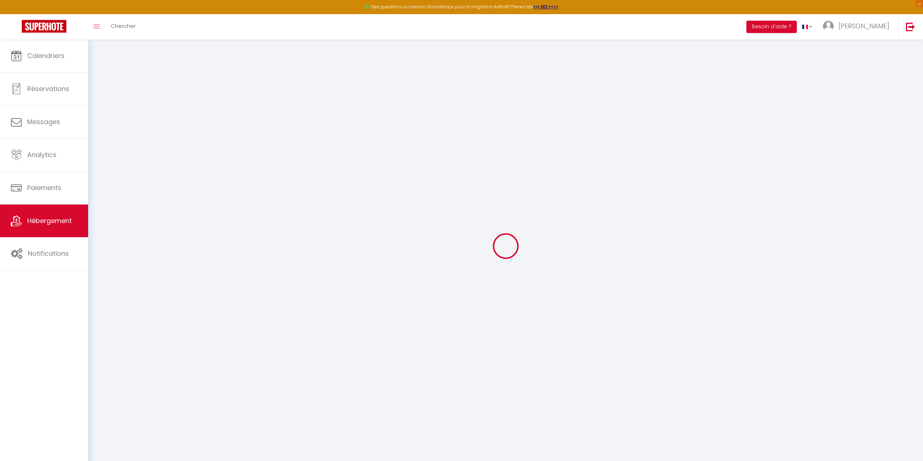
type input "0"
select select
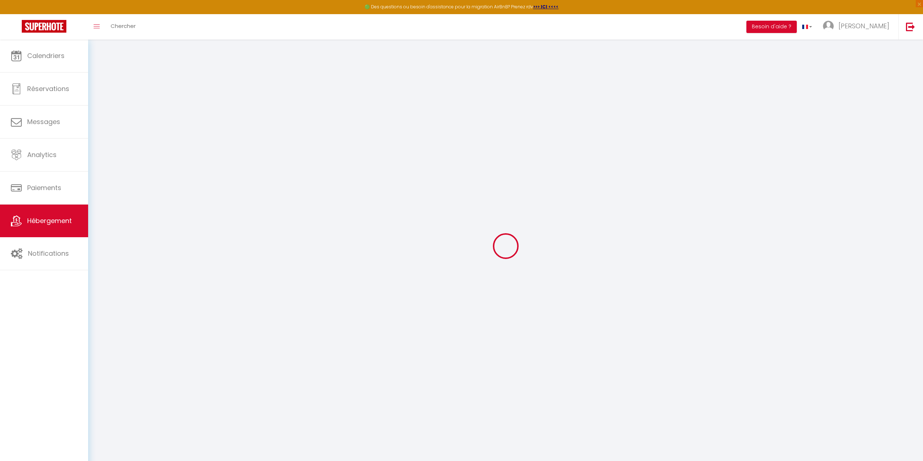
select select
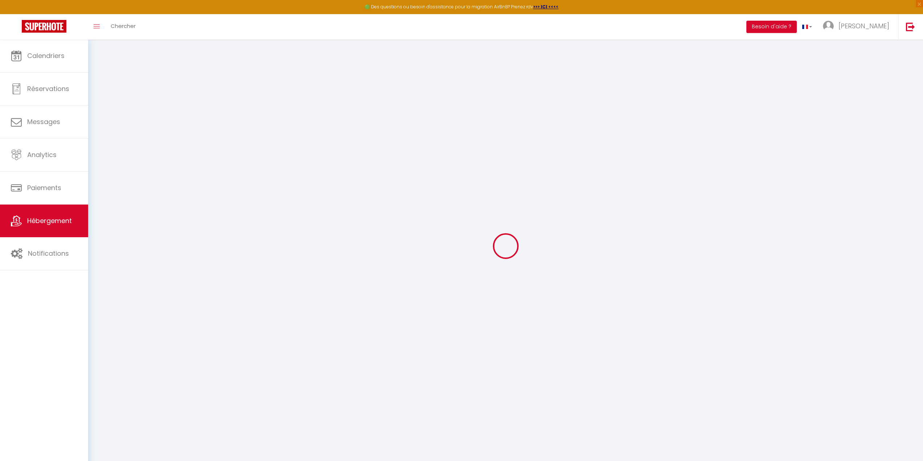
checkbox input "false"
select select
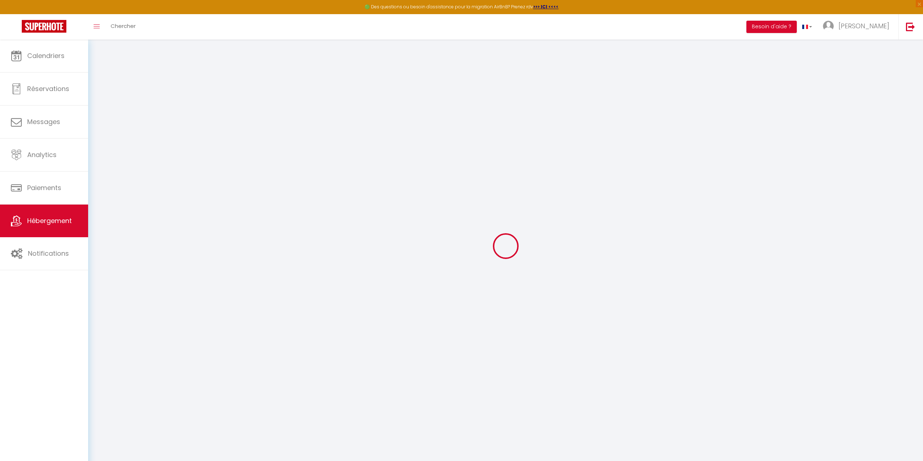
select select
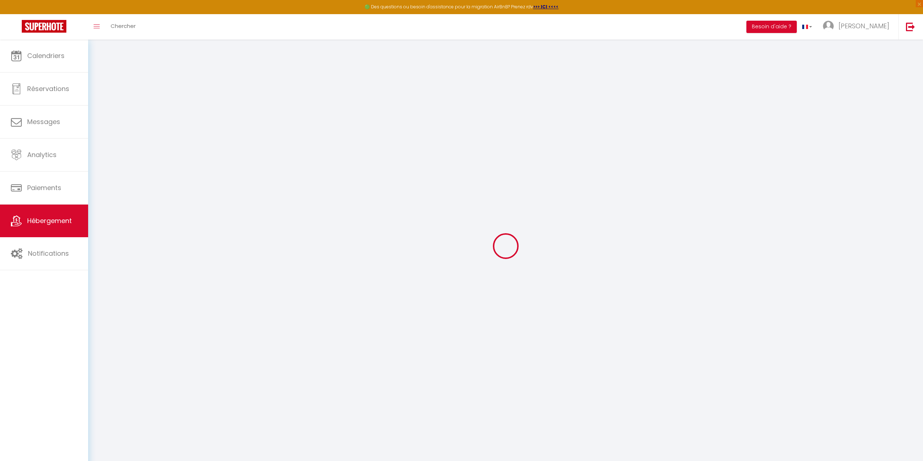
checkbox input "false"
select select
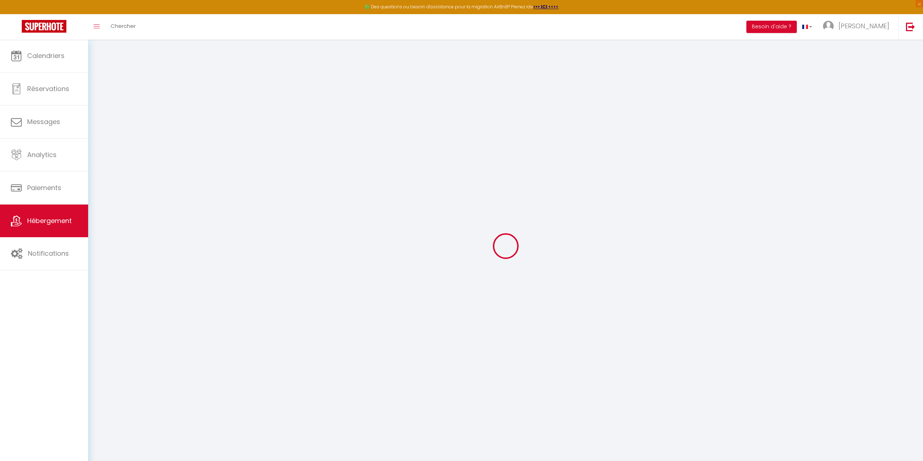
select select
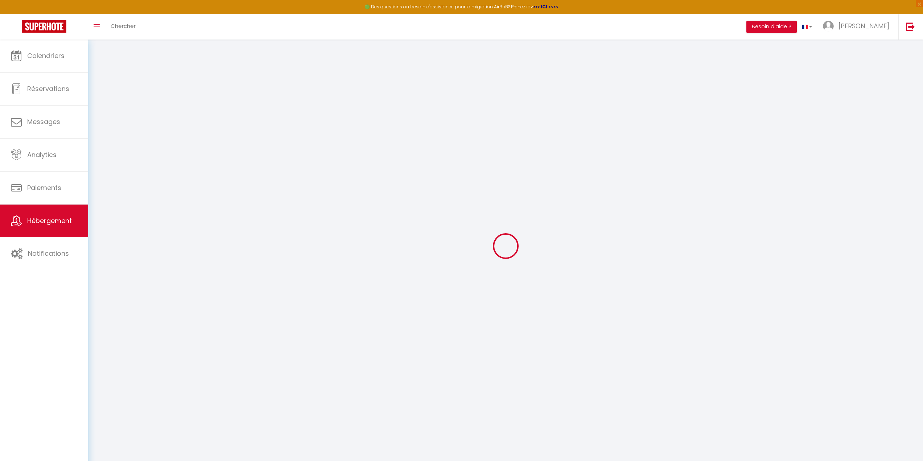
checkbox input "false"
select select
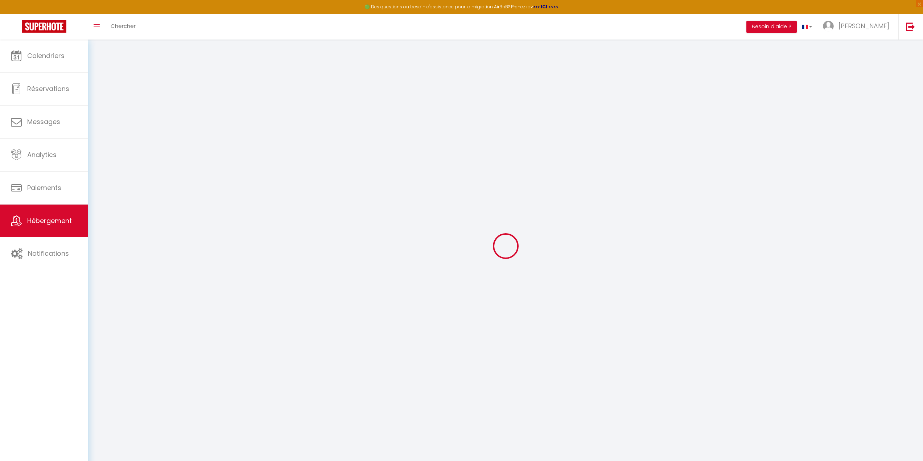
checkbox input "false"
select select
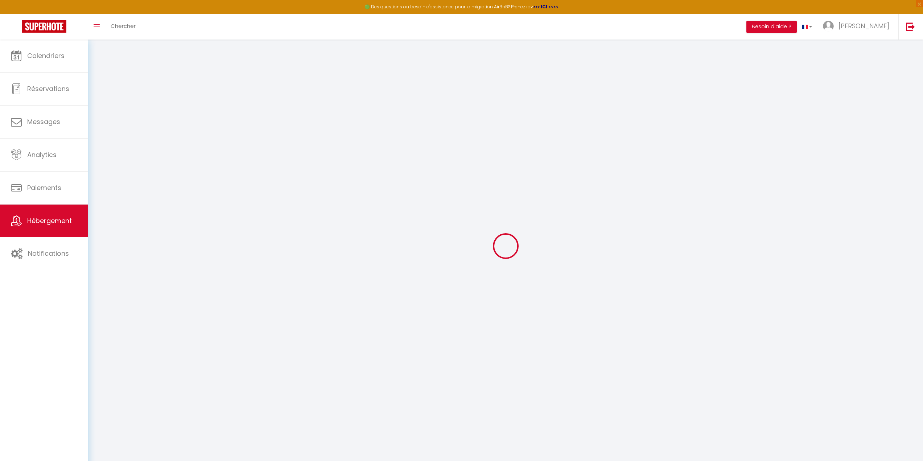
checkbox input "false"
select select "15:00"
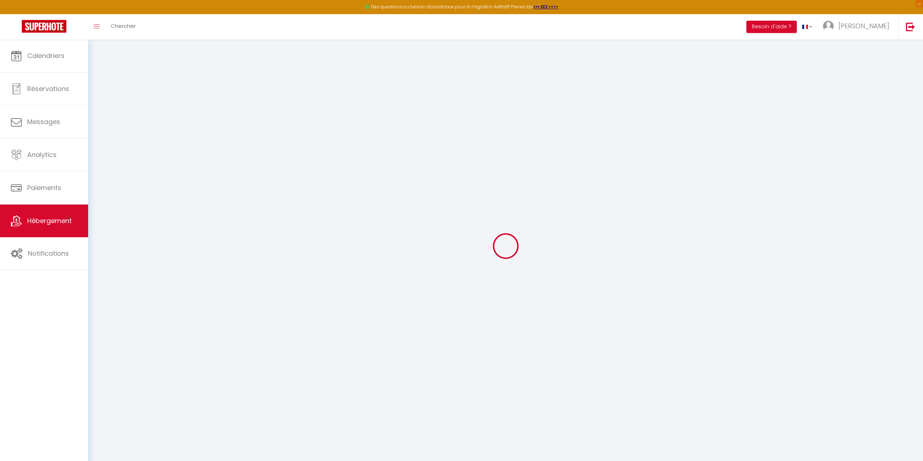
select select "23:45"
select select "11:00"
select select "15"
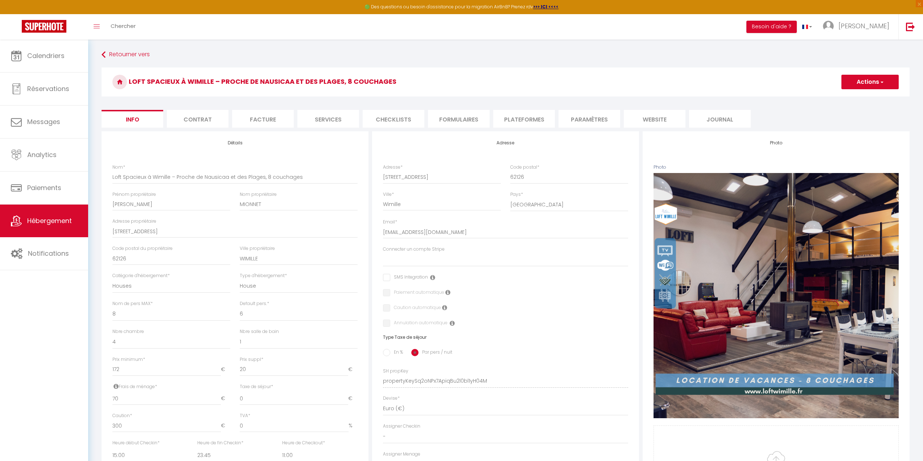
click at [202, 119] on li "Contrat" at bounding box center [198, 119] width 62 height 18
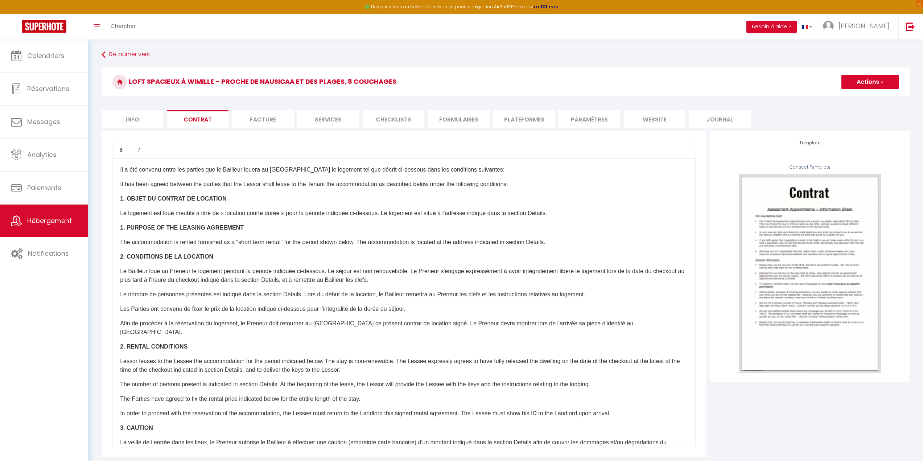
click at [264, 115] on li "Facture" at bounding box center [263, 119] width 62 height 18
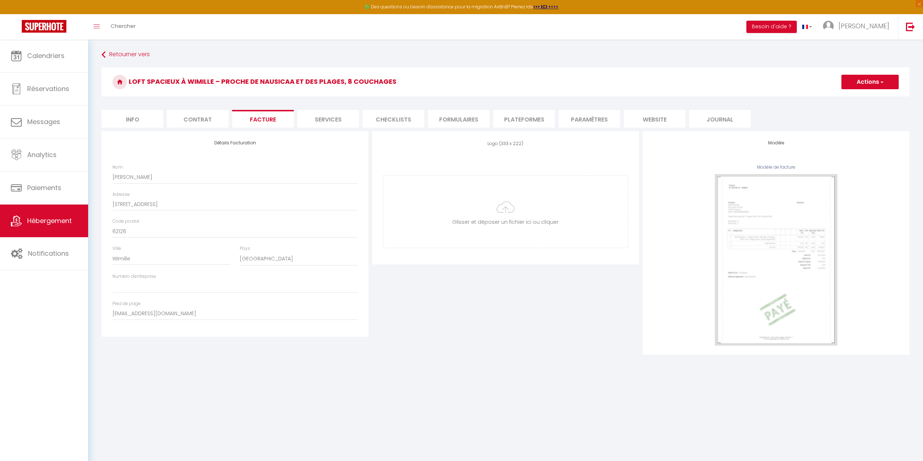
click at [311, 117] on li "Services" at bounding box center [328, 119] width 62 height 18
select select
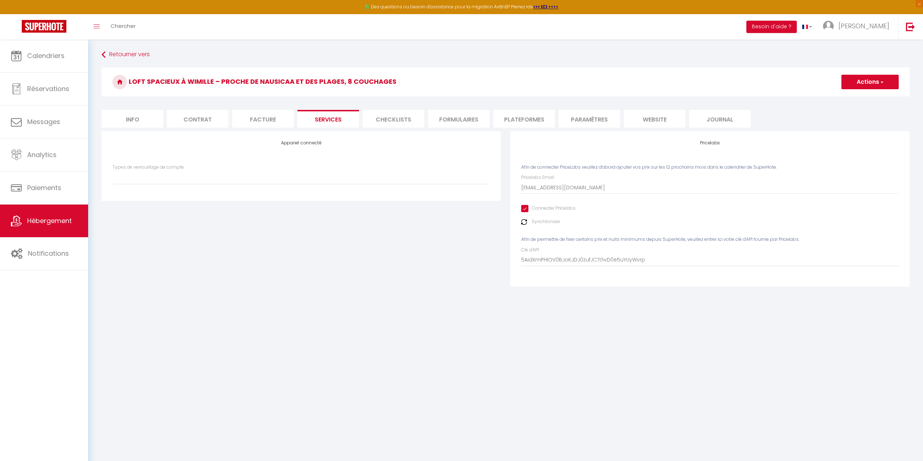
click at [389, 115] on li "Checklists" at bounding box center [394, 119] width 62 height 18
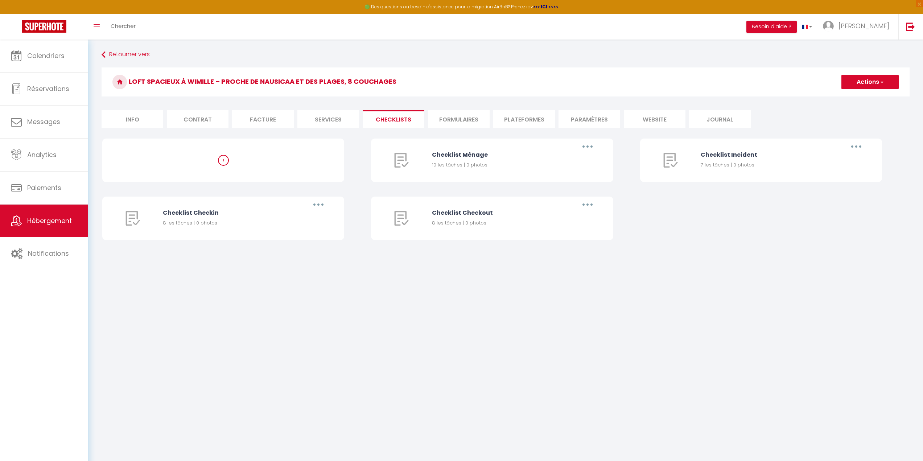
select select "EUR"
click at [475, 122] on li "Formulaires" at bounding box center [459, 119] width 62 height 18
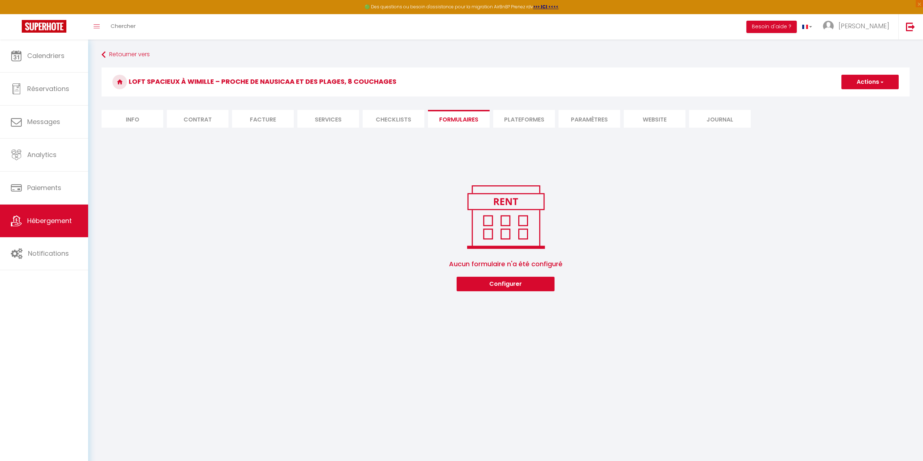
drag, startPoint x: 534, startPoint y: 121, endPoint x: 561, endPoint y: 120, distance: 27.6
click at [535, 121] on li "Plateformes" at bounding box center [524, 119] width 62 height 18
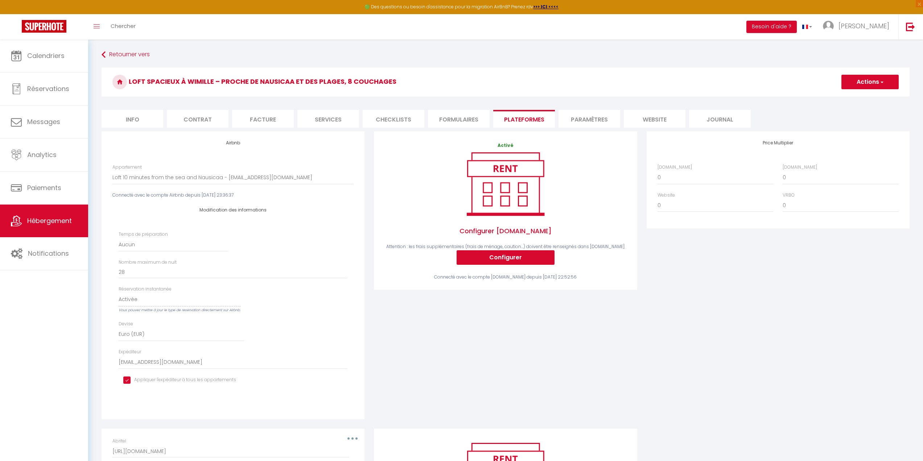
click at [591, 117] on li "Paramètres" at bounding box center [590, 119] width 62 height 18
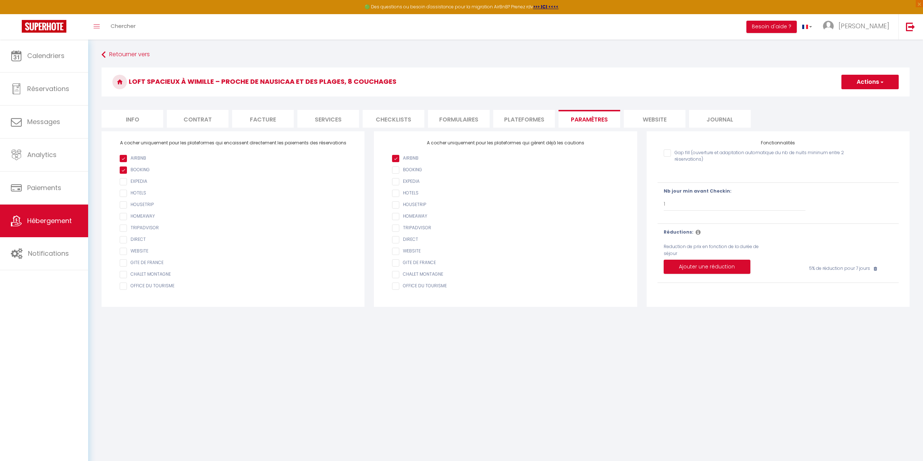
click at [652, 118] on li "website" at bounding box center [655, 119] width 62 height 18
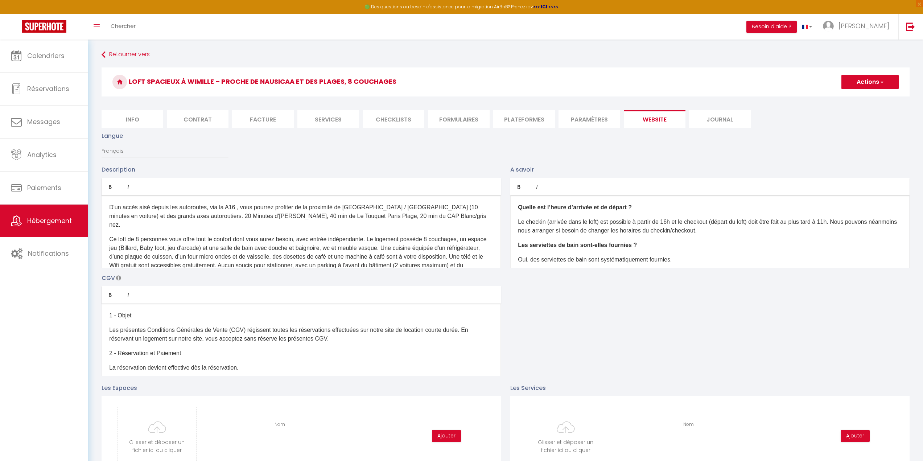
click at [707, 122] on li "Journal" at bounding box center [720, 119] width 62 height 18
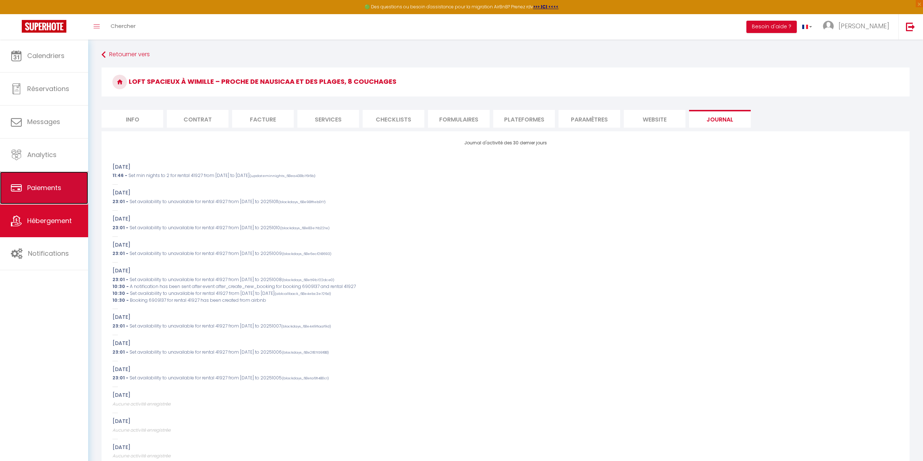
click at [52, 201] on link "Paiements" at bounding box center [44, 188] width 88 height 33
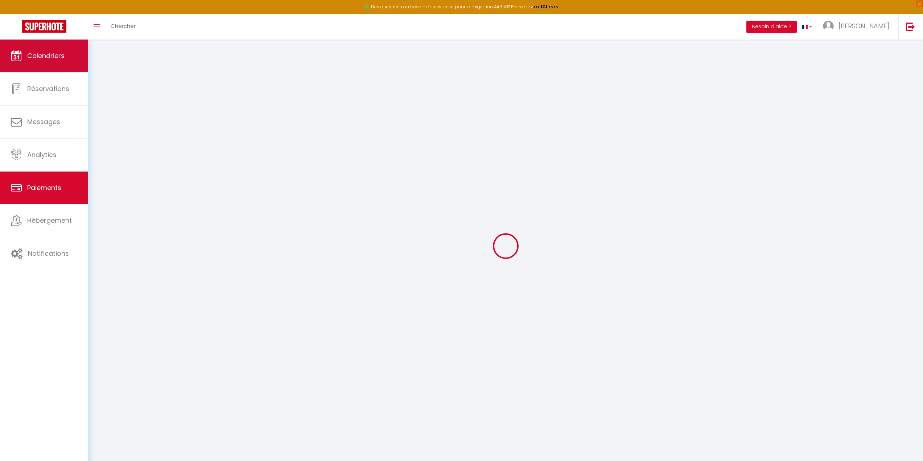
select select "2"
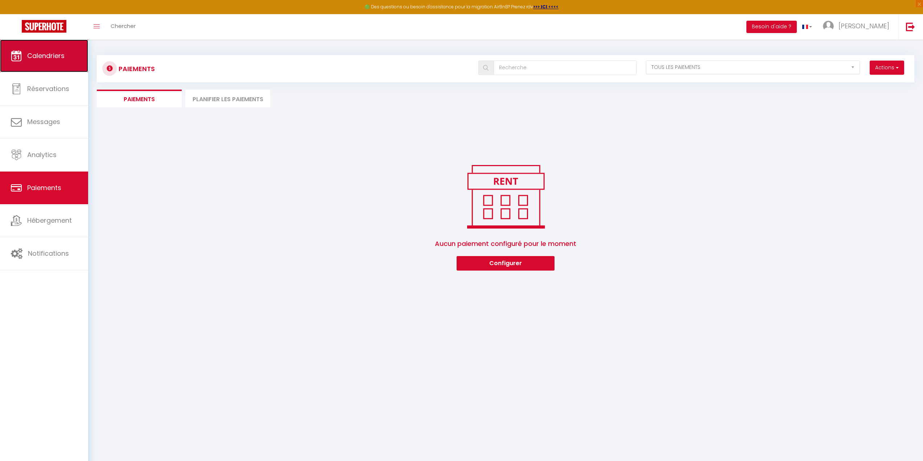
click at [41, 67] on link "Calendriers" at bounding box center [44, 56] width 88 height 33
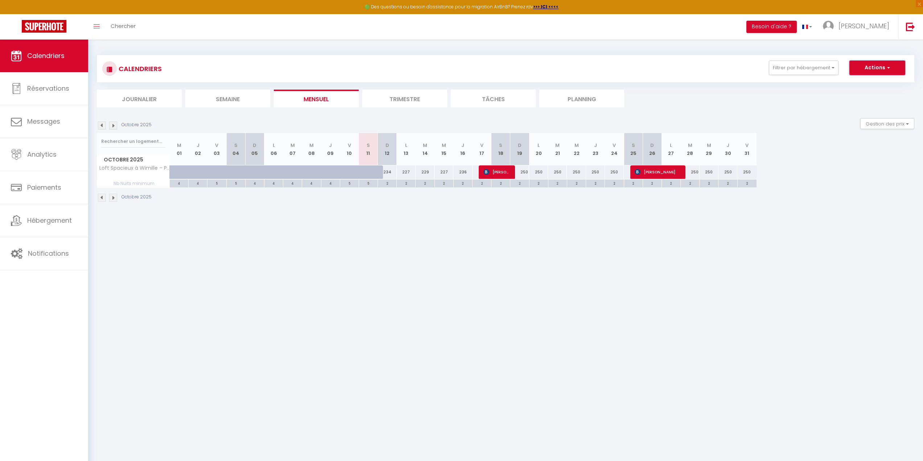
click at [880, 65] on button "Actions" at bounding box center [877, 68] width 56 height 15
click at [887, 124] on button "Gestion des prix" at bounding box center [887, 123] width 54 height 11
click at [880, 126] on button "Gestion des prix" at bounding box center [887, 123] width 54 height 11
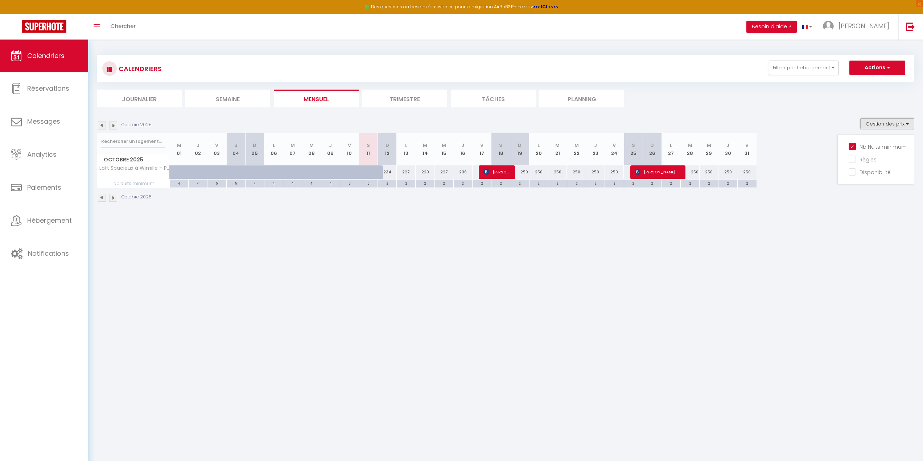
click at [880, 125] on button "Gestion des prix" at bounding box center [887, 123] width 54 height 11
click at [866, 68] on button "Actions" at bounding box center [877, 68] width 56 height 15
click at [645, 269] on body "🟢 Des questions ou besoin d'assistance pour la migration AirBnB? Prenez rdv >>>…" at bounding box center [461, 270] width 923 height 461
click at [710, 174] on div "250" at bounding box center [709, 171] width 19 height 13
type input "250"
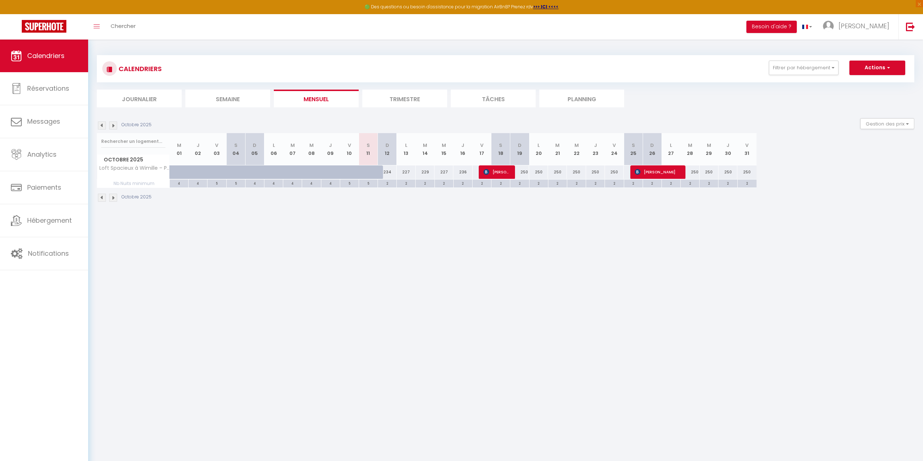
type input "Mer 29 Octobre 2025"
type input "Jeu 30 Octobre 2025"
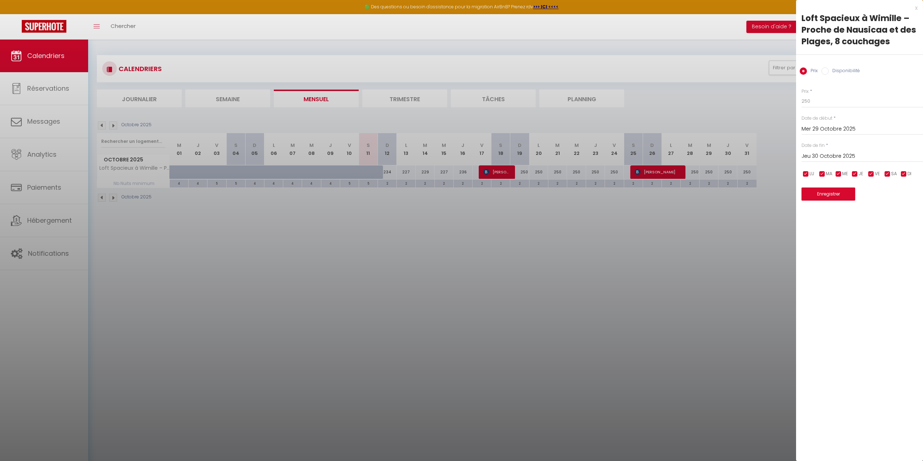
click at [633, 198] on div at bounding box center [461, 230] width 923 height 461
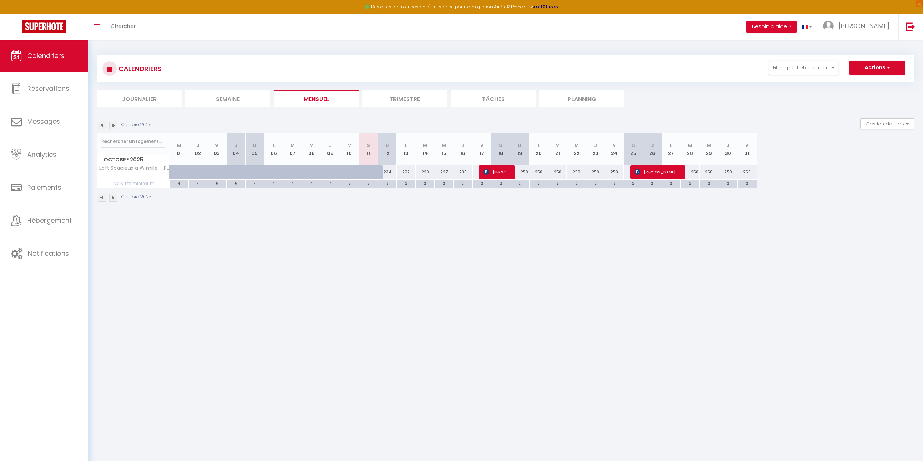
click at [111, 122] on img at bounding box center [113, 125] width 8 height 8
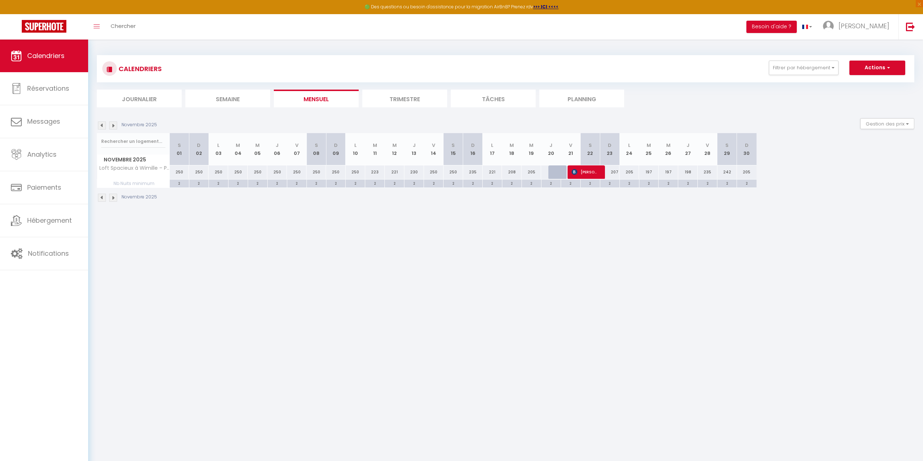
click at [111, 122] on img at bounding box center [113, 125] width 8 height 8
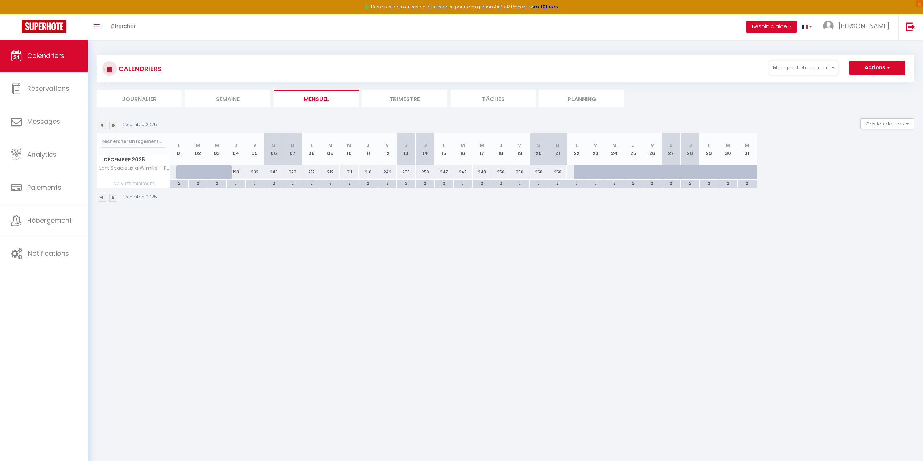
click at [111, 122] on img at bounding box center [113, 125] width 8 height 8
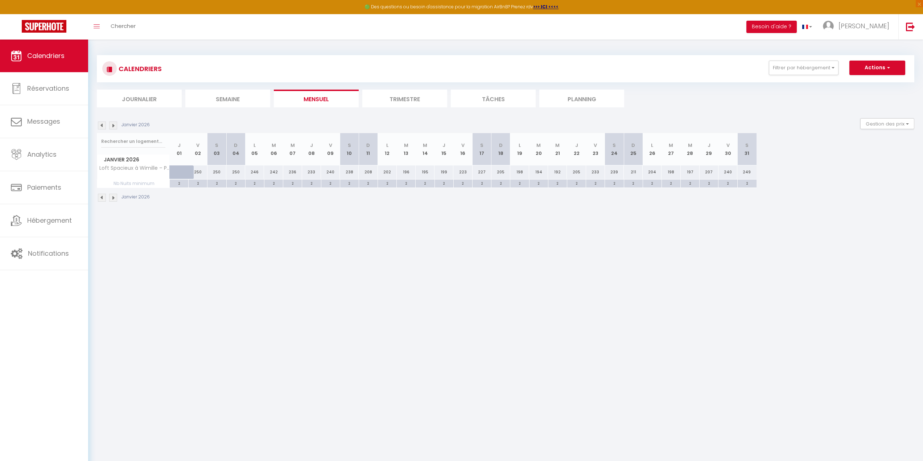
click at [111, 122] on img at bounding box center [113, 125] width 8 height 8
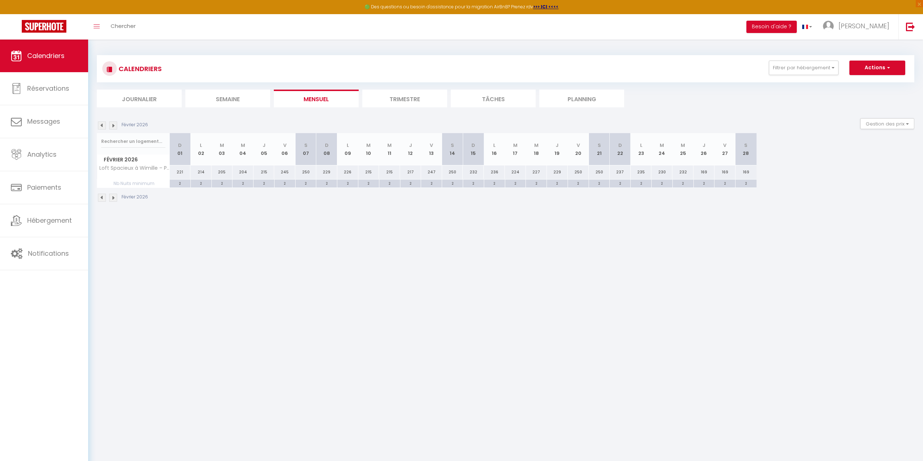
click at [111, 122] on img at bounding box center [113, 125] width 8 height 8
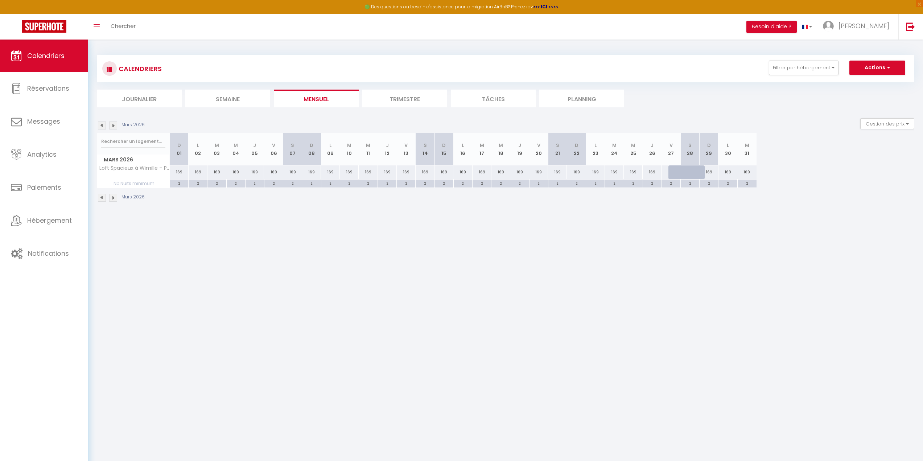
click at [359, 227] on body "🟢 Des questions ou besoin d'assistance pour la migration AirBnB? Prenez rdv >>>…" at bounding box center [461, 270] width 923 height 461
click at [277, 173] on div "169" at bounding box center [273, 171] width 19 height 13
type input "169"
type input "Ven 06 Mars 2026"
type input "Sam 07 Mars 2026"
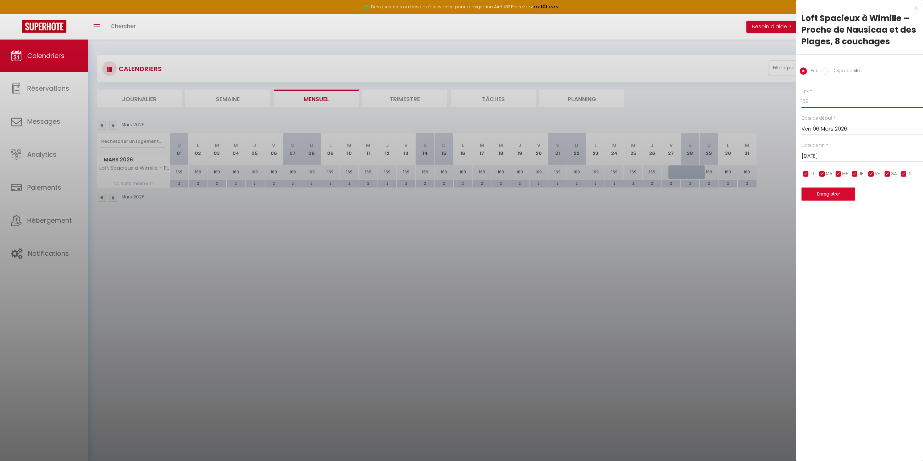
click at [822, 99] on input "169" at bounding box center [862, 101] width 121 height 13
type input "189"
click at [834, 195] on button "Enregistrer" at bounding box center [829, 194] width 54 height 13
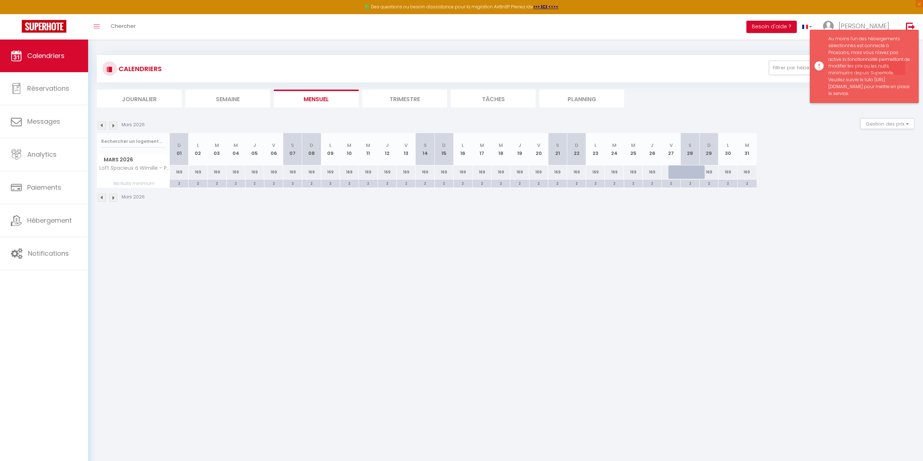
click at [886, 83] on div "Au moins l'un des hébergements sélectionnés est connecté à PriceLabs, mais vous…" at bounding box center [869, 67] width 83 height 62
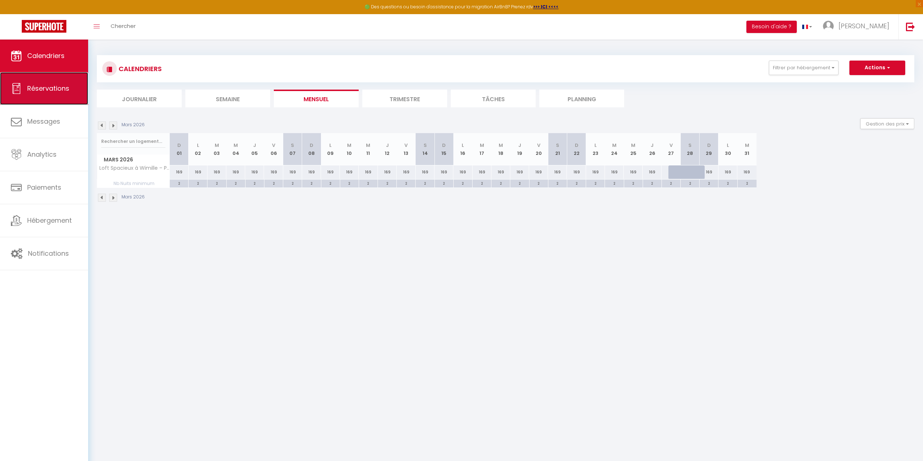
click at [51, 99] on link "Réservations" at bounding box center [44, 88] width 88 height 33
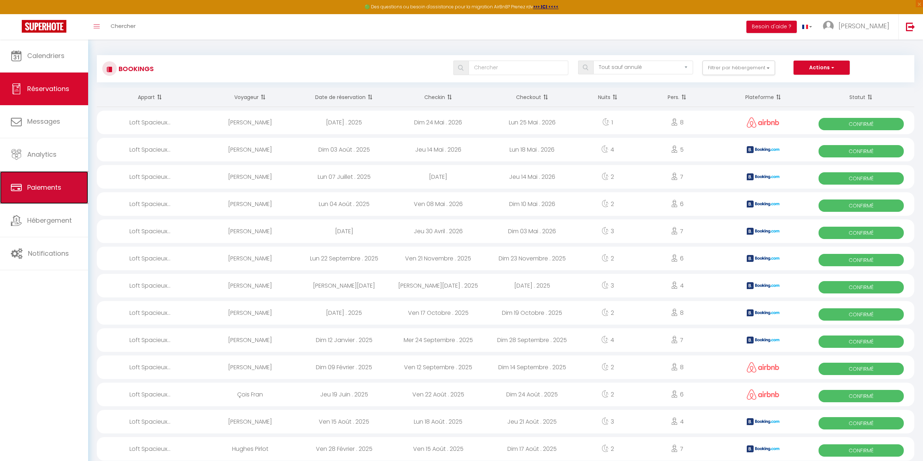
click at [55, 184] on span "Paiements" at bounding box center [44, 187] width 34 height 9
select select "2"
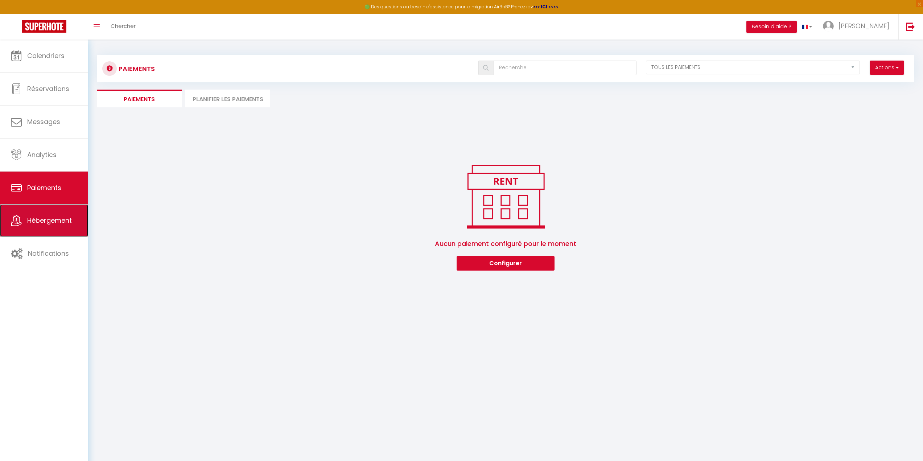
click at [46, 213] on link "Hébergement" at bounding box center [44, 220] width 88 height 33
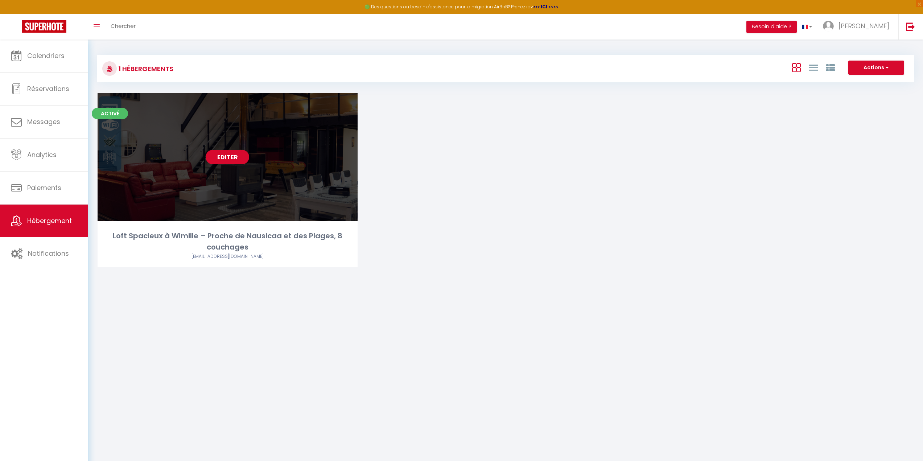
click at [238, 150] on link "Editer" at bounding box center [228, 157] width 44 height 15
select select "3"
select select "2"
select select "1"
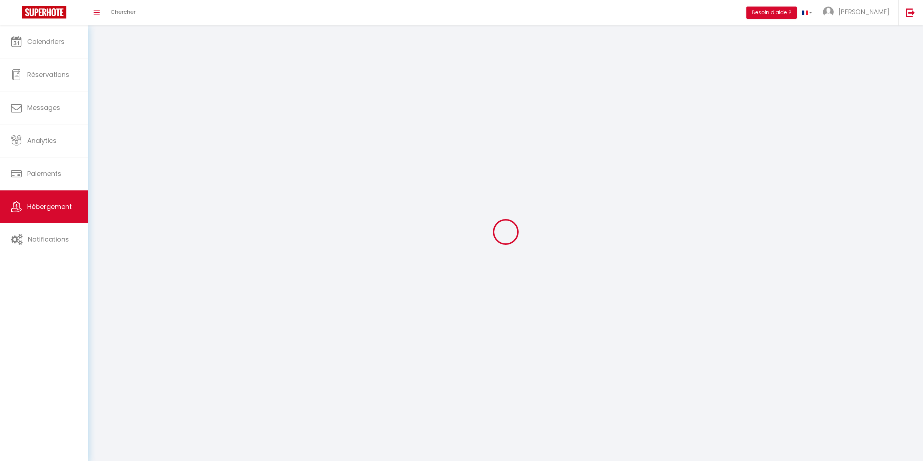
select select
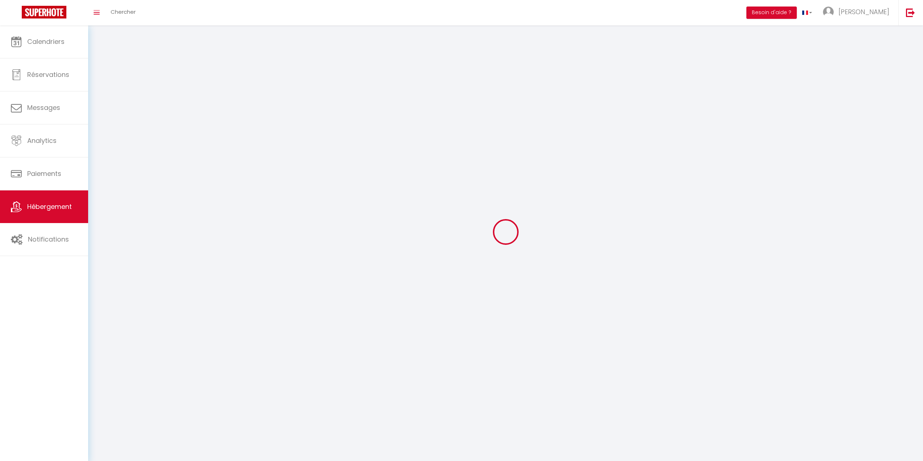
select select
checkbox input "false"
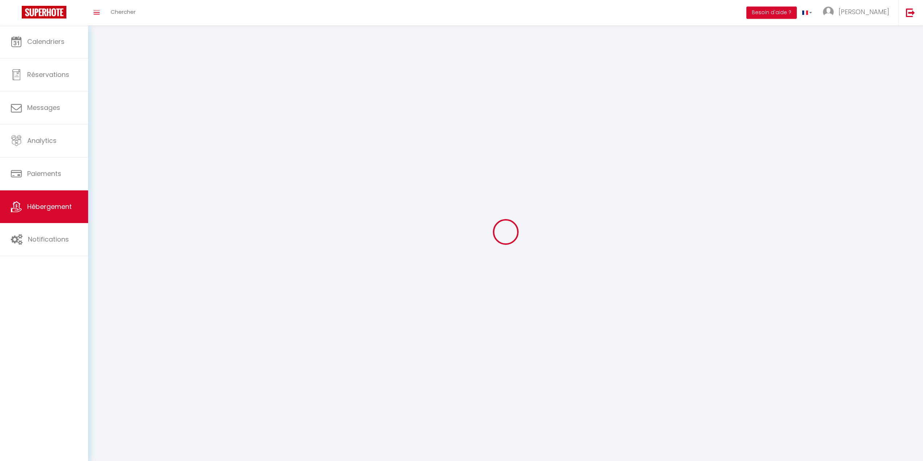
checkbox input "false"
select select
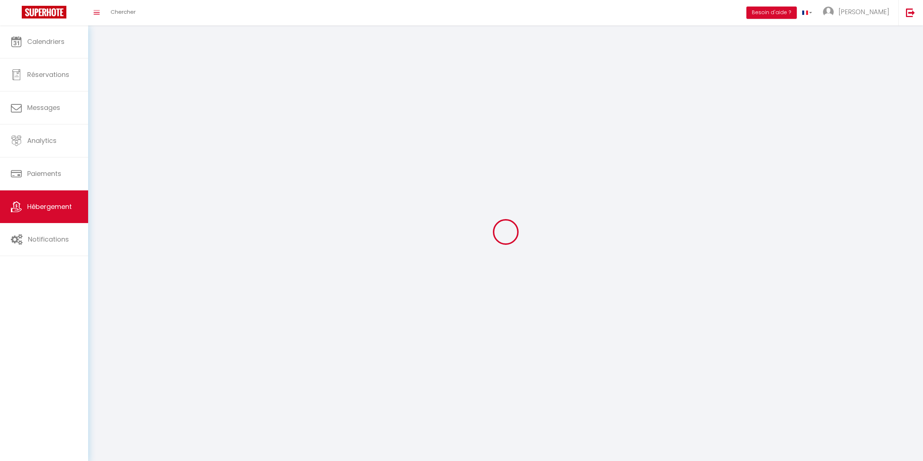
select select
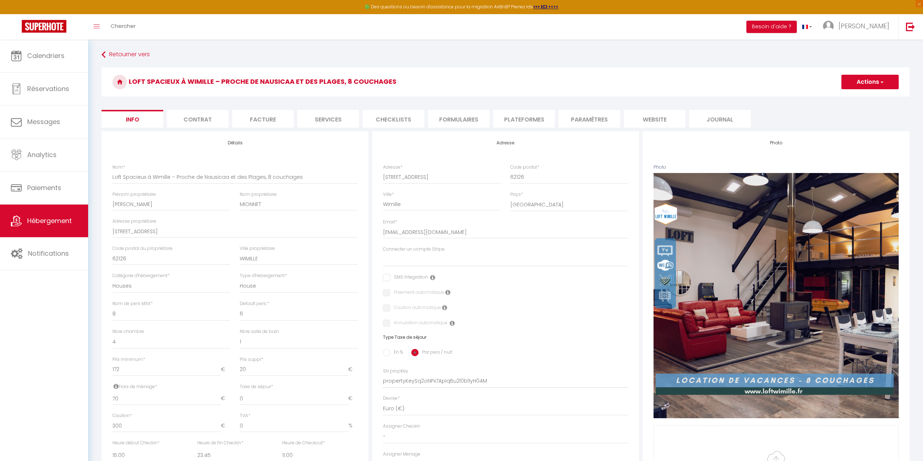
click at [330, 114] on li "Services" at bounding box center [328, 119] width 62 height 18
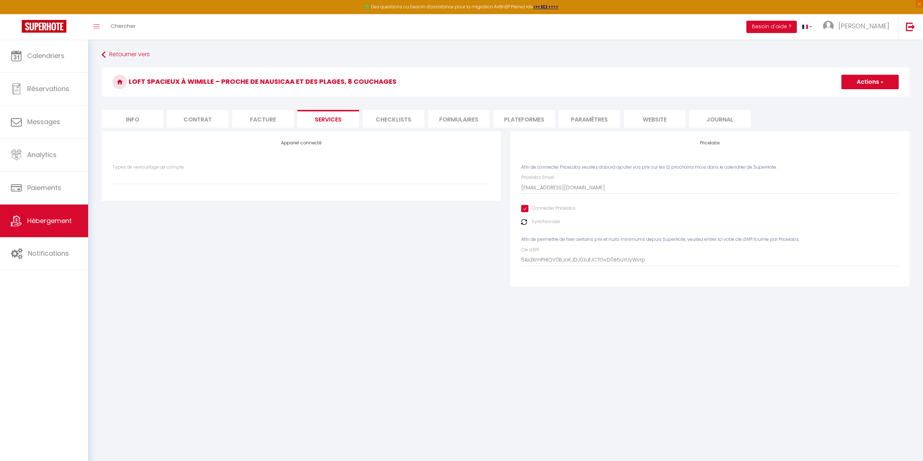
click at [526, 208] on input "Connecter Pricelabs" at bounding box center [548, 208] width 54 height 7
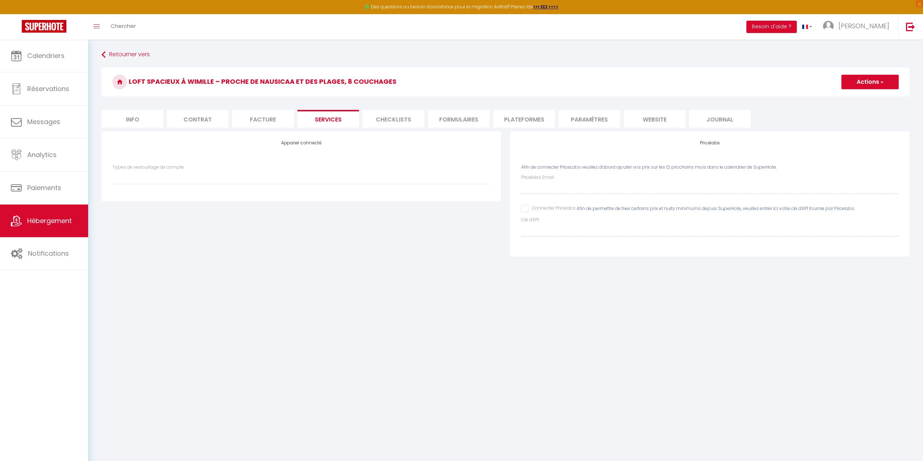
click at [584, 118] on li "Paramètres" at bounding box center [590, 119] width 62 height 18
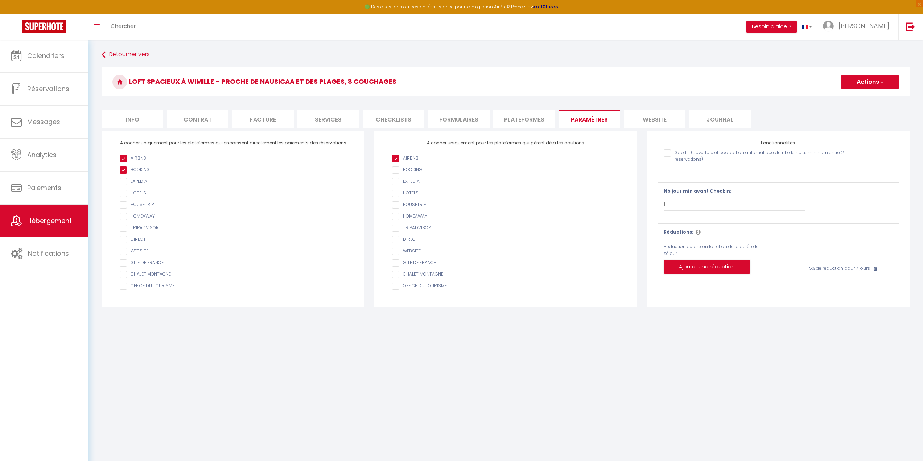
click at [225, 117] on li "Contrat" at bounding box center [198, 119] width 62 height 18
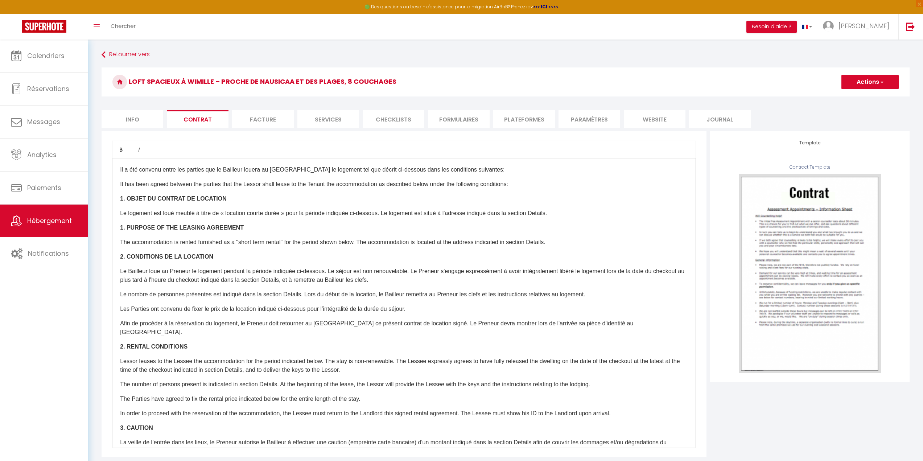
click at [243, 114] on li "Facture" at bounding box center [263, 119] width 62 height 18
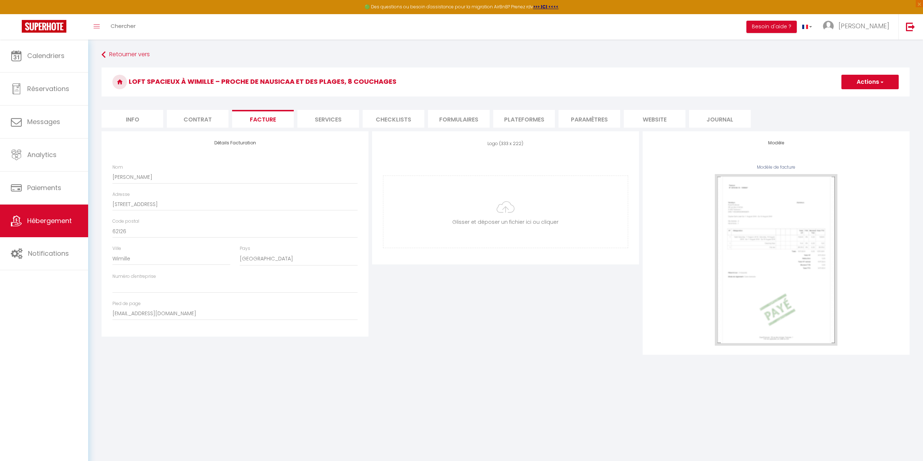
click at [146, 129] on form "Loft Spacieux à Wimille – Proche de Nausicaa et des Plages, 8 couchages Actions…" at bounding box center [506, 210] width 808 height 287
click at [129, 118] on li "Info" at bounding box center [133, 119] width 62 height 18
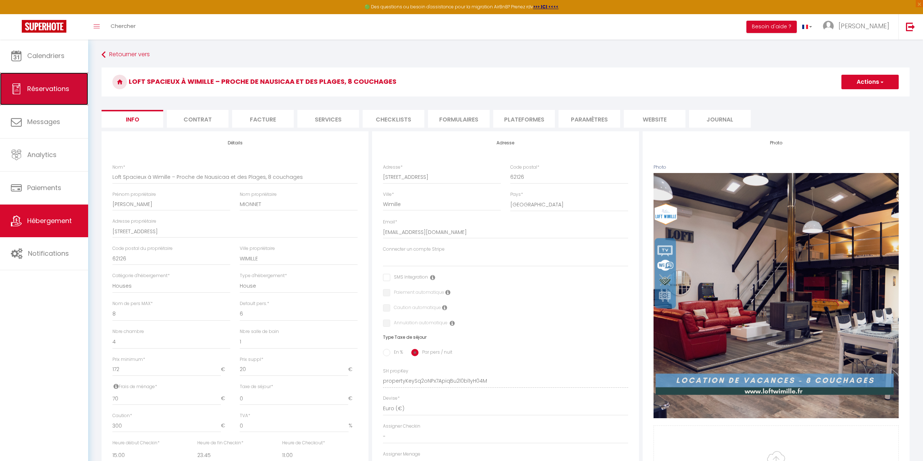
click at [69, 93] on link "Réservations" at bounding box center [44, 89] width 88 height 33
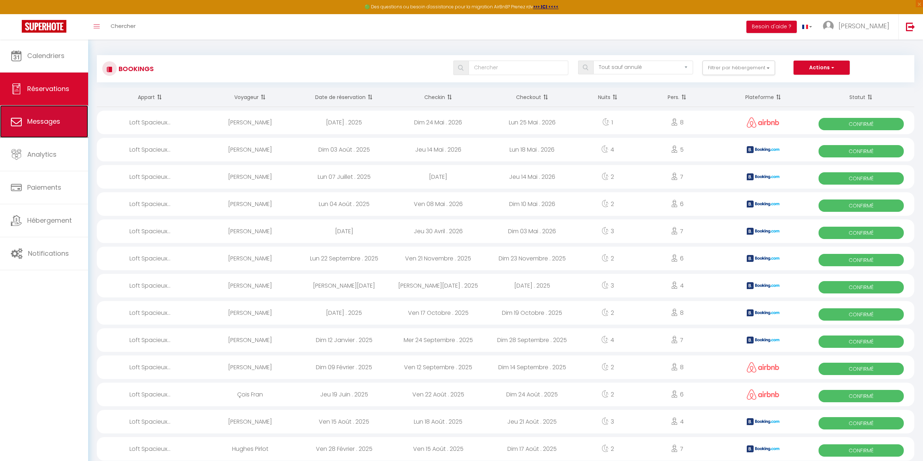
click at [54, 115] on link "Messages" at bounding box center [44, 121] width 88 height 33
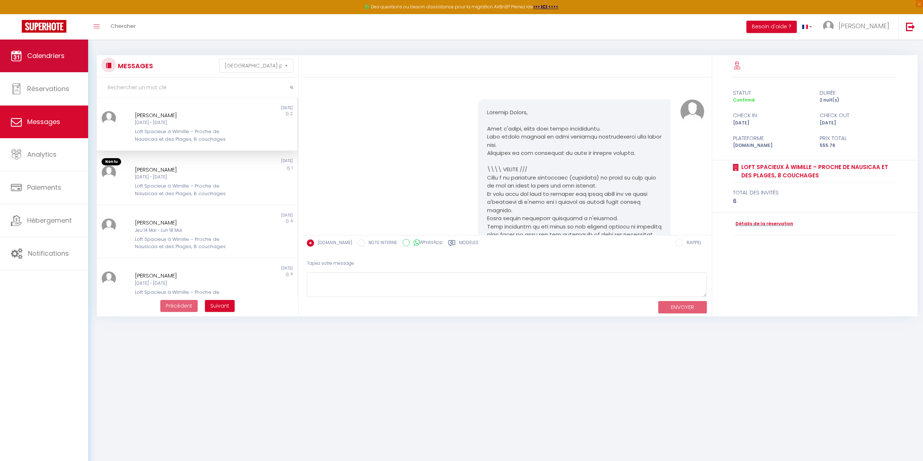
scroll to position [497, 0]
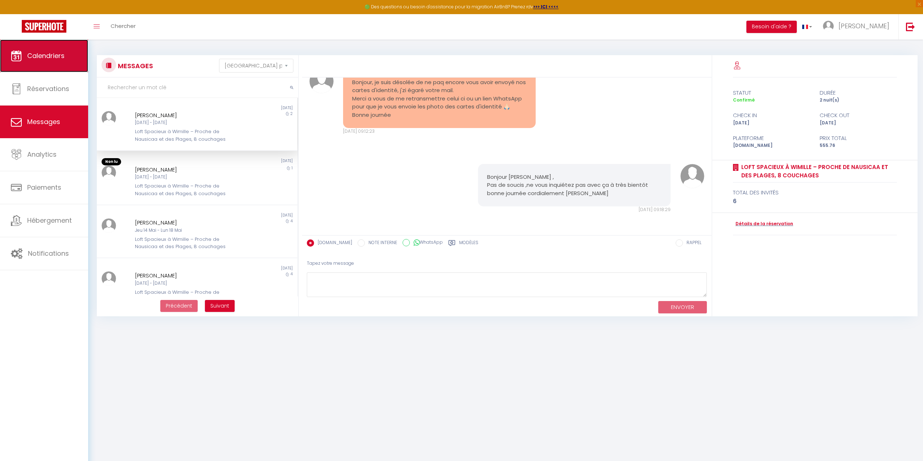
click at [63, 64] on link "Calendriers" at bounding box center [44, 56] width 88 height 33
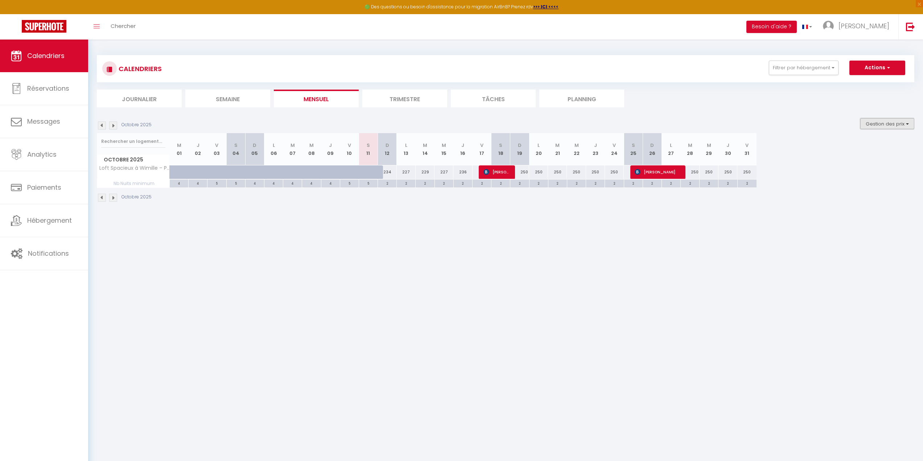
click at [886, 121] on button "Gestion des prix" at bounding box center [887, 123] width 54 height 11
click at [885, 70] on button "Actions" at bounding box center [877, 68] width 56 height 15
drag, startPoint x: 885, startPoint y: 70, endPoint x: 817, endPoint y: 66, distance: 67.6
click at [885, 70] on button "Actions" at bounding box center [877, 68] width 56 height 15
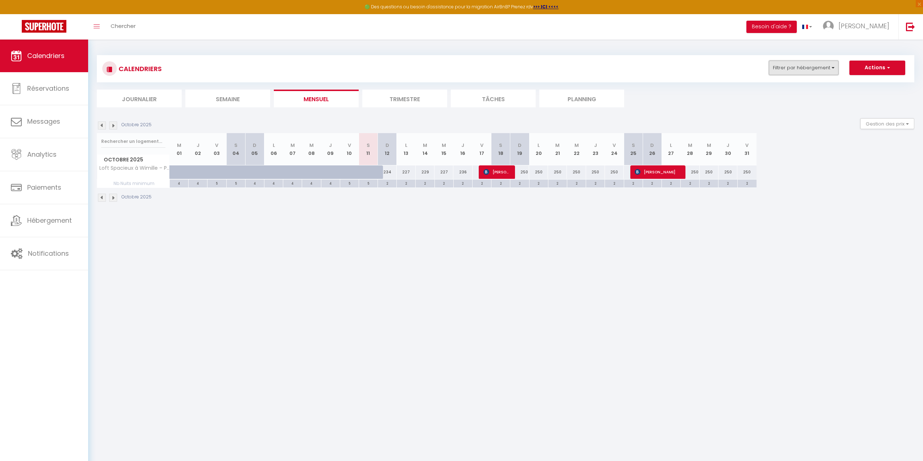
click at [815, 66] on button "Filtrer par hébergement" at bounding box center [804, 68] width 70 height 15
drag, startPoint x: 458, startPoint y: 295, endPoint x: 446, endPoint y: 293, distance: 11.8
click at [457, 295] on body "🟢 Des questions ou besoin d'assistance pour la migration AirBnB? Prenez rdv >>>…" at bounding box center [461, 270] width 923 height 461
click at [424, 102] on li "Trimestre" at bounding box center [404, 99] width 85 height 18
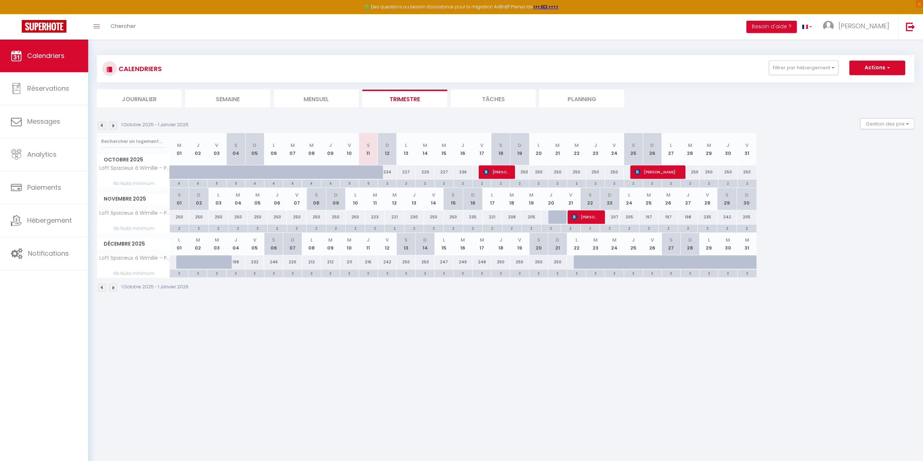
click at [571, 170] on div "250" at bounding box center [576, 171] width 19 height 13
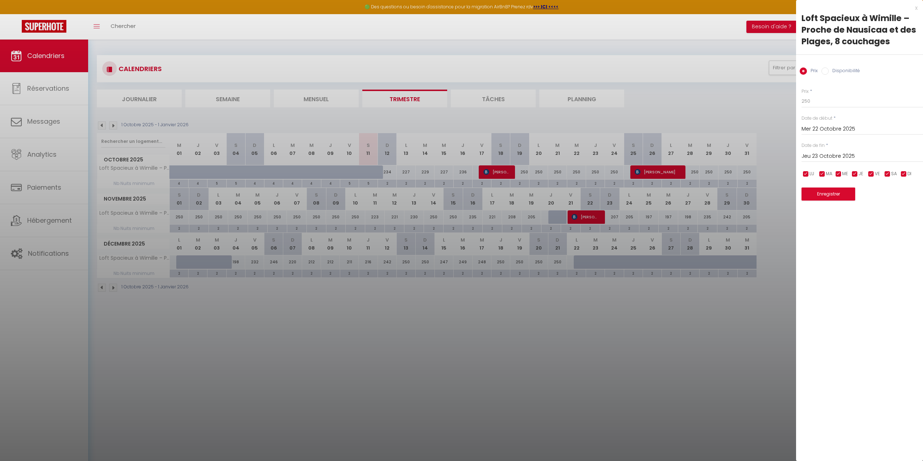
click at [644, 343] on div at bounding box center [461, 230] width 923 height 461
